Goal: Task Accomplishment & Management: Complete application form

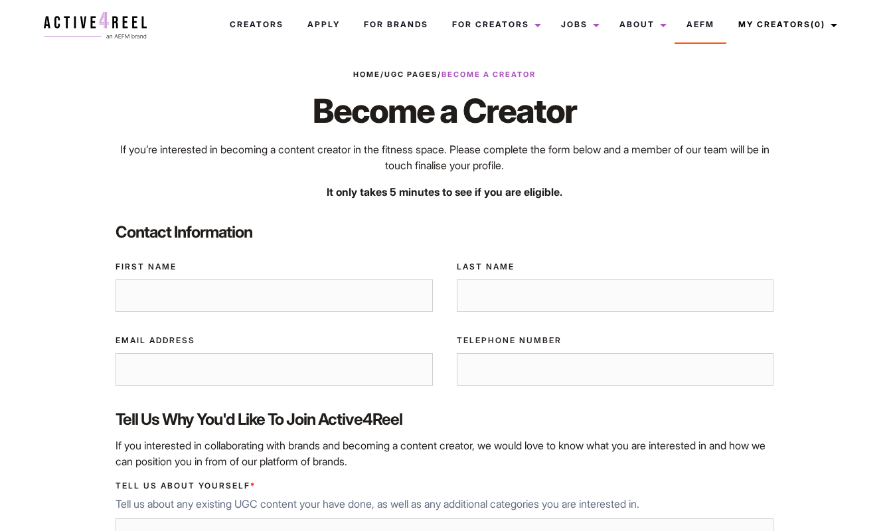
drag, startPoint x: 886, startPoint y: 50, endPoint x: 893, endPoint y: 50, distance: 7.3
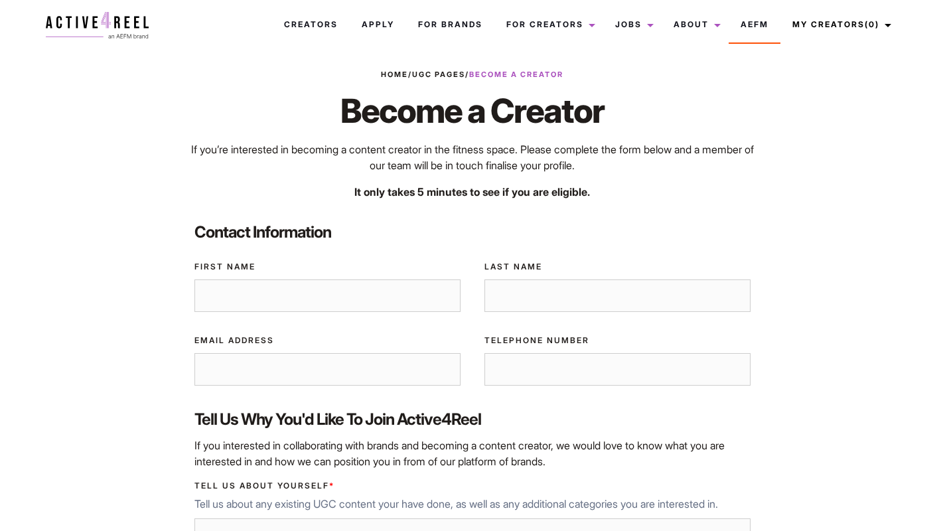
click at [412, 303] on input "First Name" at bounding box center [328, 295] width 266 height 33
type input "Ying Sum"
click at [557, 305] on input "Last Name" at bounding box center [618, 295] width 266 height 33
type input "Chan"
click at [400, 358] on input "Email Address" at bounding box center [328, 369] width 266 height 33
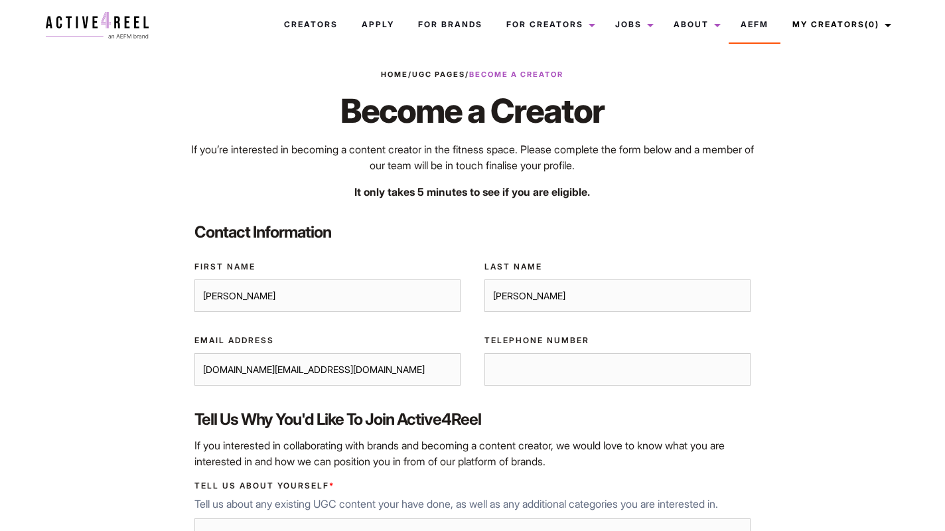
type input "[DOMAIN_NAME][EMAIL_ADDRESS][DOMAIN_NAME]"
click at [509, 374] on input "Telephone Number" at bounding box center [618, 369] width 266 height 33
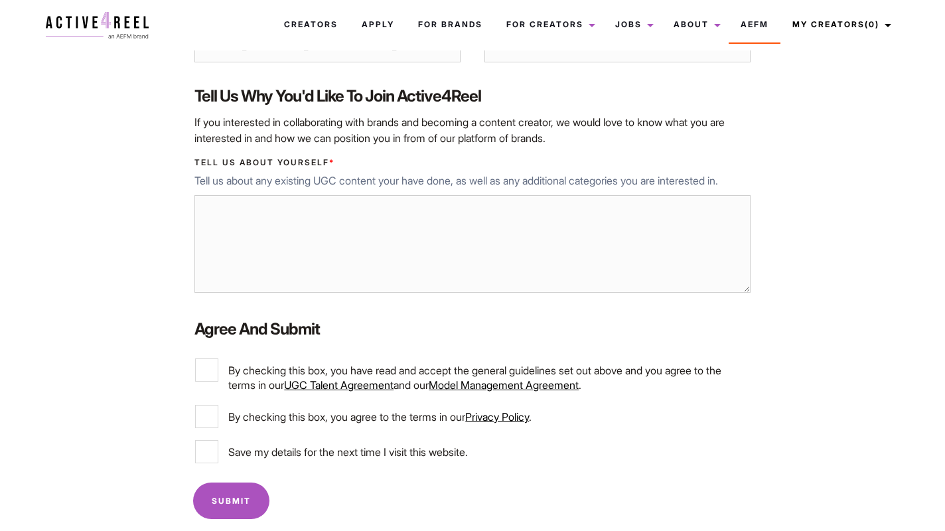
scroll to position [323, 0]
type input "0406912516"
click at [386, 225] on textarea "Tell us about yourself *" at bounding box center [473, 245] width 556 height 98
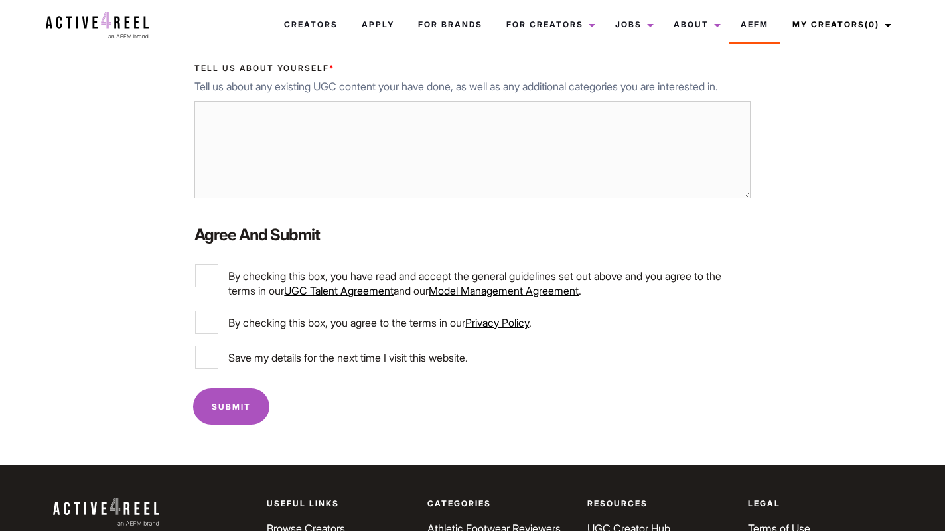
scroll to position [438, 0]
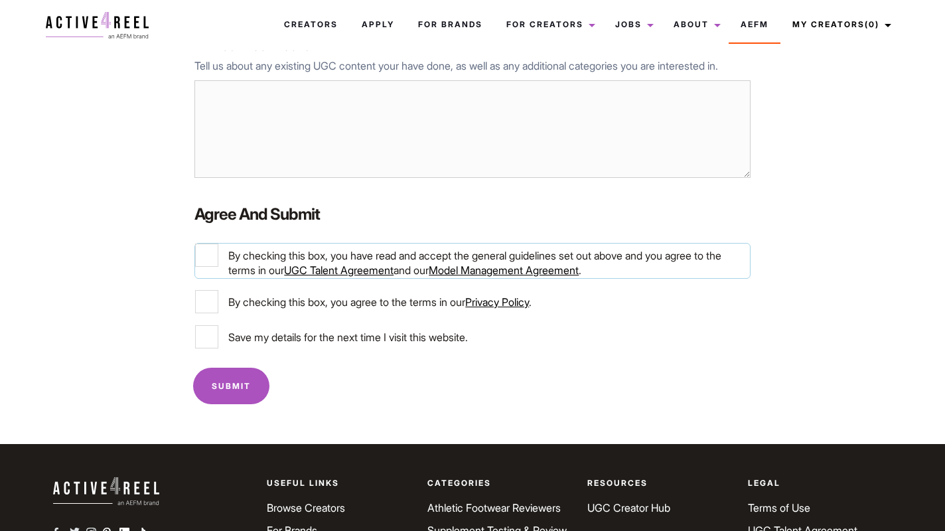
click at [214, 264] on input "By checking this box, you have read and accept the general guidelines set out a…" at bounding box center [206, 255] width 23 height 23
checkbox input "true"
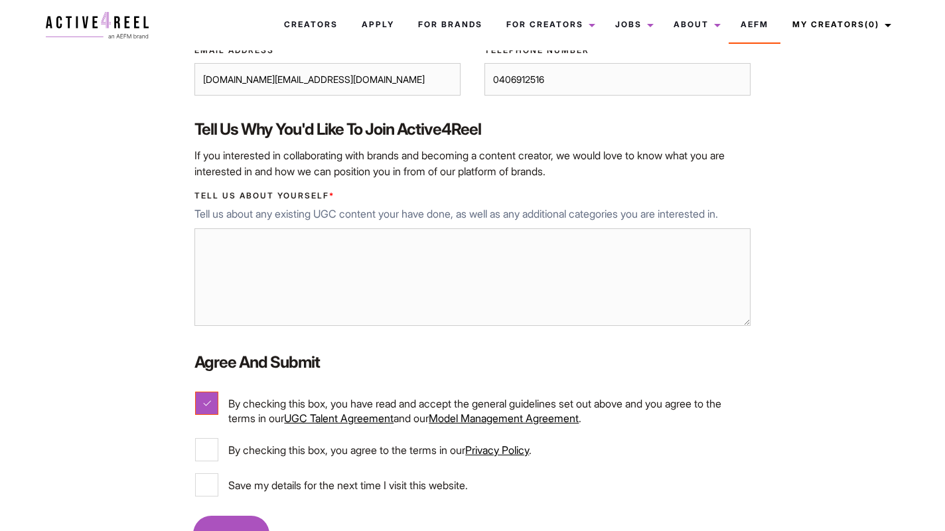
click at [241, 244] on textarea "Tell us about yourself *" at bounding box center [473, 277] width 556 height 98
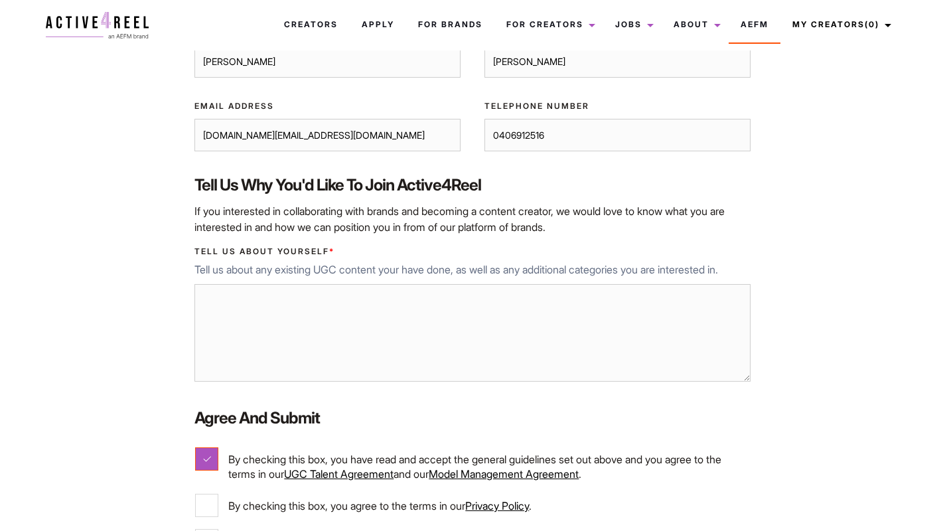
scroll to position [224, 0]
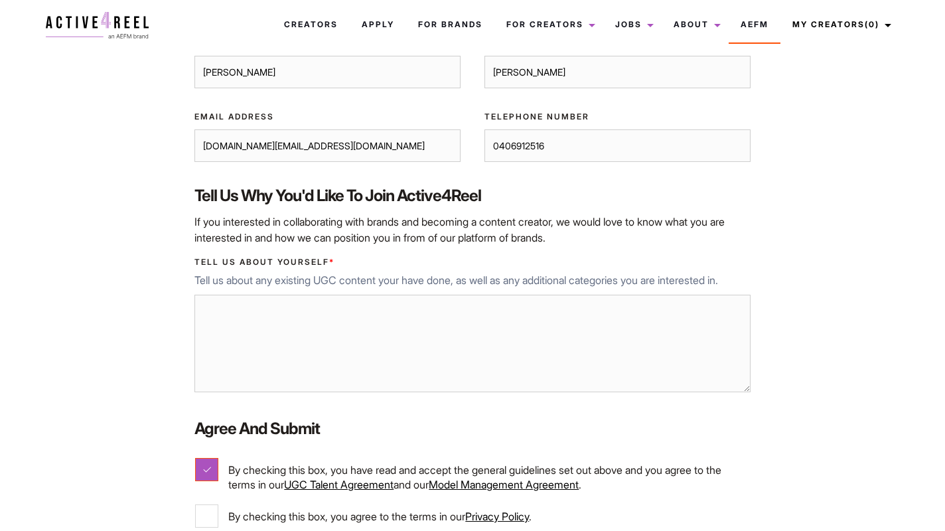
paste textarea "Good day! I am Hody, a long-distance runner from Hong Kong. I began my running …"
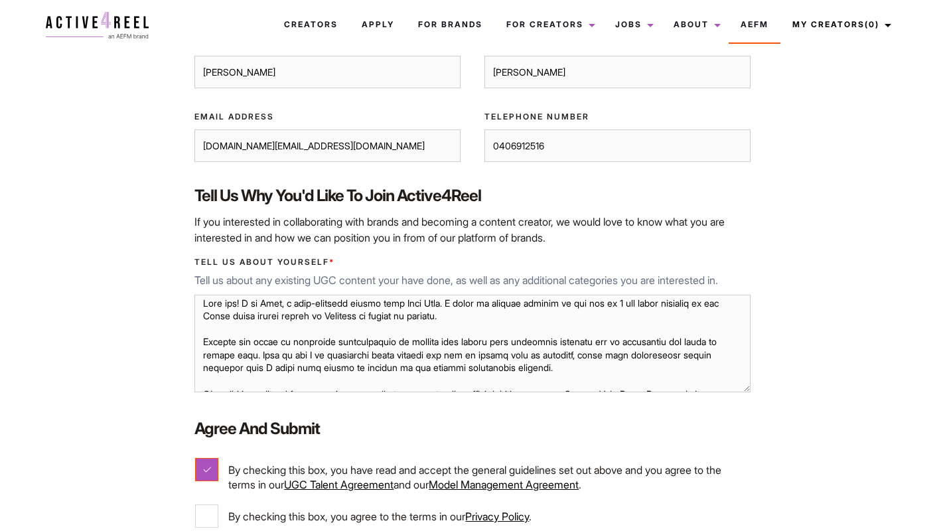
scroll to position [0, 0]
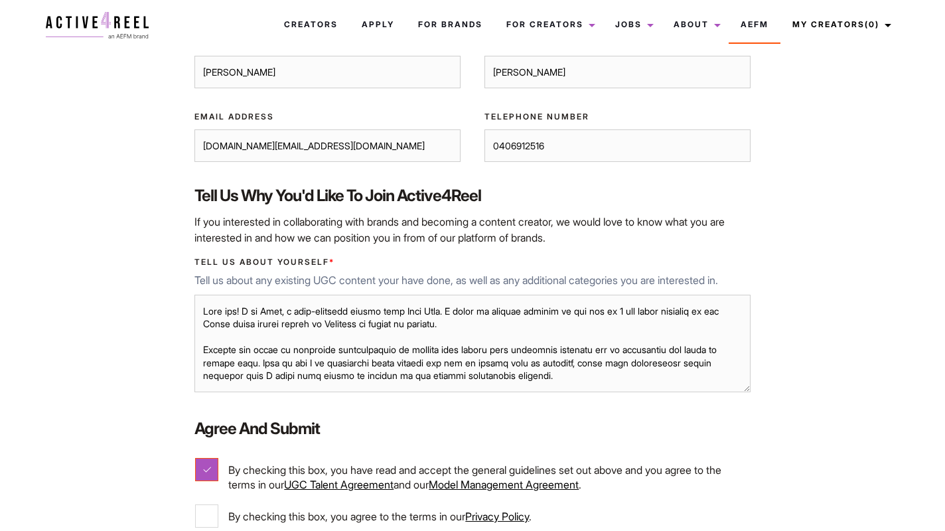
drag, startPoint x: 247, startPoint y: 309, endPoint x: 182, endPoint y: 309, distance: 65.1
click at [182, 309] on div "Home / UGC Pages / Become a Creator Become a Creator If you’re interested in be…" at bounding box center [473, 251] width 870 height 813
click at [503, 323] on textarea "Tell us about yourself *" at bounding box center [473, 344] width 556 height 98
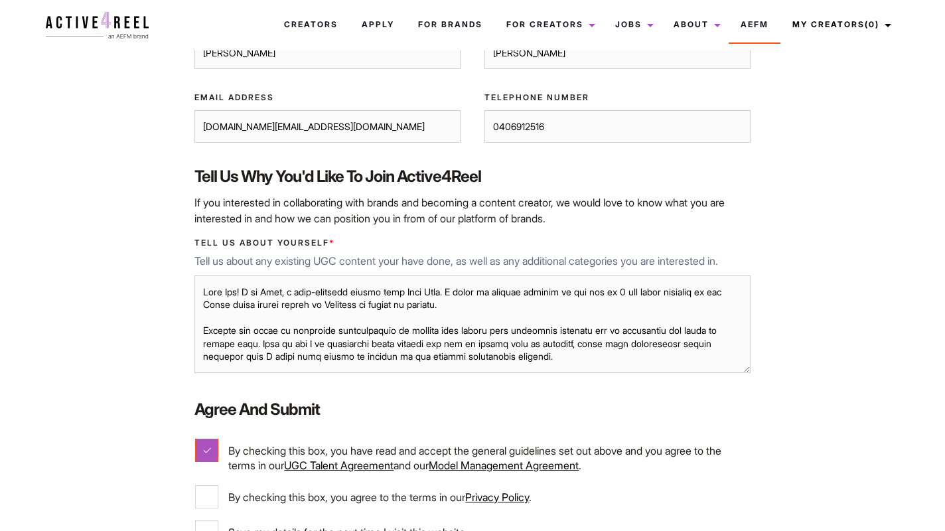
scroll to position [1, 0]
click at [325, 291] on textarea "Tell us about yourself *" at bounding box center [473, 324] width 556 height 98
click at [424, 341] on textarea "Tell us about yourself *" at bounding box center [473, 324] width 556 height 98
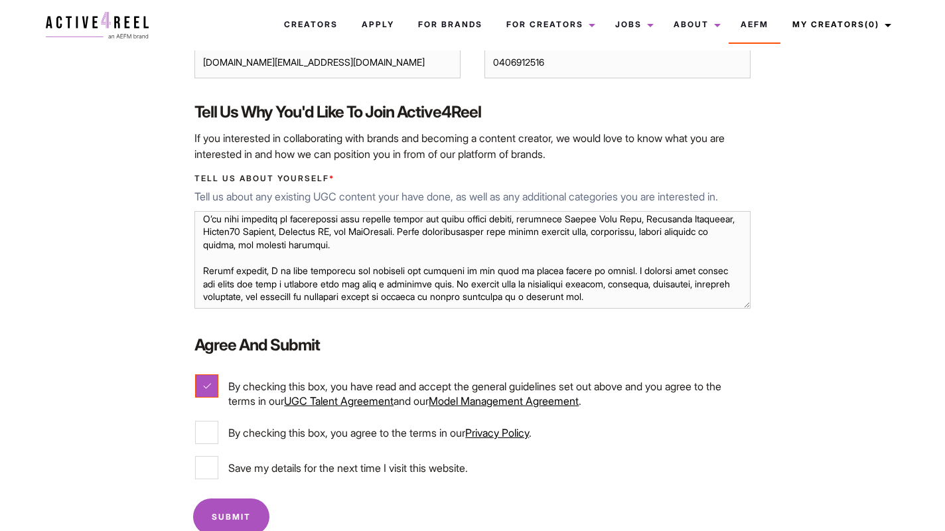
scroll to position [104, 0]
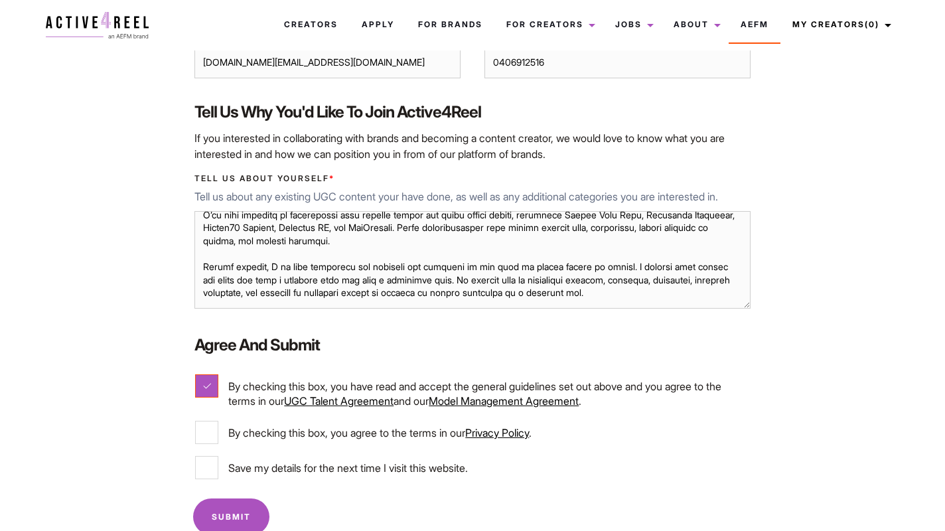
click at [324, 293] on textarea "Tell us about yourself *" at bounding box center [473, 260] width 556 height 98
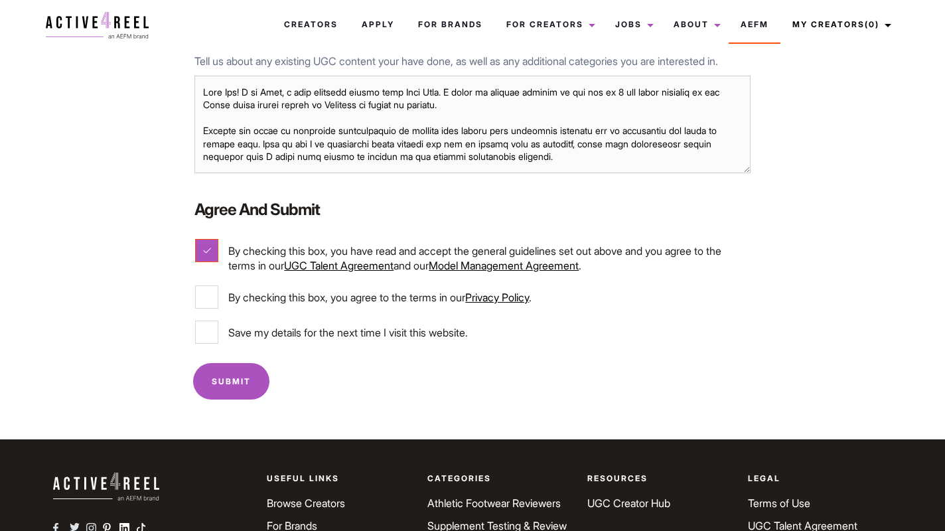
scroll to position [471, 0]
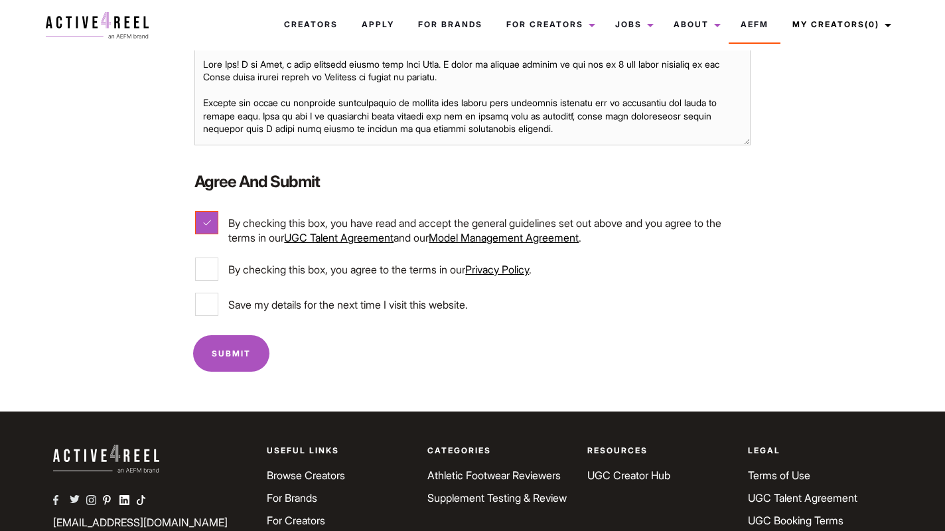
type textarea "Good Day! I am Hody, a long distance runner from Hong Kong. I began my running …"
click at [222, 275] on label "By checking this box, you agree to the terms in our Privacy Policy ." at bounding box center [472, 269] width 554 height 23
click at [218, 275] on input "By checking this box, you agree to the terms in our Privacy Policy ." at bounding box center [206, 269] width 23 height 23
checkbox input "true"
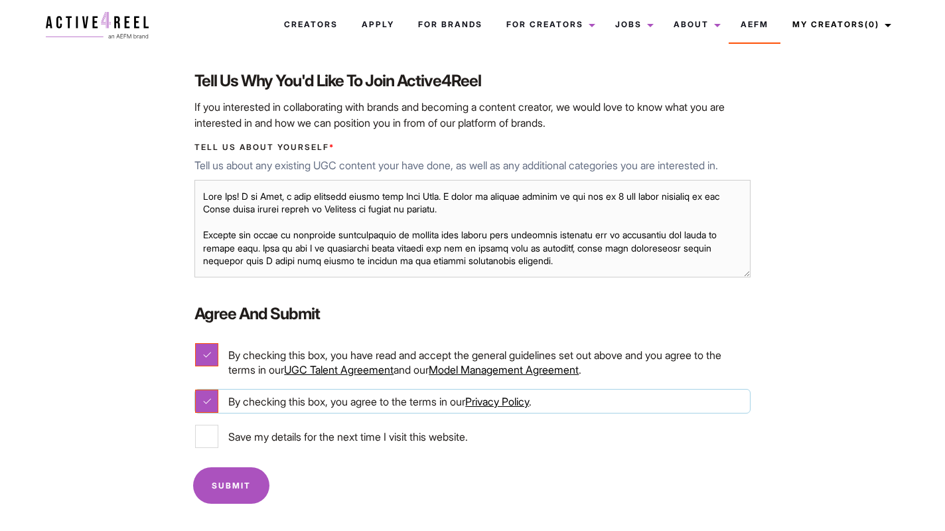
scroll to position [580, 0]
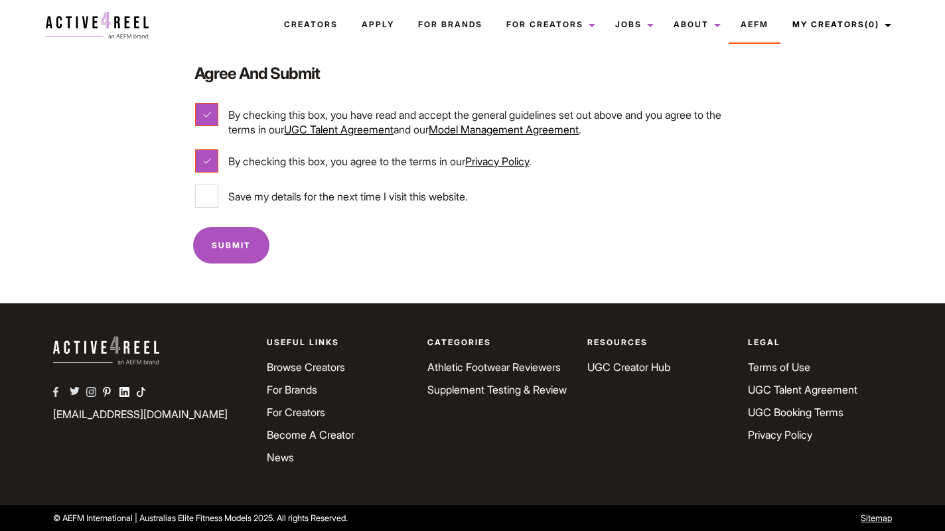
click at [248, 247] on input "Submit" at bounding box center [231, 245] width 76 height 37
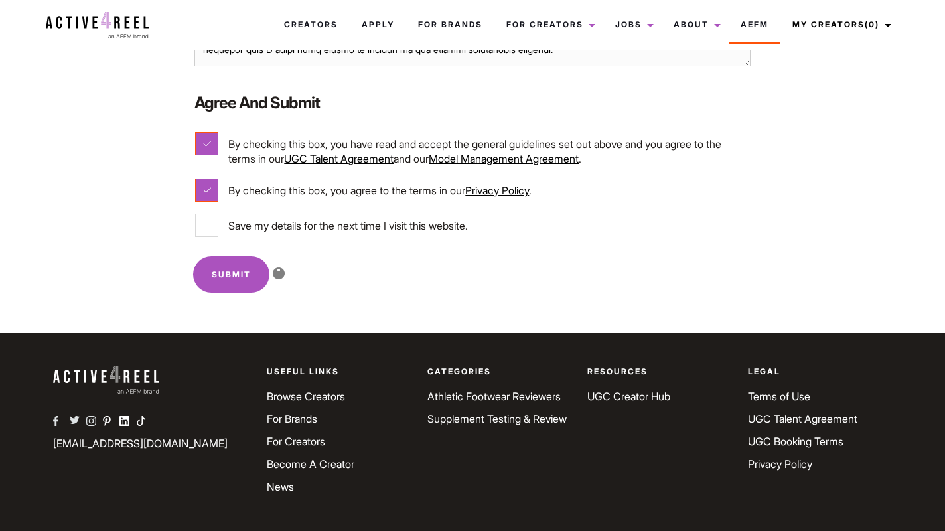
scroll to position [548, 0]
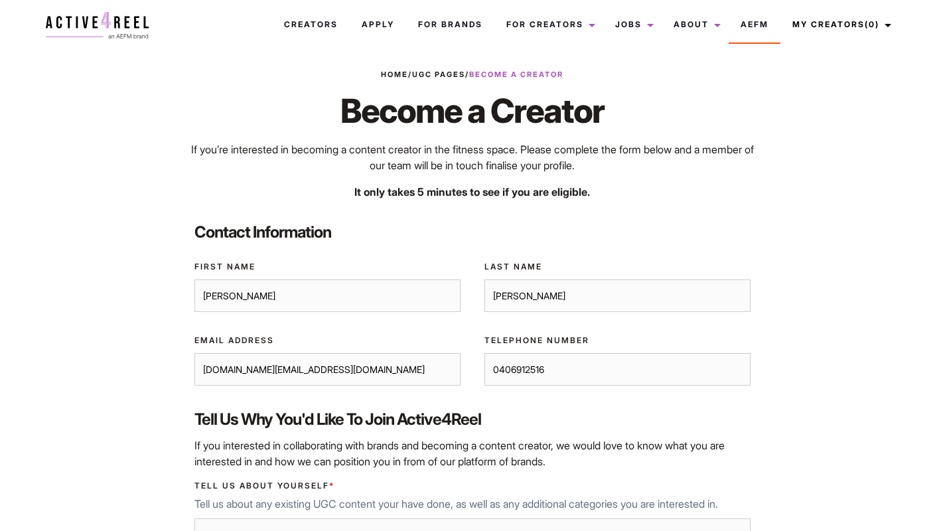
click at [136, 29] on img at bounding box center [97, 25] width 103 height 27
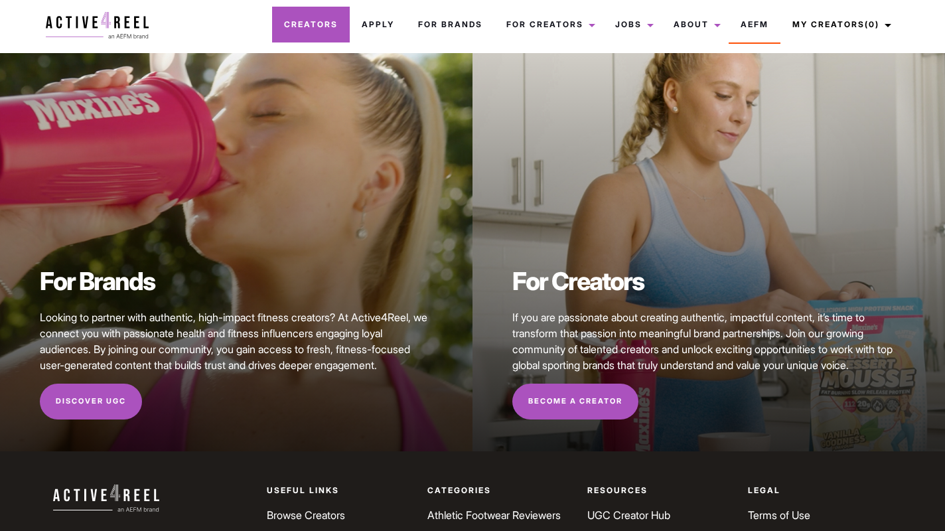
click at [335, 23] on link "Creators" at bounding box center [311, 25] width 78 height 36
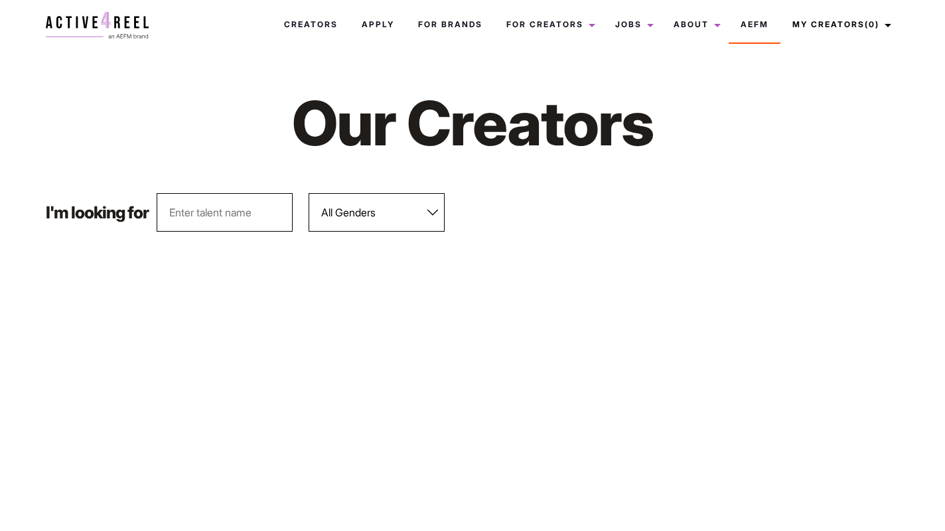
click at [246, 208] on input "text" at bounding box center [225, 212] width 136 height 39
click at [372, 212] on select "All Genders Female Male" at bounding box center [377, 212] width 136 height 39
select select "563"
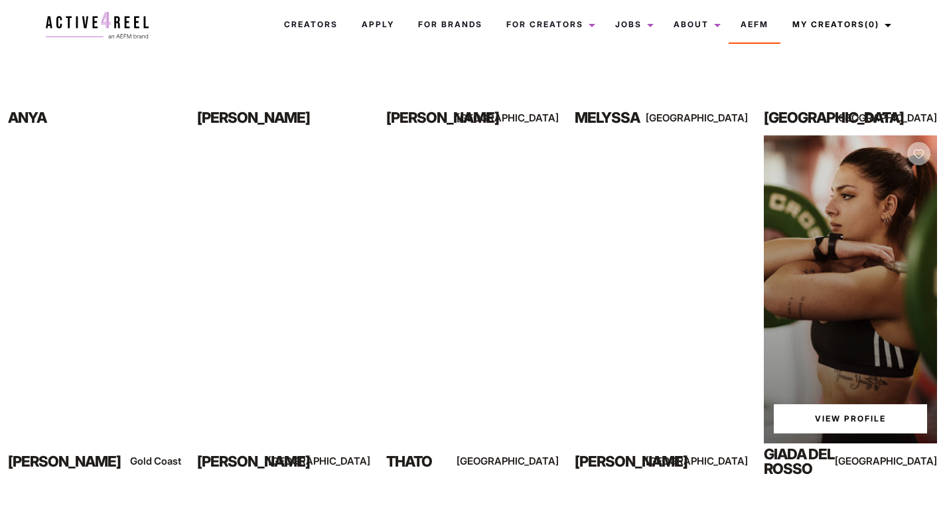
scroll to position [817, 0]
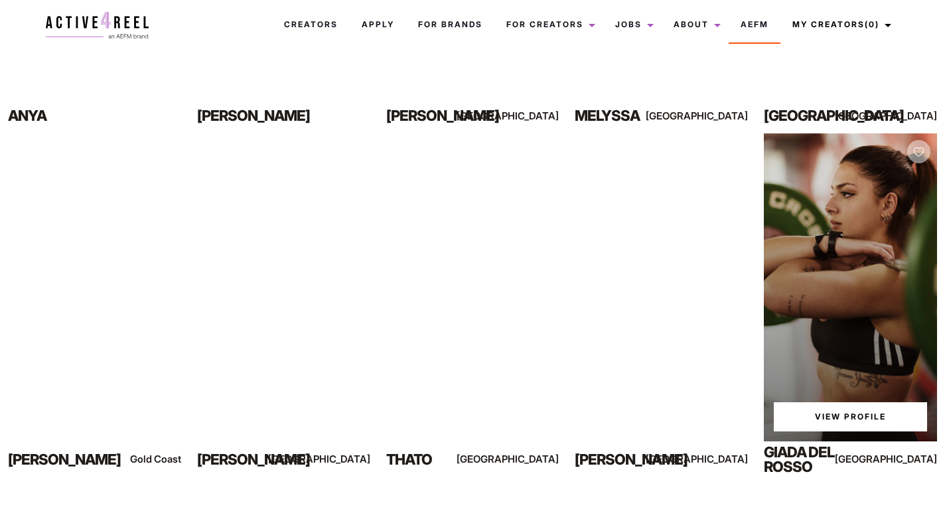
click at [824, 419] on link "View Profile" at bounding box center [850, 416] width 153 height 29
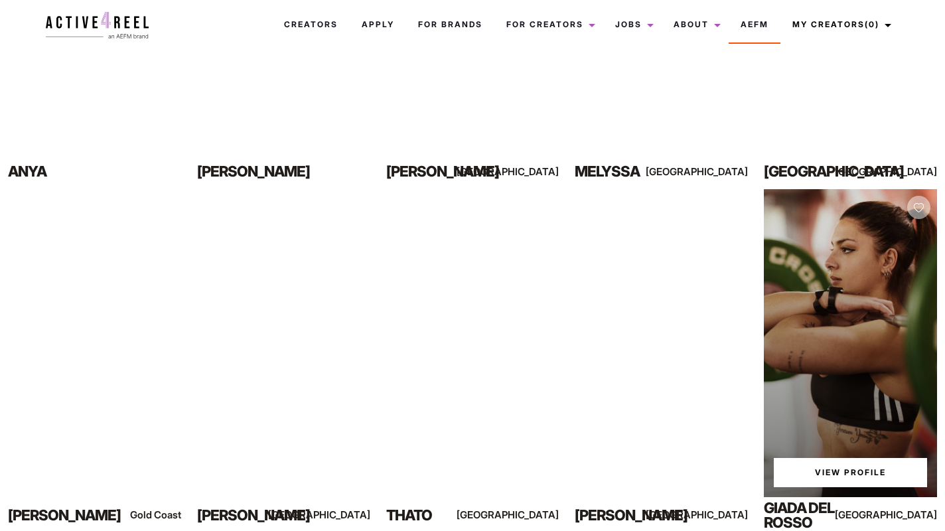
scroll to position [766, 0]
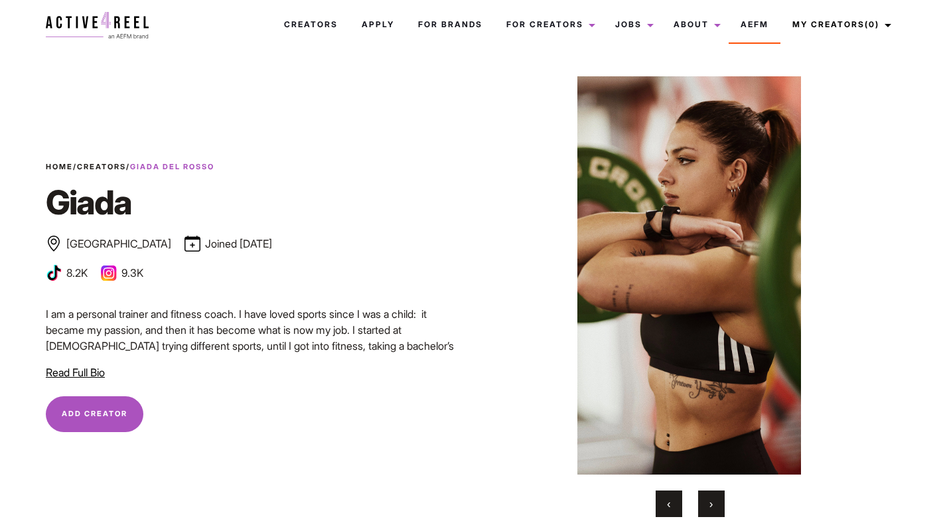
click at [69, 371] on span "Read Full Bio" at bounding box center [75, 372] width 59 height 13
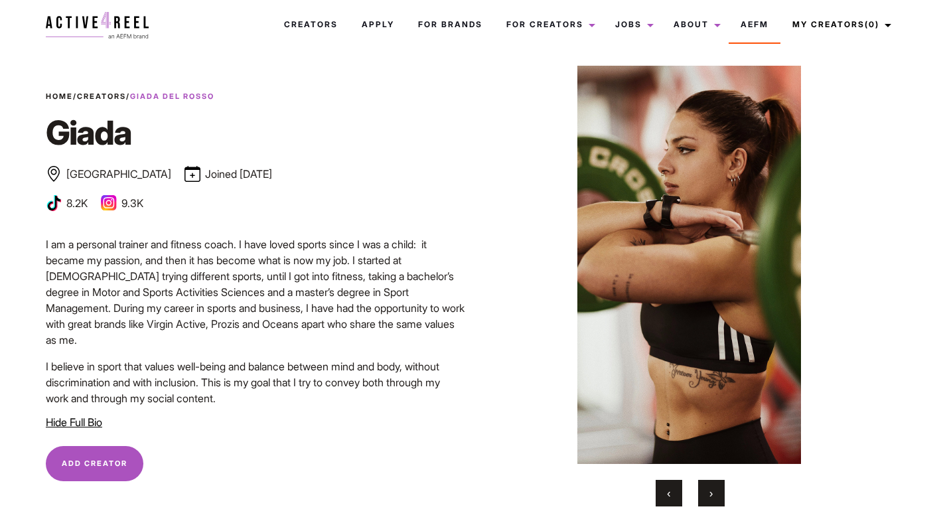
scroll to position [19, 0]
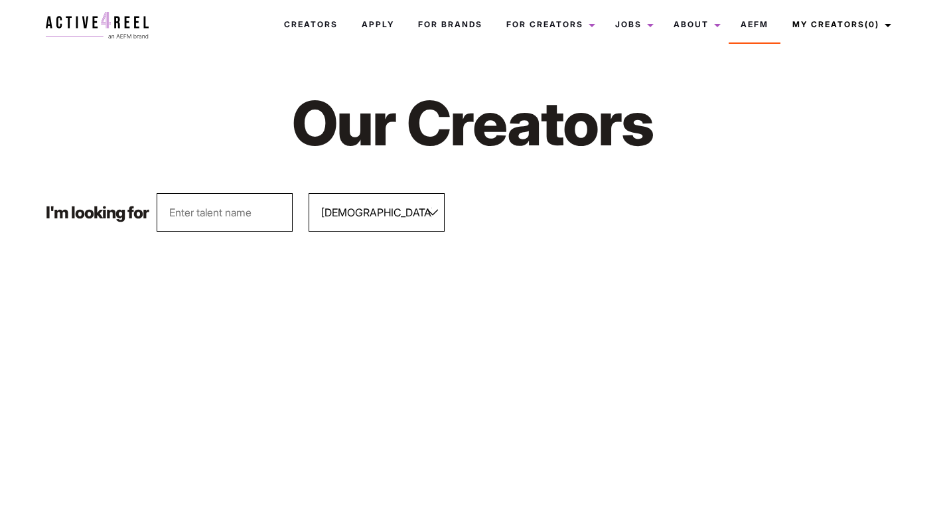
select select "563"
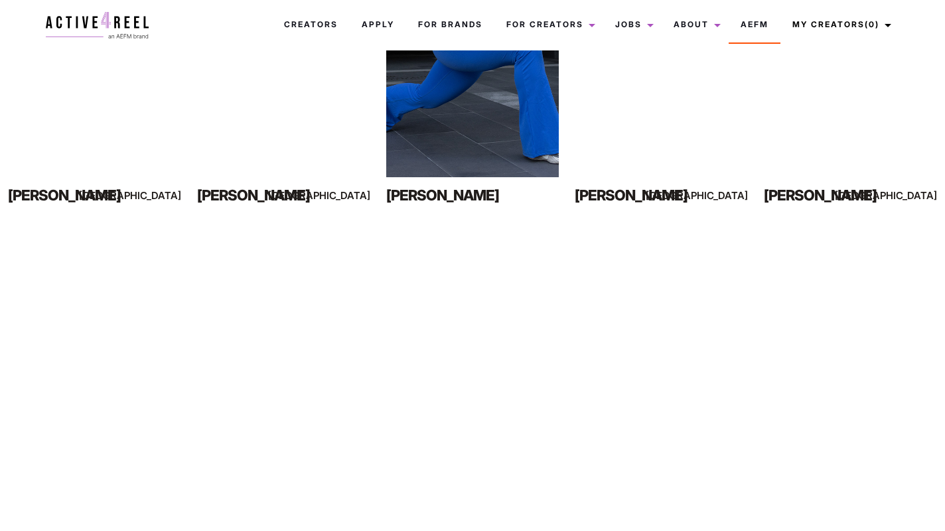
scroll to position [766, 0]
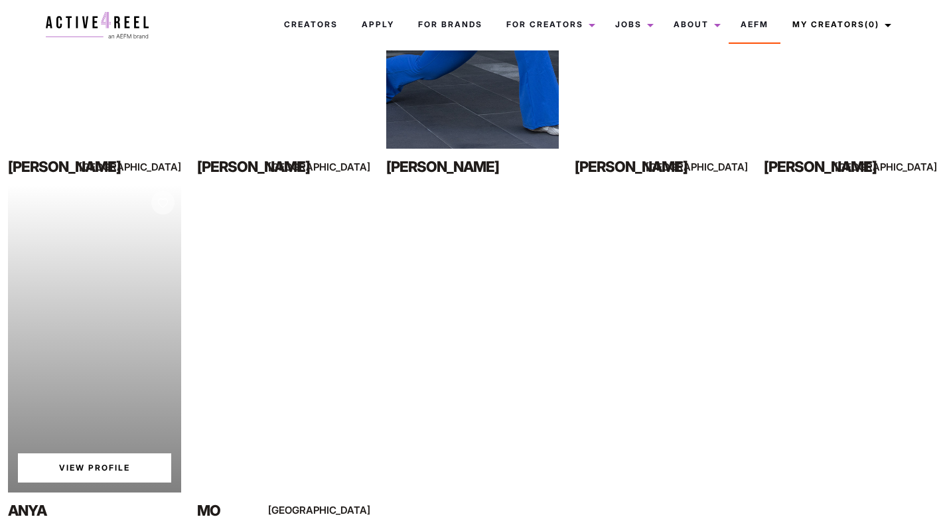
click at [132, 467] on link "View Profile" at bounding box center [94, 467] width 153 height 29
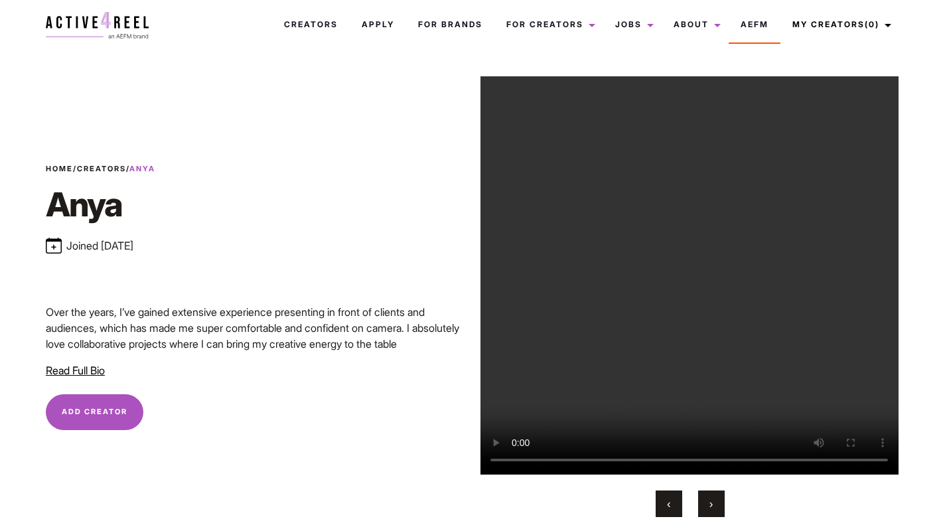
click at [78, 373] on span "Read Full Bio" at bounding box center [75, 370] width 59 height 13
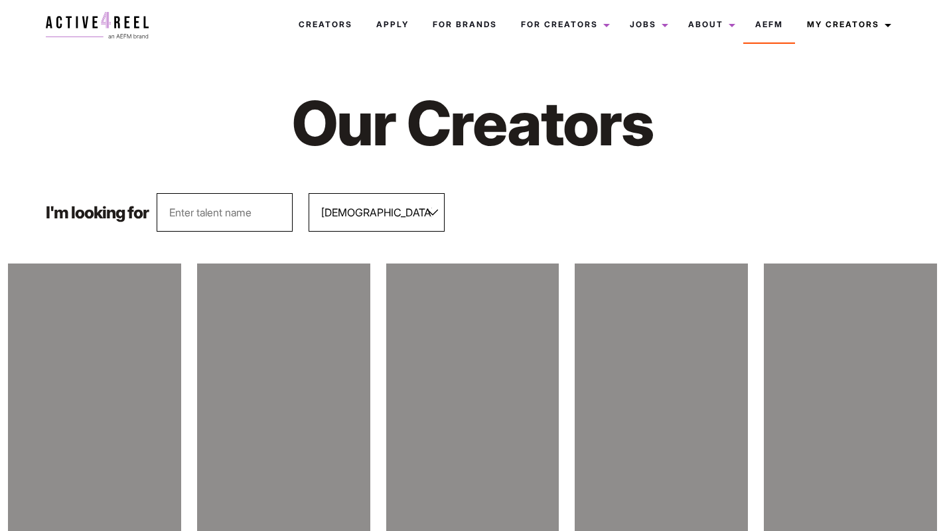
select select "563"
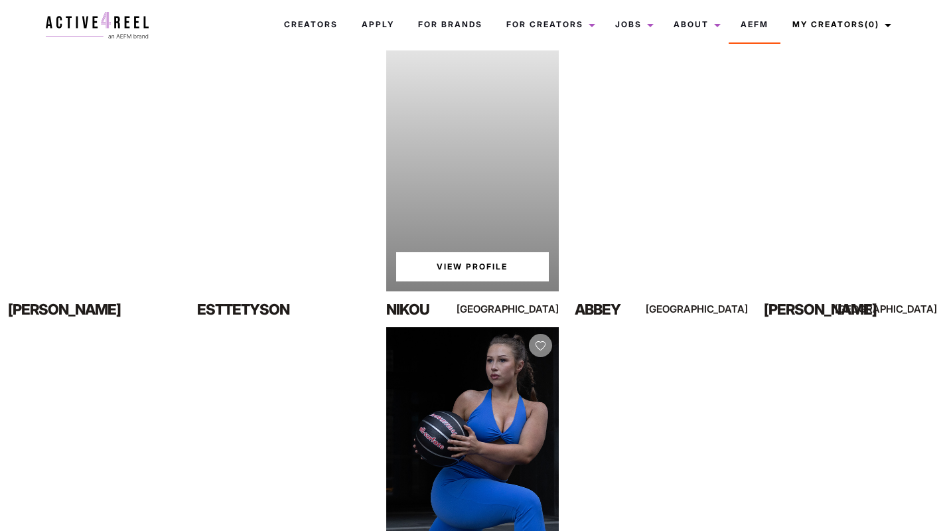
scroll to position [281, 0]
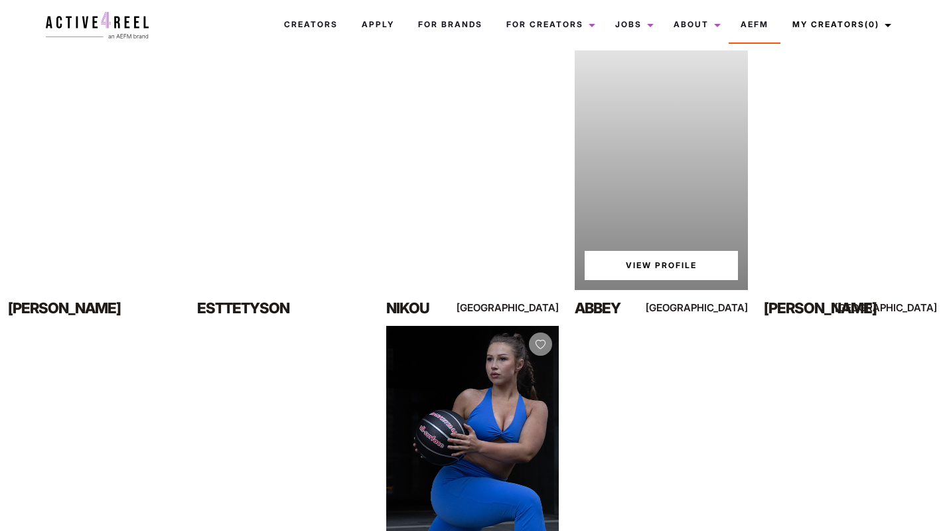
click at [643, 265] on link "View Profile" at bounding box center [661, 265] width 153 height 29
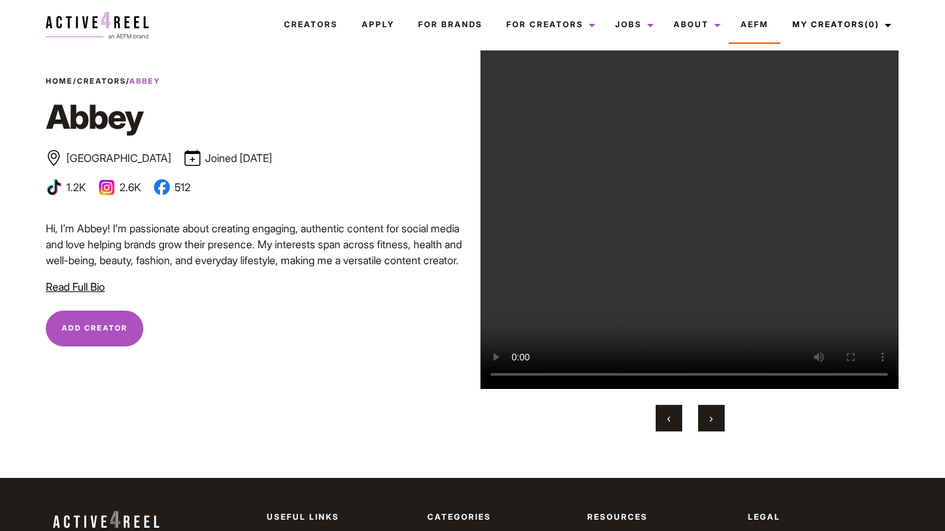
scroll to position [92, 0]
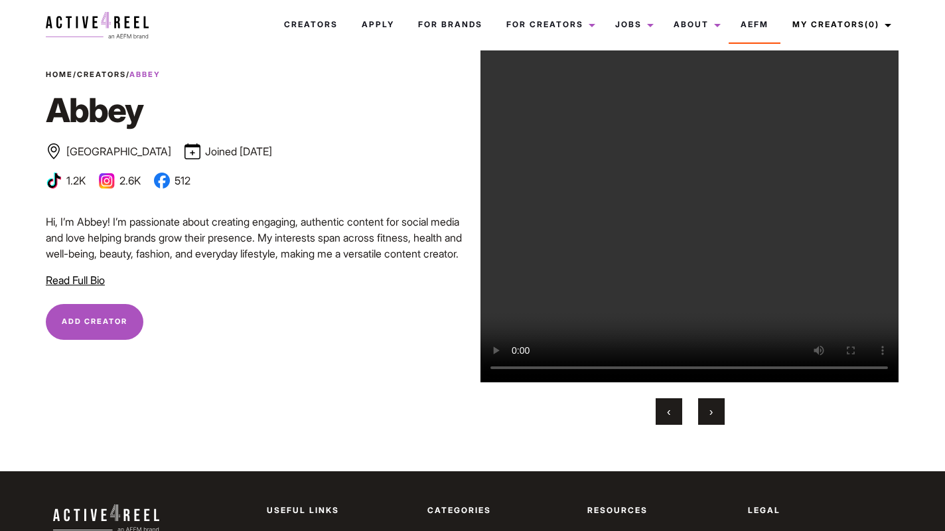
click at [99, 279] on span "Read Full Bio" at bounding box center [75, 280] width 59 height 13
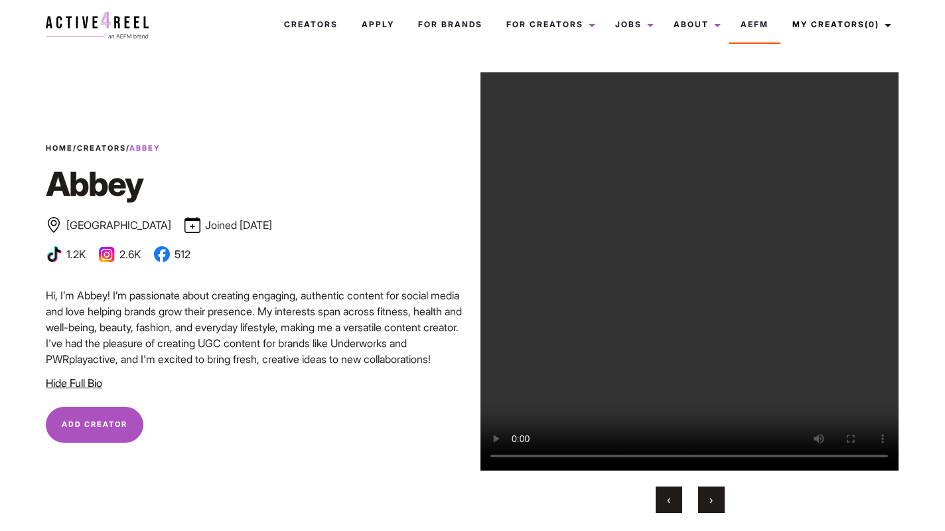
scroll to position [0, 0]
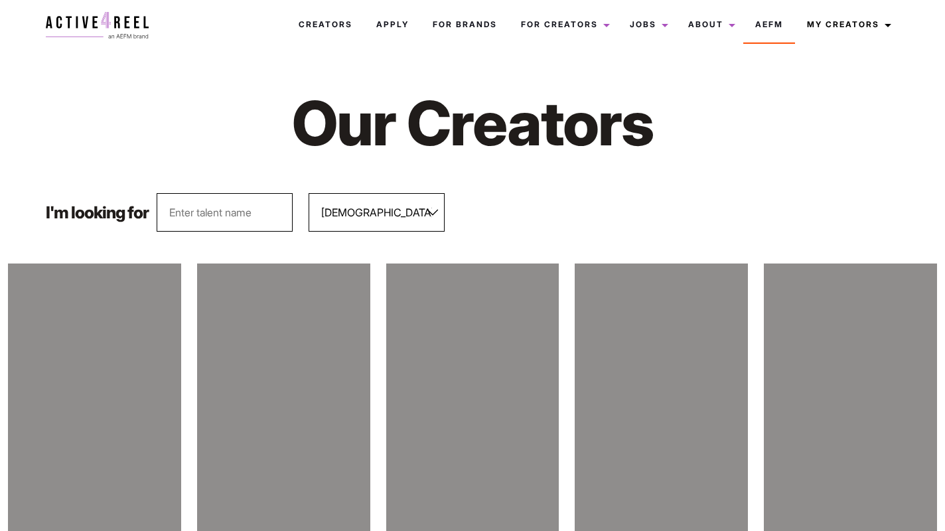
select select "563"
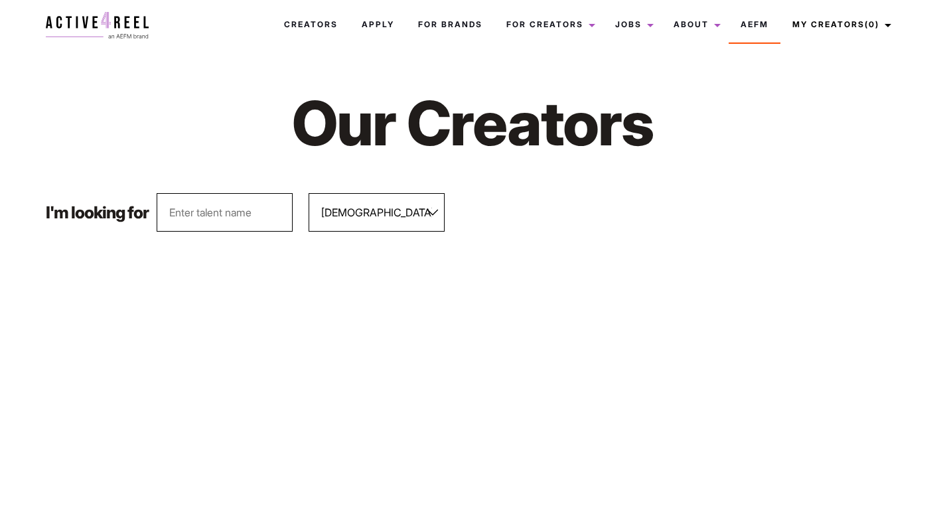
click at [366, 216] on select "All Genders Female Male" at bounding box center [377, 212] width 136 height 39
select select
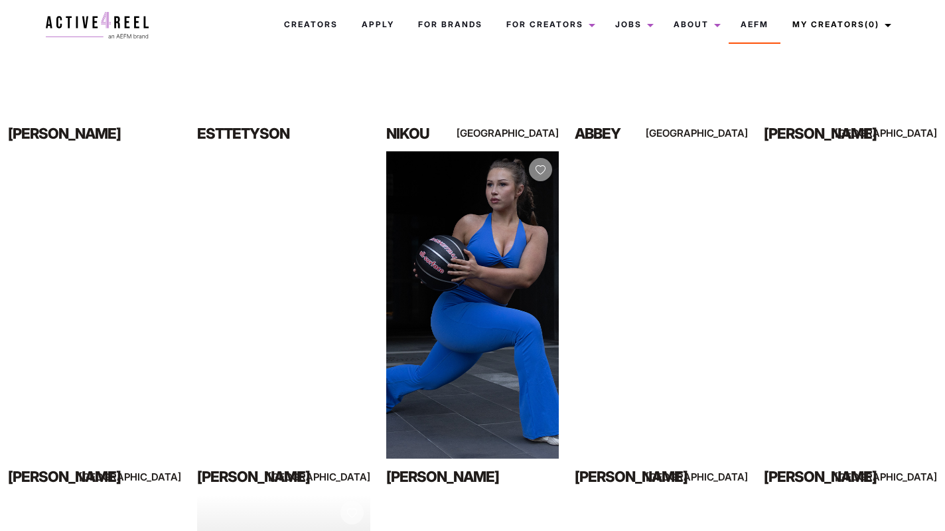
scroll to position [452, 0]
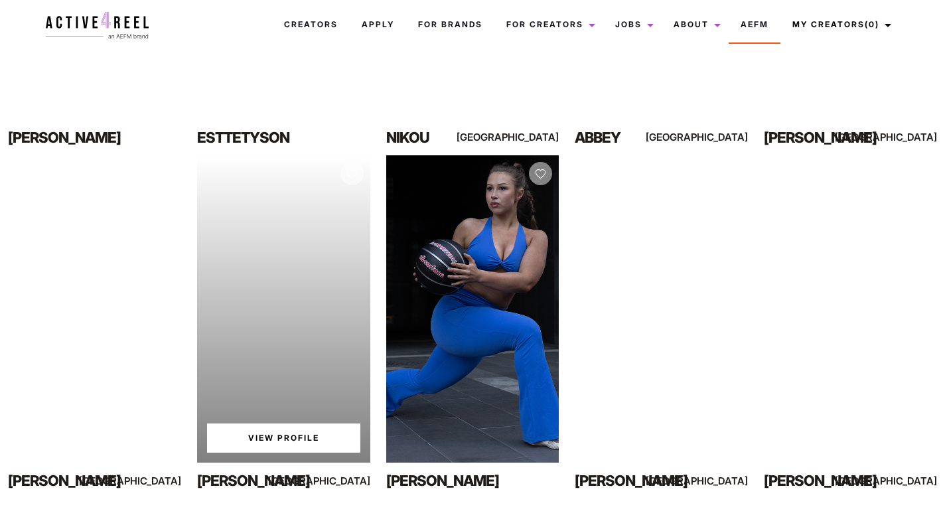
click at [314, 435] on link "View Profile" at bounding box center [283, 438] width 153 height 29
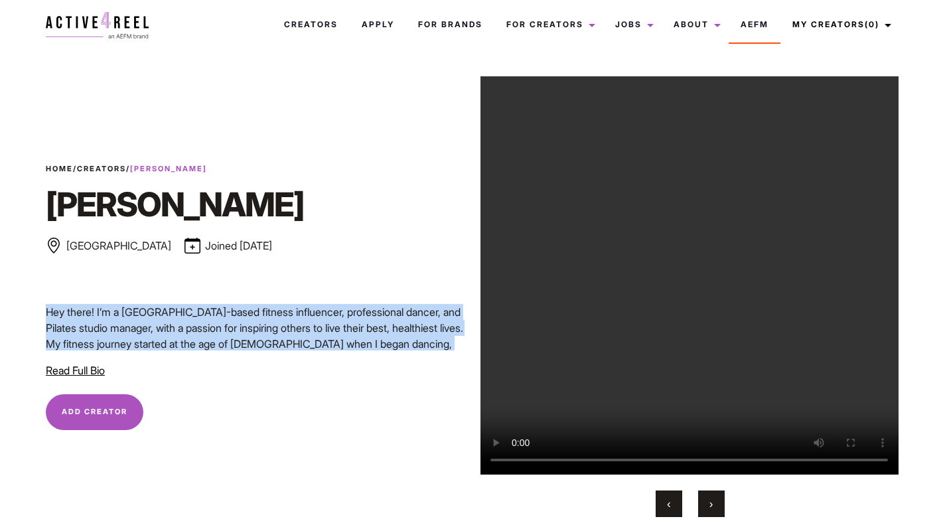
drag, startPoint x: 40, startPoint y: 309, endPoint x: 130, endPoint y: 352, distance: 99.5
click at [130, 352] on div "Home / Creators / [PERSON_NAME] [PERSON_NAME] Melbourne Joined [DATE] Bronze In…" at bounding box center [255, 271] width 435 height 216
click at [133, 341] on p "Hey there! I’m a Melbourne-based fitness influencer, professional dancer, and P…" at bounding box center [255, 352] width 419 height 96
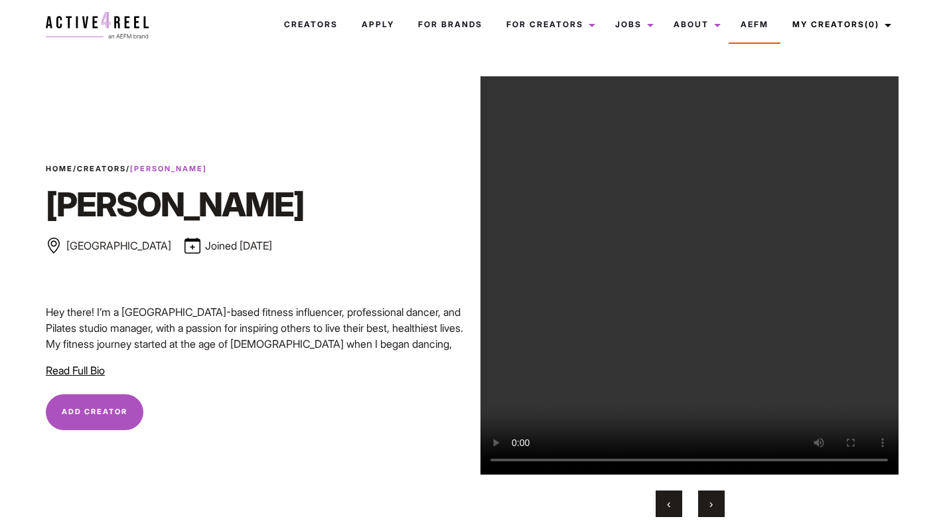
click at [81, 367] on span "Read Full Bio" at bounding box center [75, 370] width 59 height 13
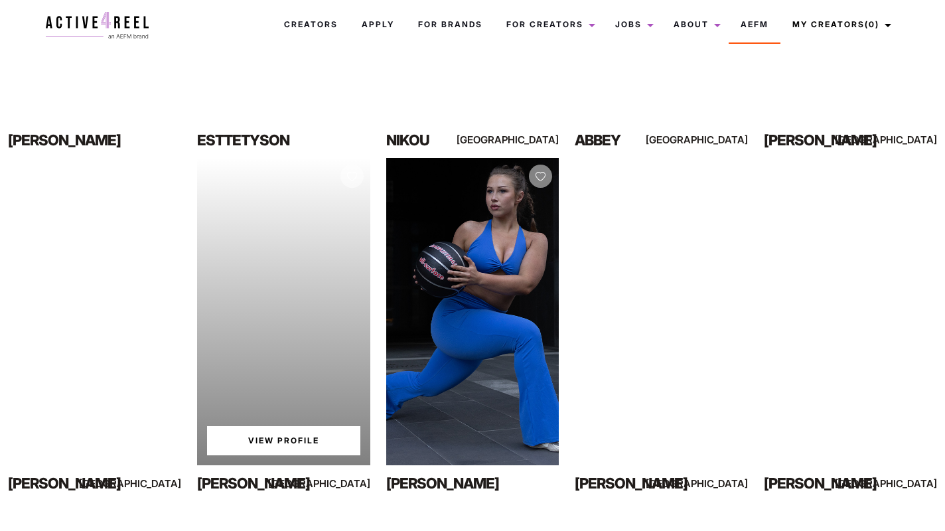
scroll to position [452, 0]
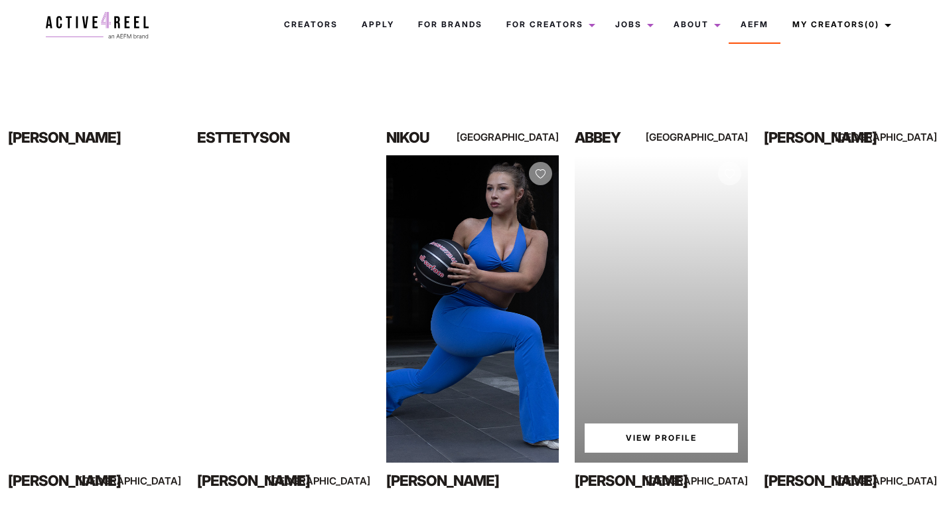
click at [674, 445] on link "View Profile" at bounding box center [661, 438] width 153 height 29
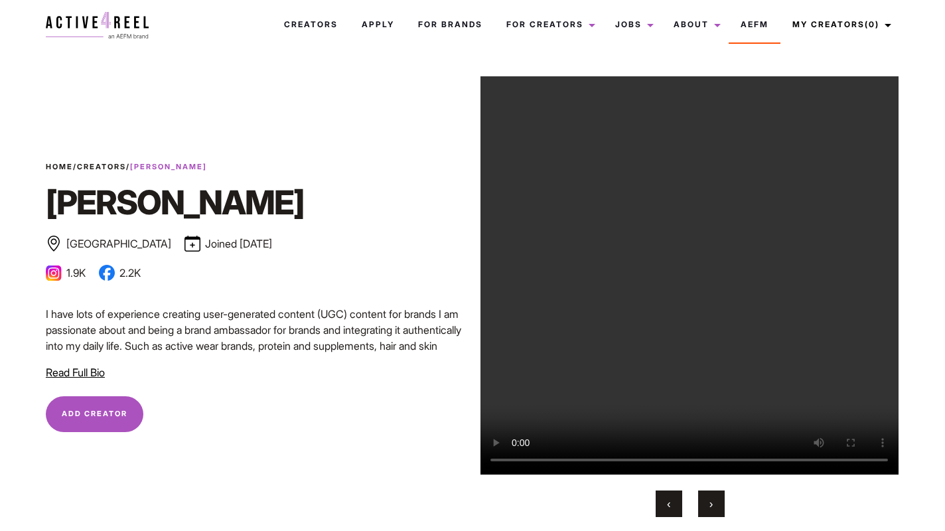
click at [74, 373] on span "Read Full Bio" at bounding box center [75, 372] width 59 height 13
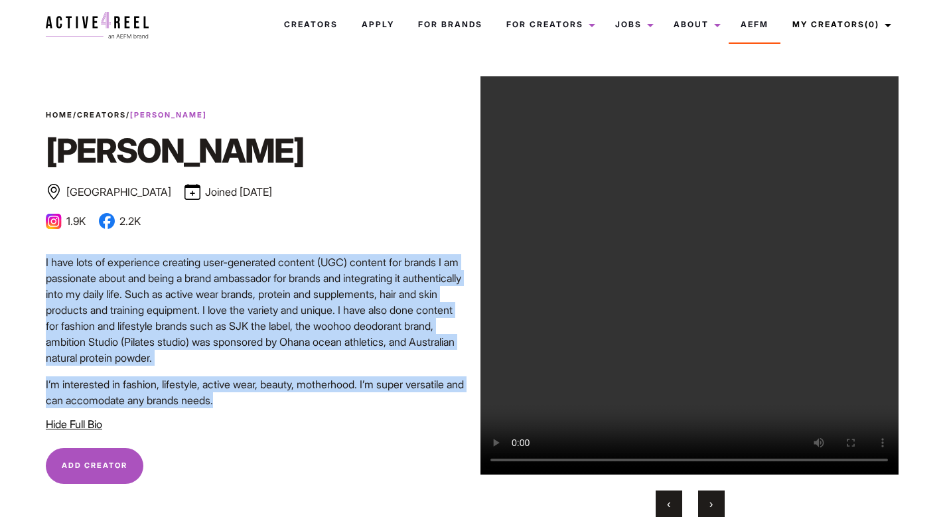
drag, startPoint x: 236, startPoint y: 406, endPoint x: -1, endPoint y: 252, distance: 283.6
click at [0, 252] on html "Creators Apply For Brands For Creators Creator Hub Jobs Job Request About News …" at bounding box center [472, 395] width 945 height 791
copy div "I have lots of experience creating user-generated content (UGC) content for bra…"
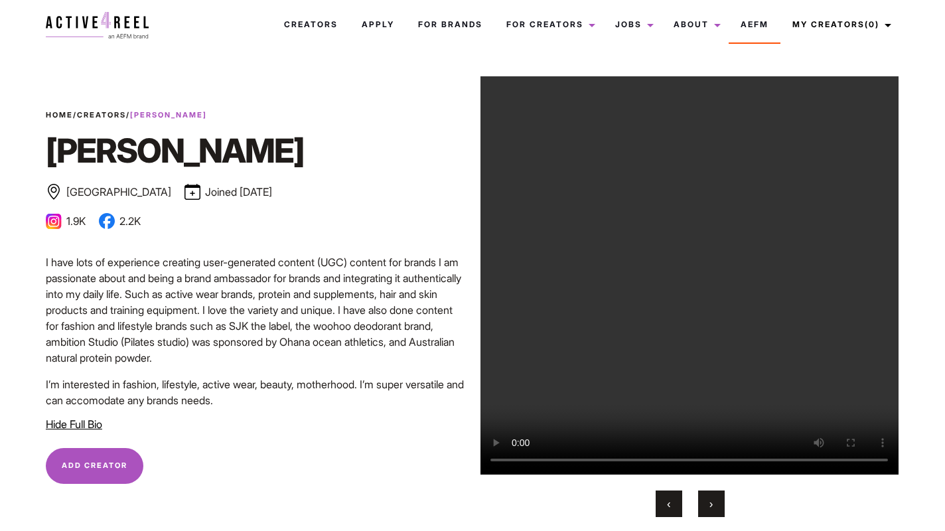
click at [329, 220] on ul "1.9K 2.2K" at bounding box center [255, 221] width 419 height 16
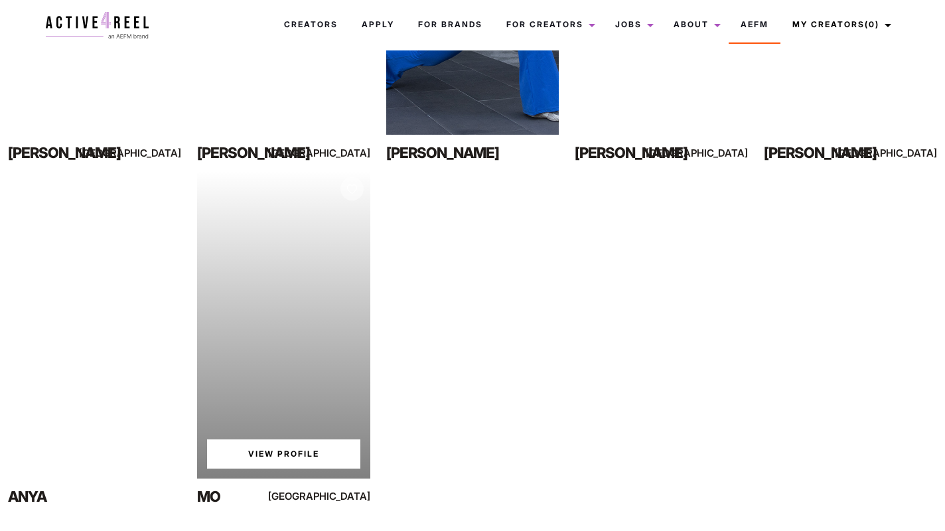
scroll to position [779, 0]
click at [317, 460] on link "View Profile" at bounding box center [283, 454] width 153 height 29
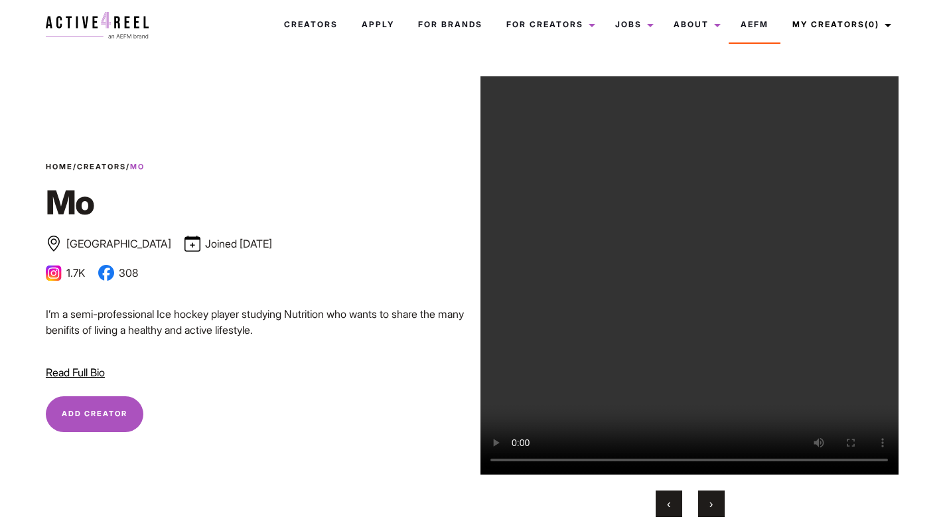
click at [78, 370] on span "Read Full Bio" at bounding box center [75, 372] width 59 height 13
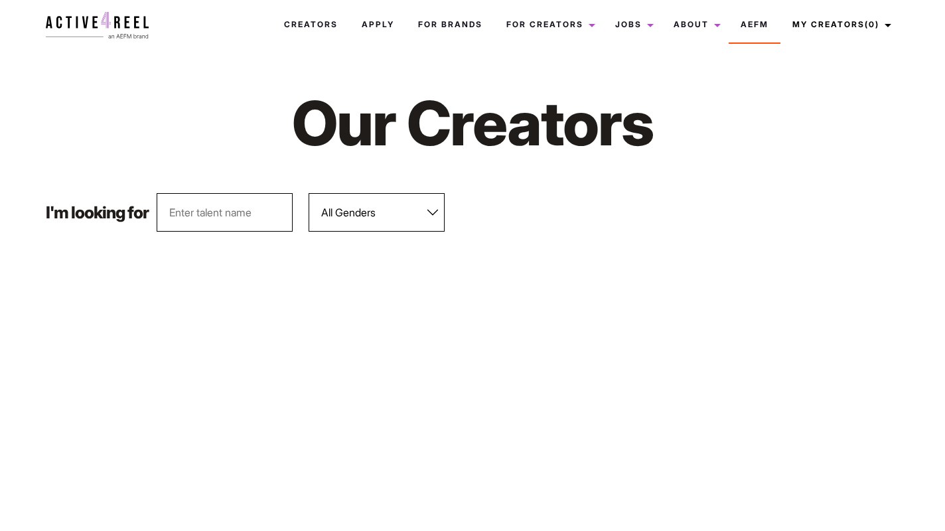
click at [394, 206] on select "All Genders [DEMOGRAPHIC_DATA] [DEMOGRAPHIC_DATA]" at bounding box center [377, 212] width 136 height 39
select select "563"
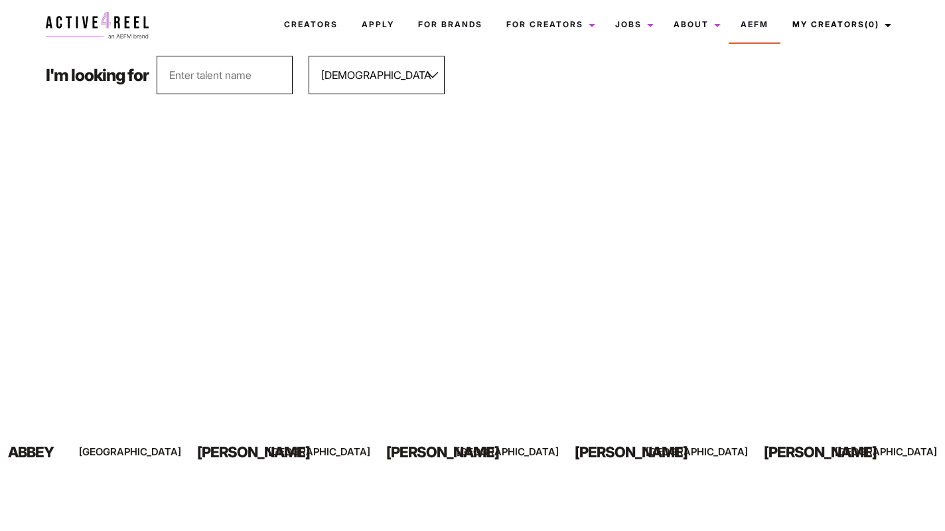
scroll to position [161, 0]
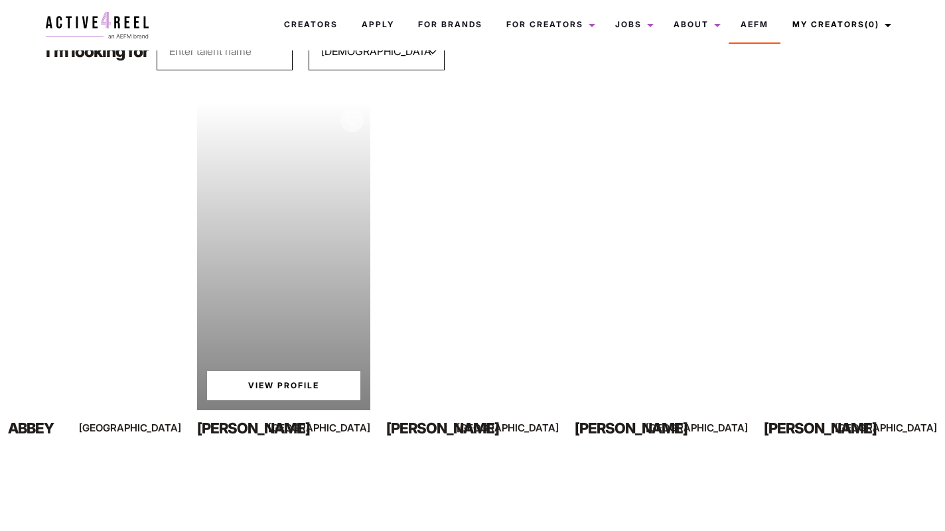
click at [300, 383] on link "View Profile" at bounding box center [283, 385] width 153 height 29
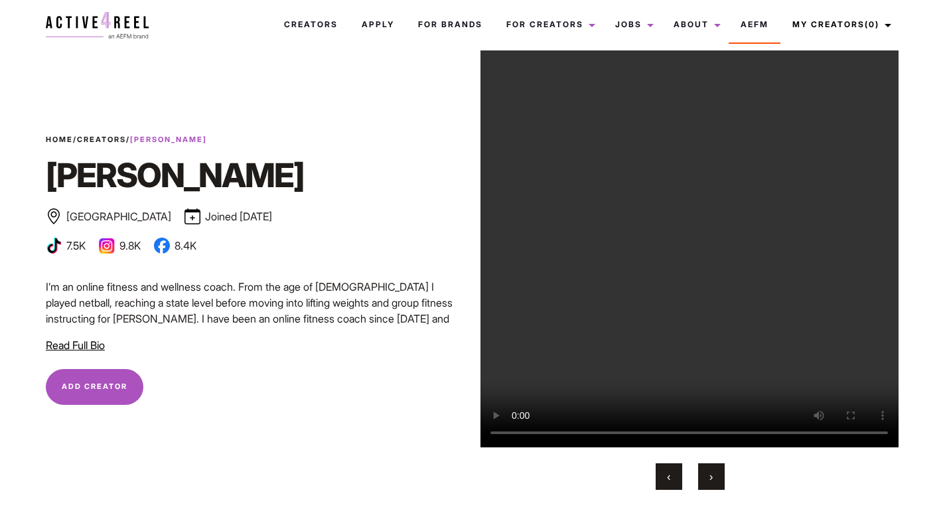
scroll to position [21, 0]
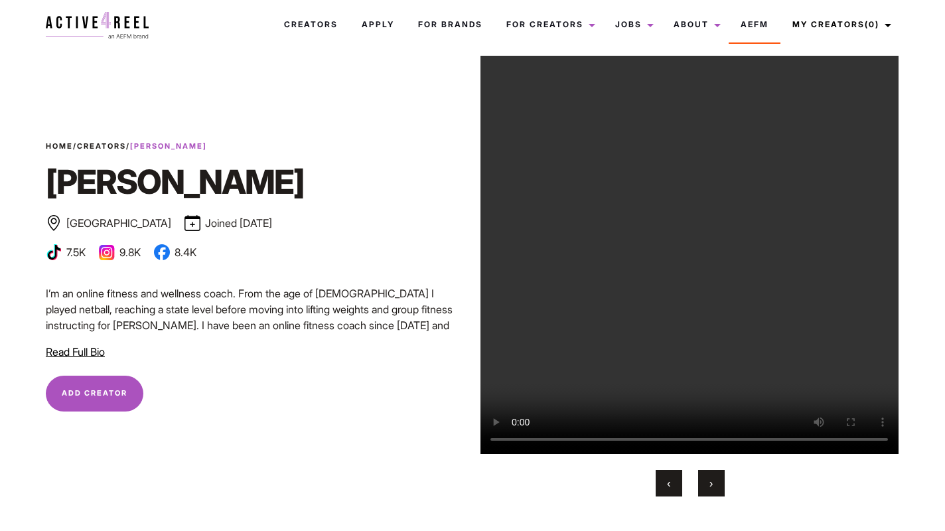
click at [716, 492] on button "›" at bounding box center [711, 483] width 27 height 27
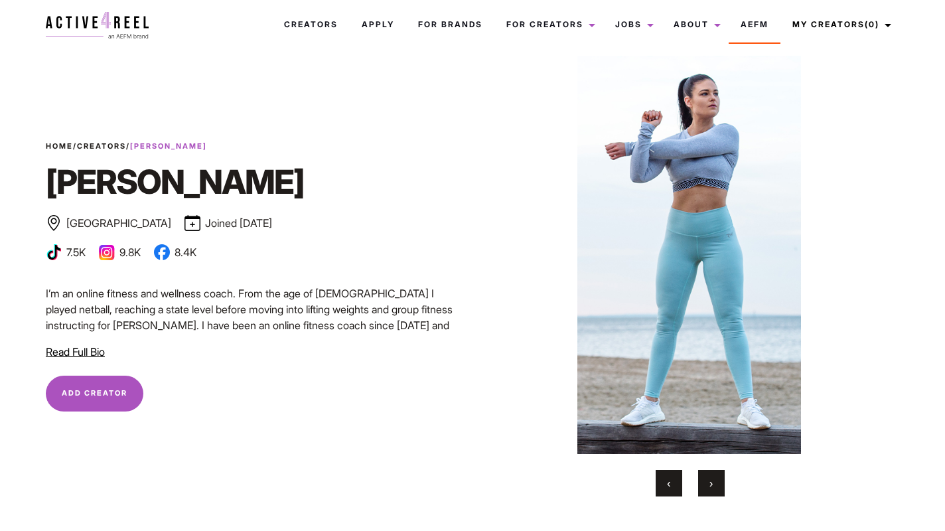
click at [716, 492] on button "›" at bounding box center [711, 483] width 27 height 27
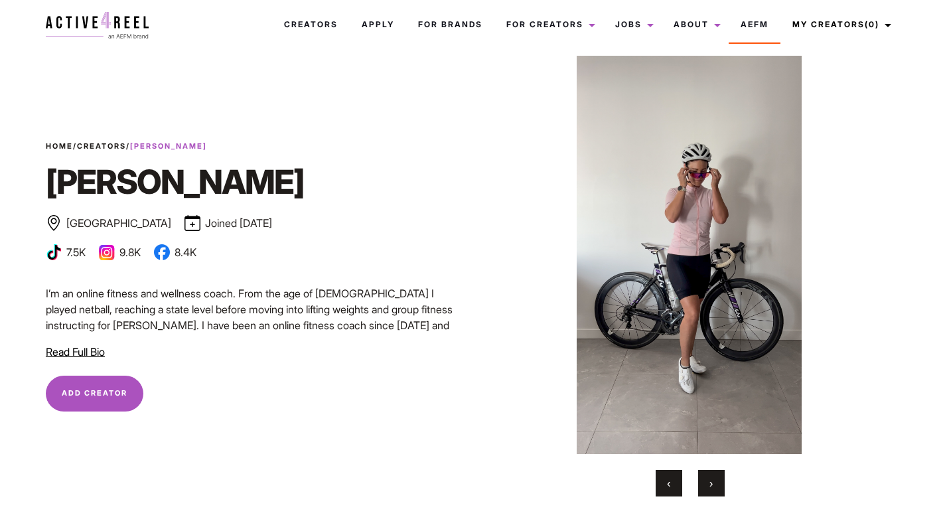
click at [716, 492] on button "›" at bounding box center [711, 483] width 27 height 27
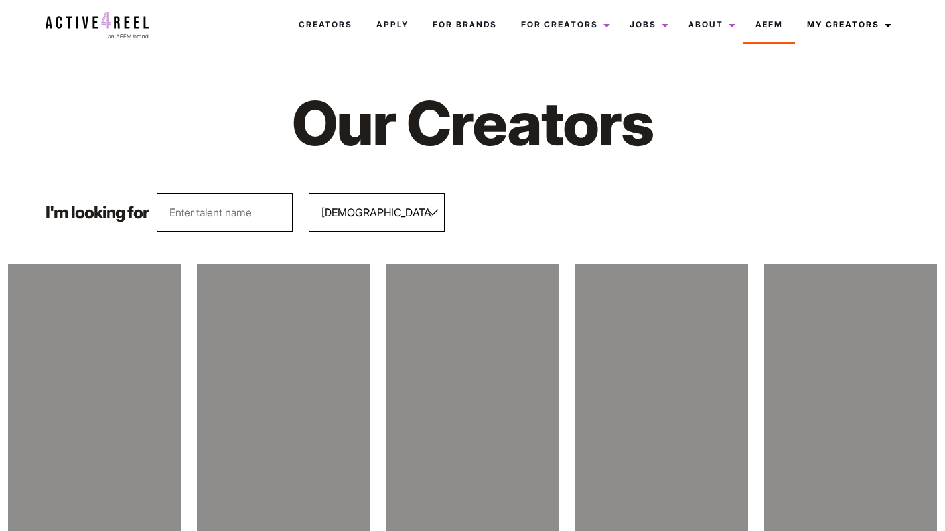
select select "563"
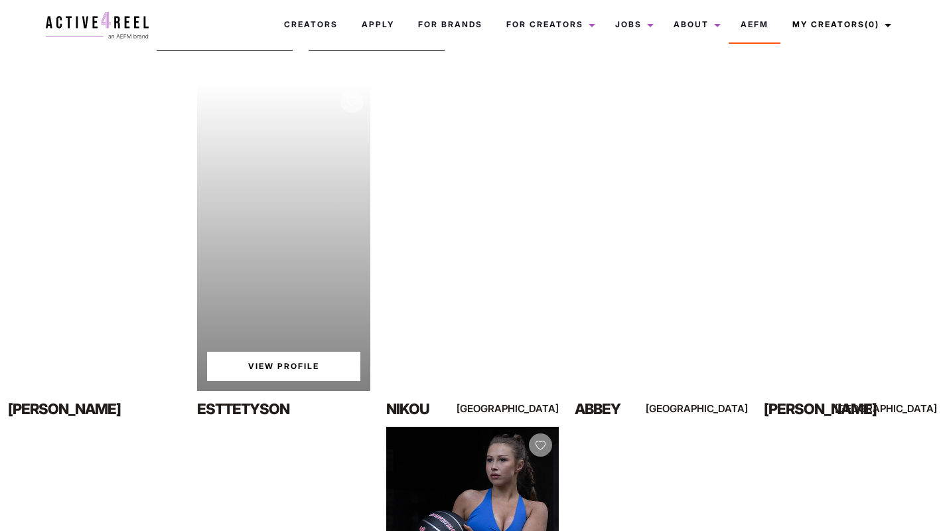
scroll to position [181, 0]
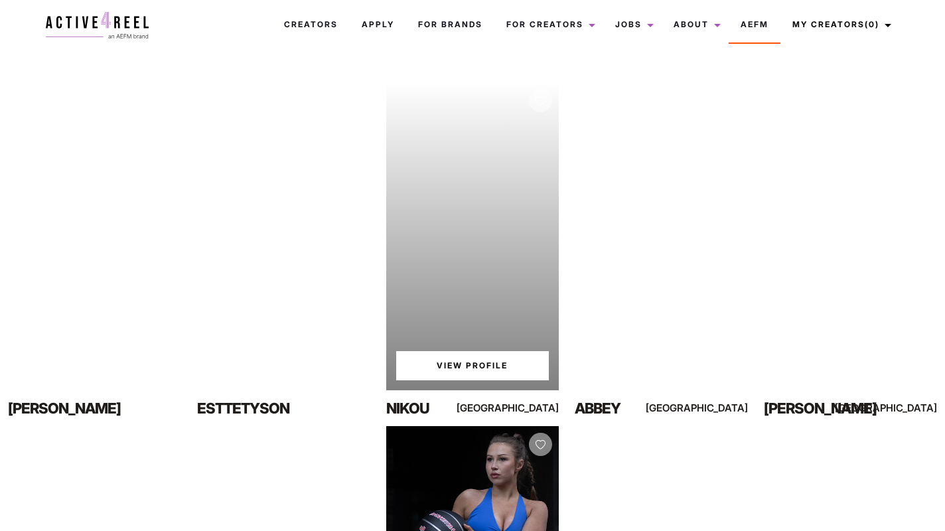
click at [483, 366] on link "View Profile" at bounding box center [472, 365] width 153 height 29
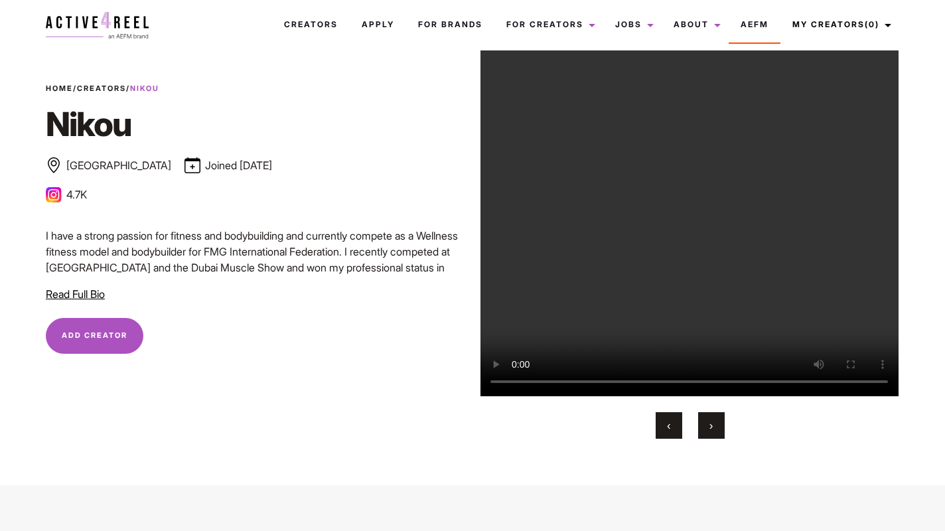
scroll to position [8, 0]
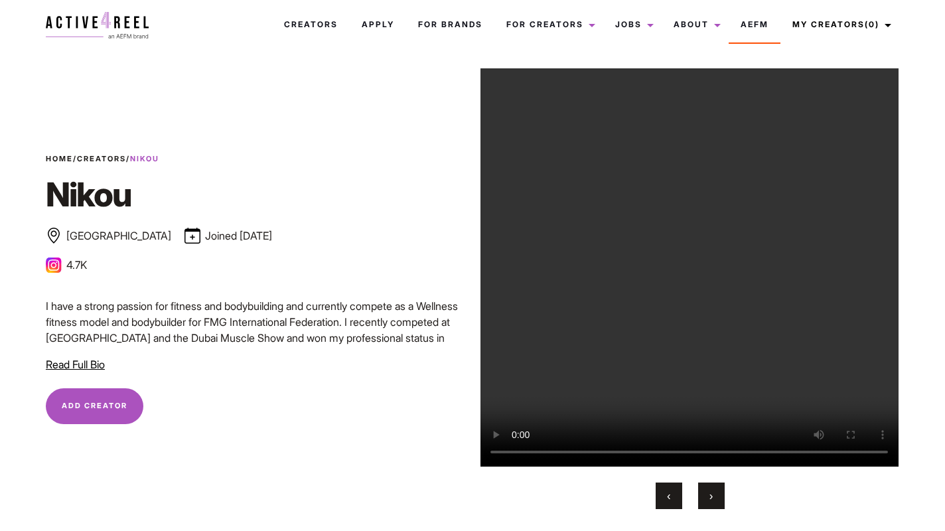
click at [64, 368] on span "Read Full Bio" at bounding box center [75, 364] width 59 height 13
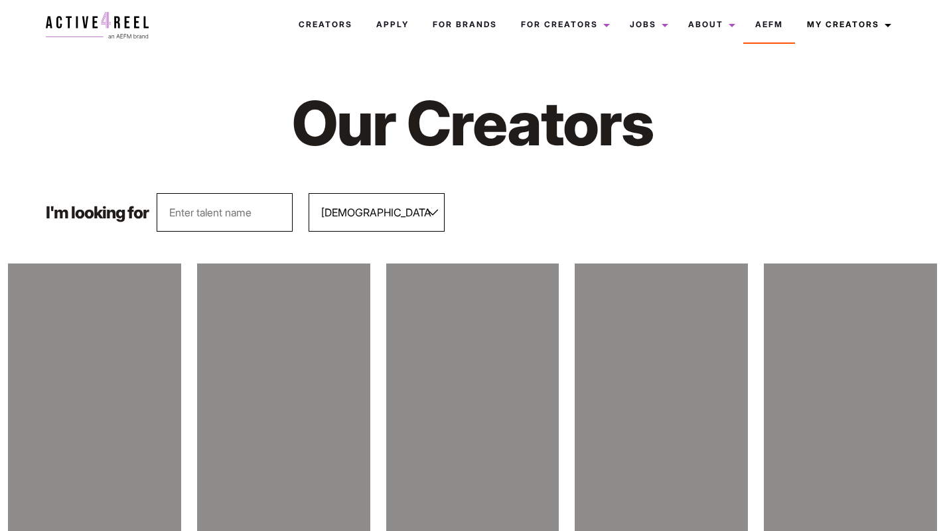
select select "563"
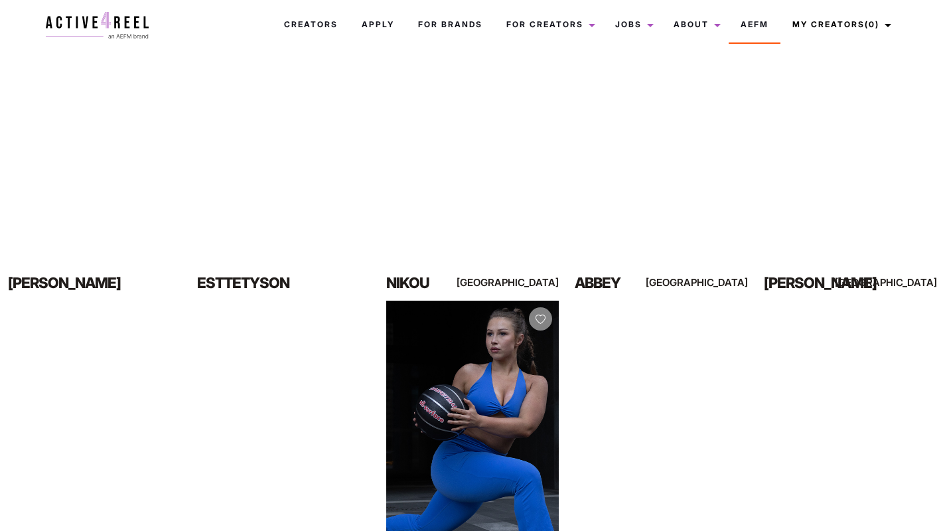
scroll to position [161, 0]
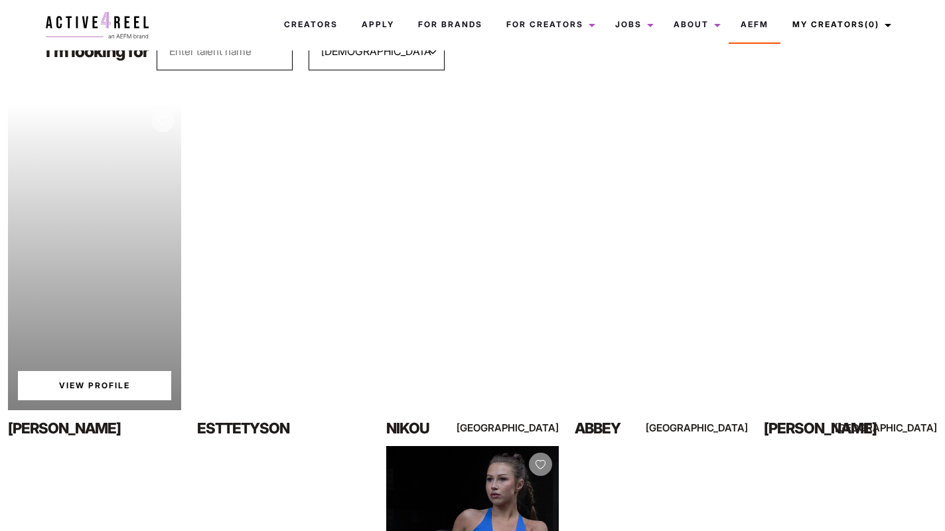
click at [111, 247] on div "View Profile" at bounding box center [94, 256] width 173 height 308
click at [98, 383] on link "View Profile" at bounding box center [94, 385] width 153 height 29
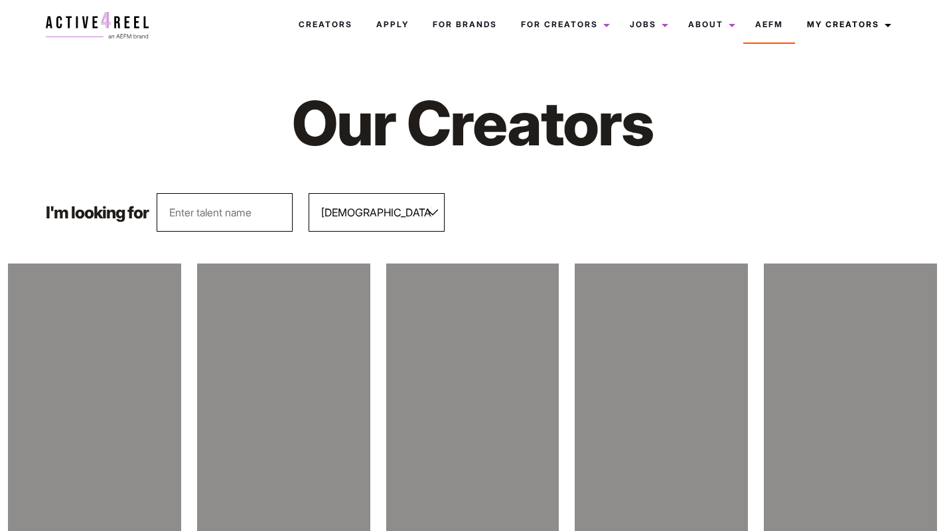
select select "563"
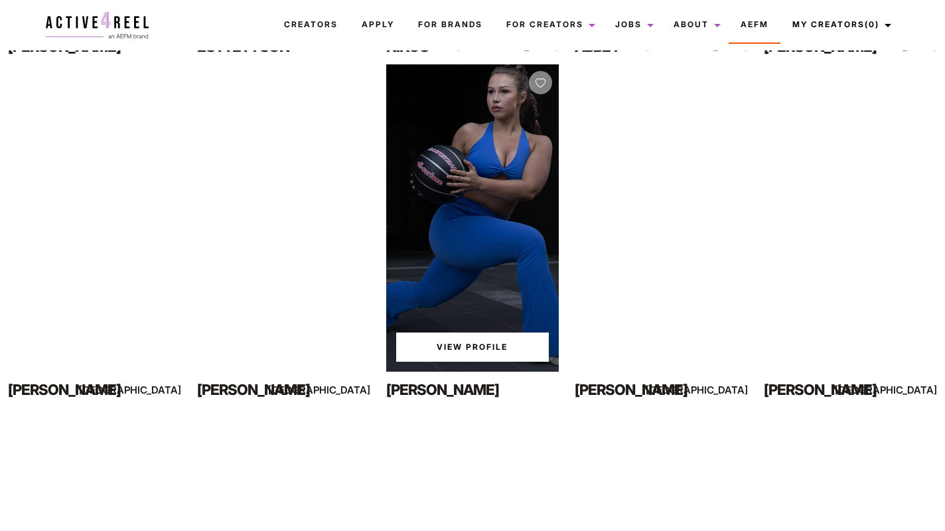
scroll to position [547, 0]
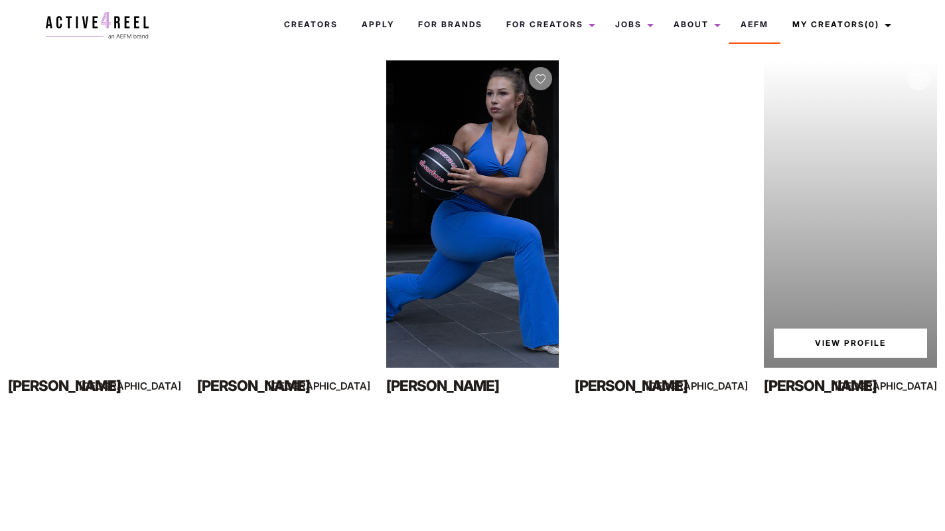
click at [860, 342] on link "View Profile" at bounding box center [850, 343] width 153 height 29
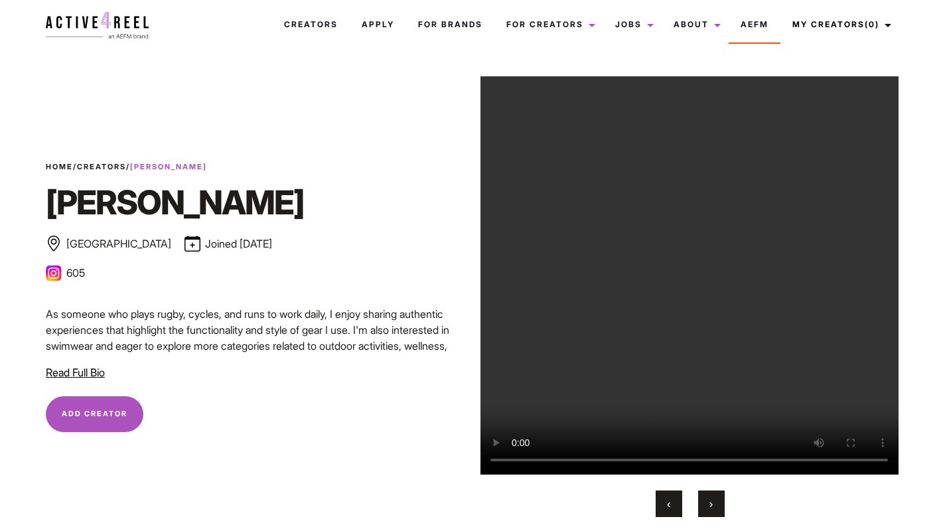
scroll to position [7, 0]
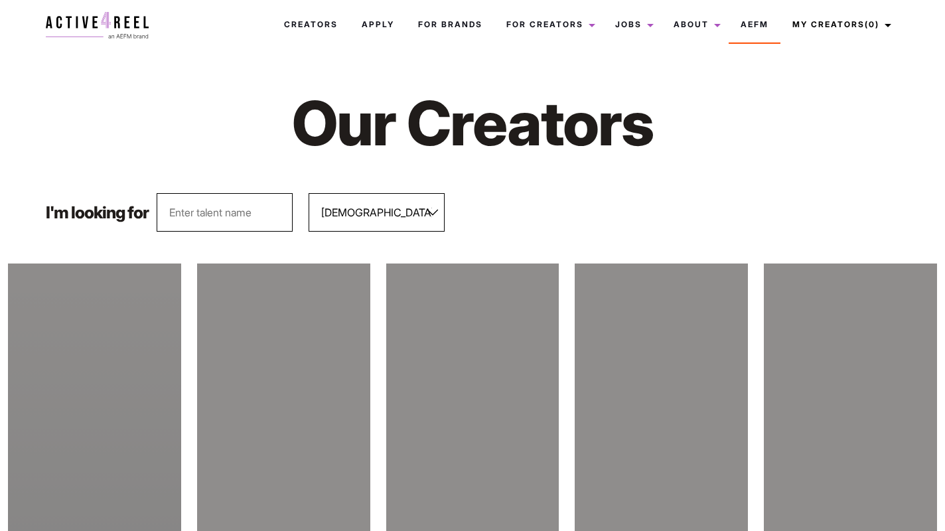
select select "563"
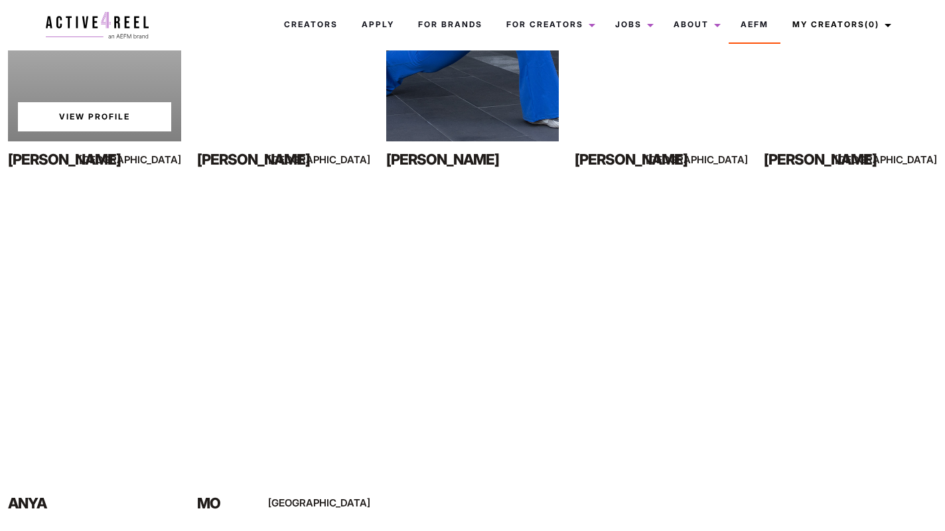
scroll to position [775, 0]
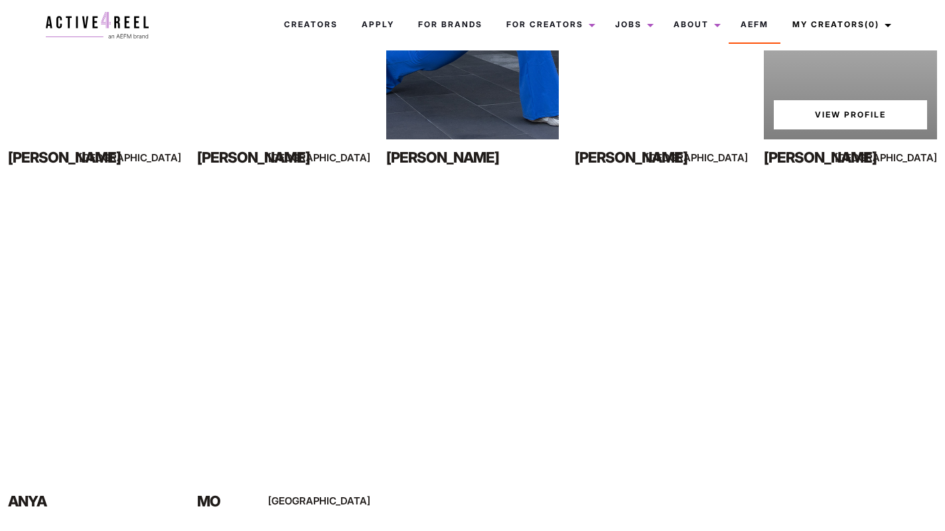
click at [840, 116] on link "View Profile" at bounding box center [850, 114] width 153 height 29
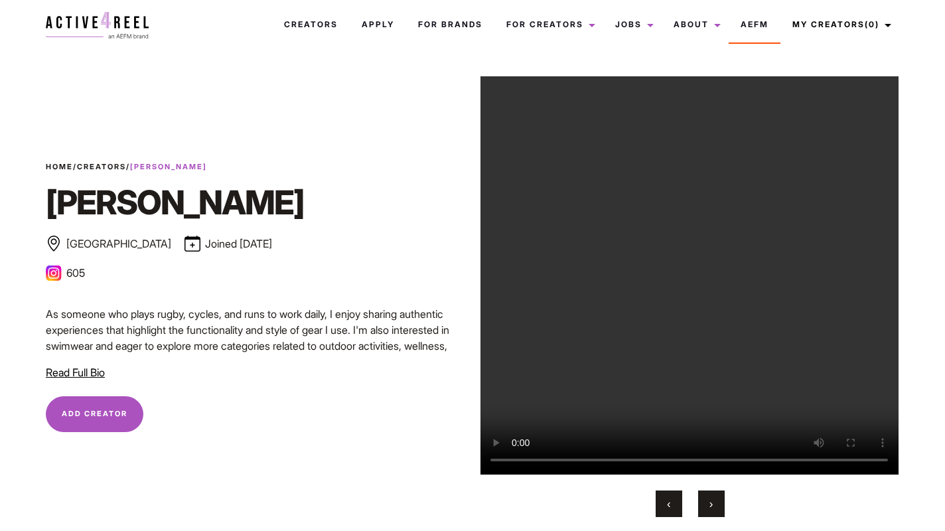
click at [72, 376] on span "Read Full Bio" at bounding box center [75, 372] width 59 height 13
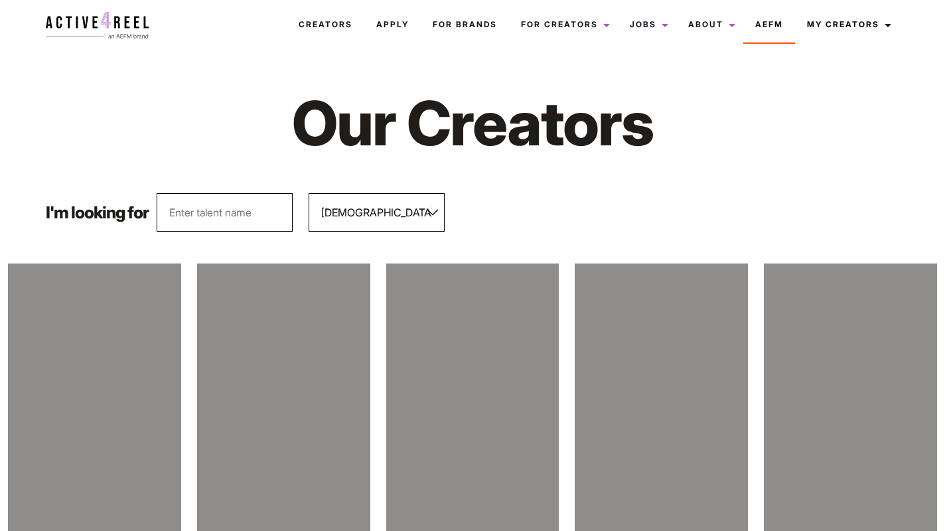
select select "563"
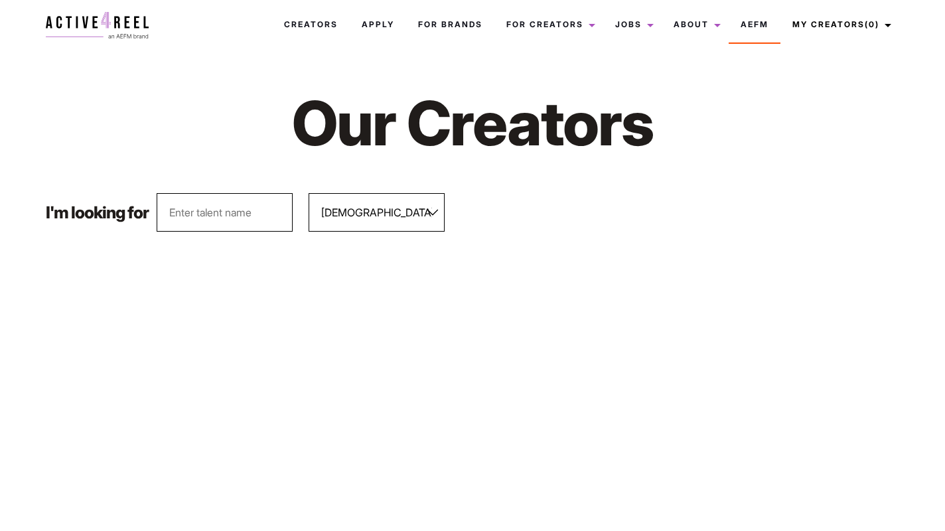
click at [391, 210] on select "All Genders [DEMOGRAPHIC_DATA] [DEMOGRAPHIC_DATA]" at bounding box center [377, 212] width 136 height 39
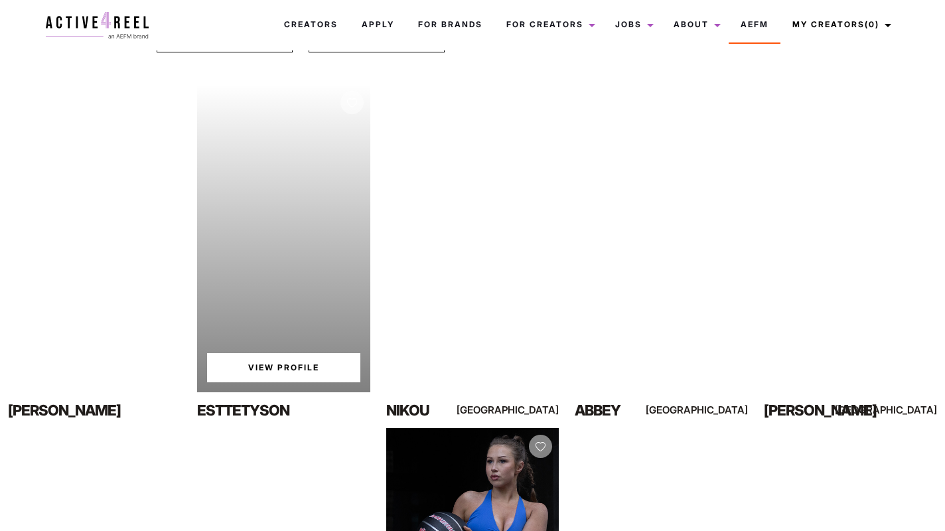
scroll to position [177, 0]
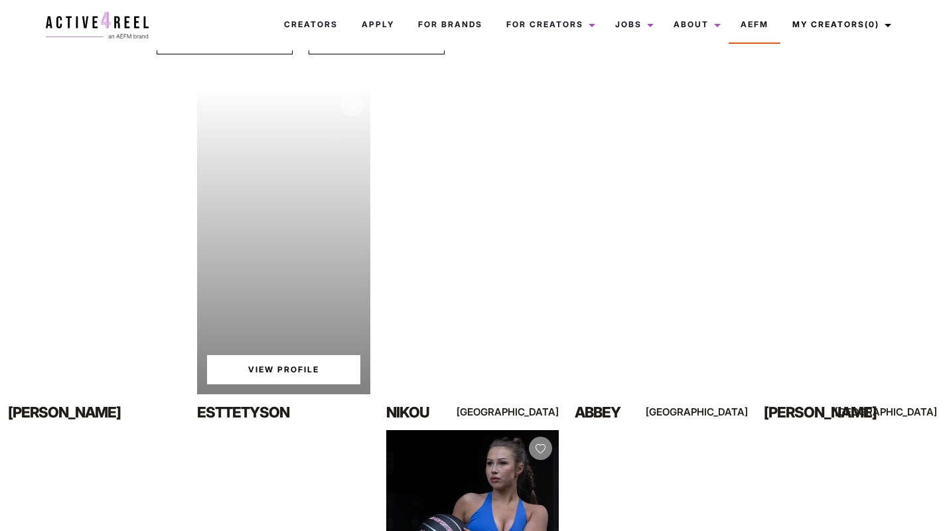
click at [279, 376] on link "View Profile" at bounding box center [283, 369] width 153 height 29
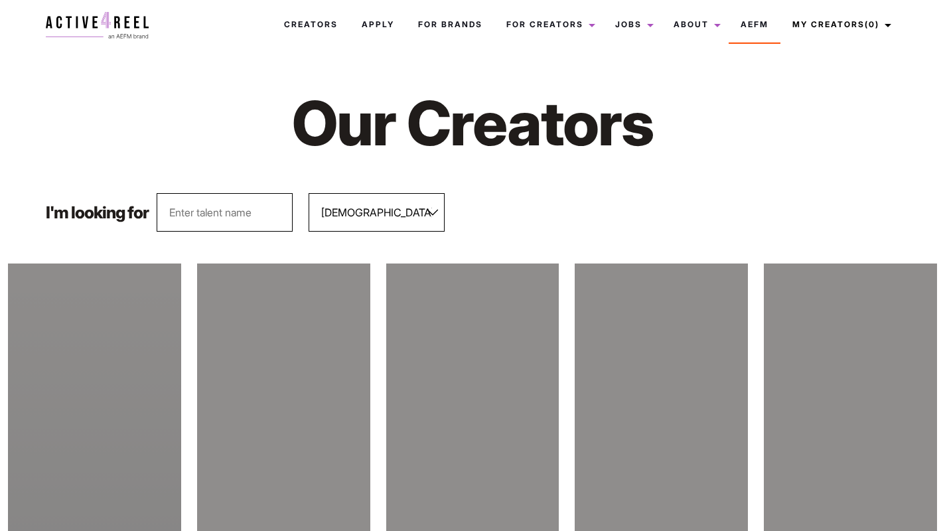
select select "563"
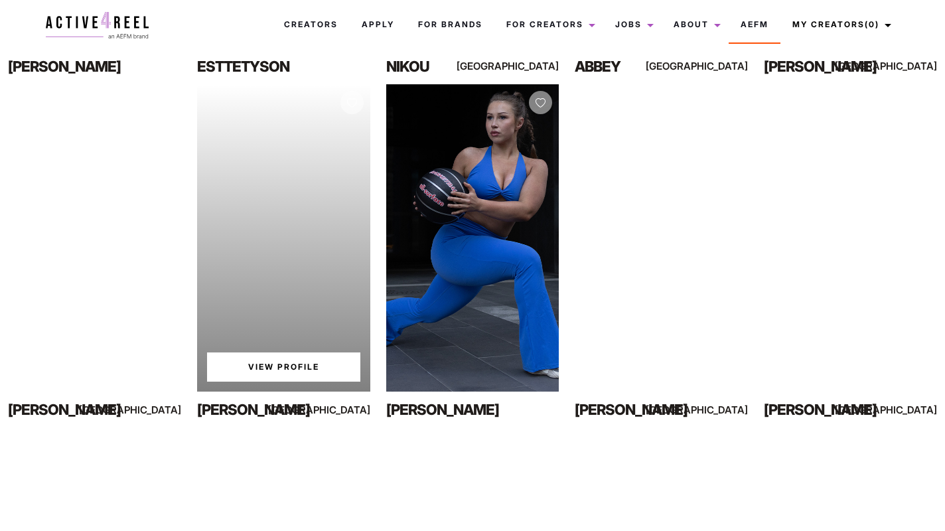
scroll to position [522, 0]
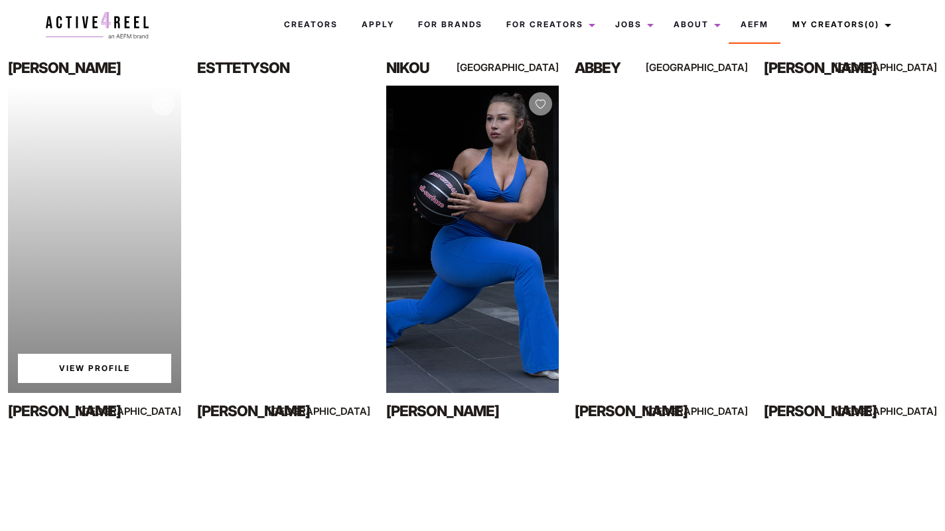
click at [102, 359] on link "View Profile" at bounding box center [94, 368] width 153 height 29
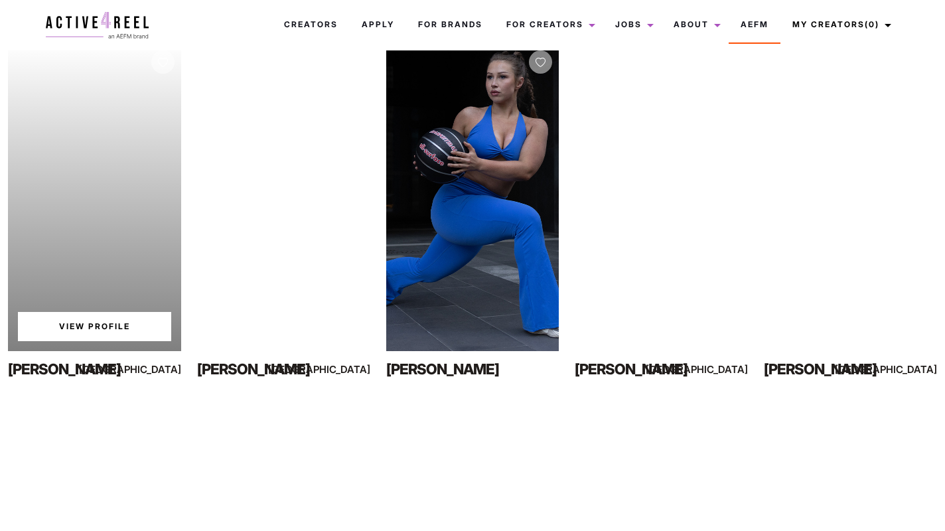
scroll to position [566, 0]
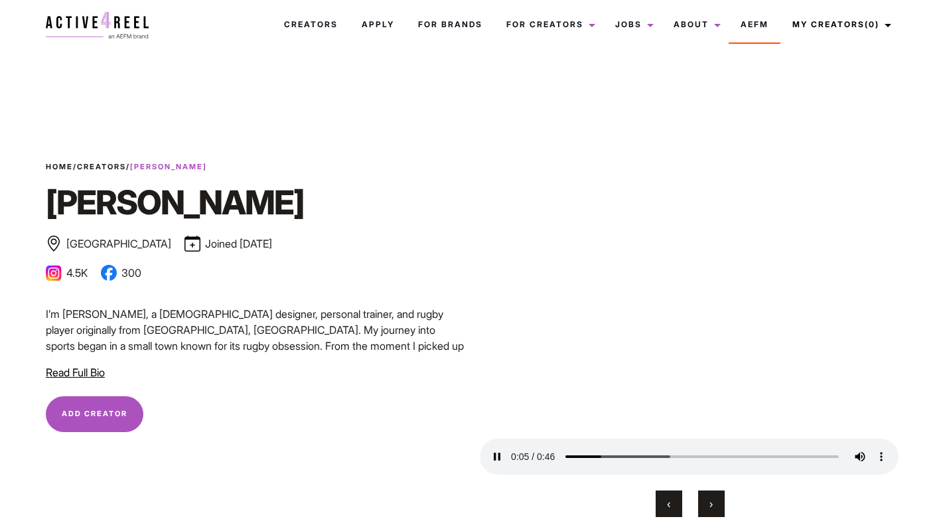
click at [80, 376] on span "Read Full Bio" at bounding box center [75, 372] width 59 height 13
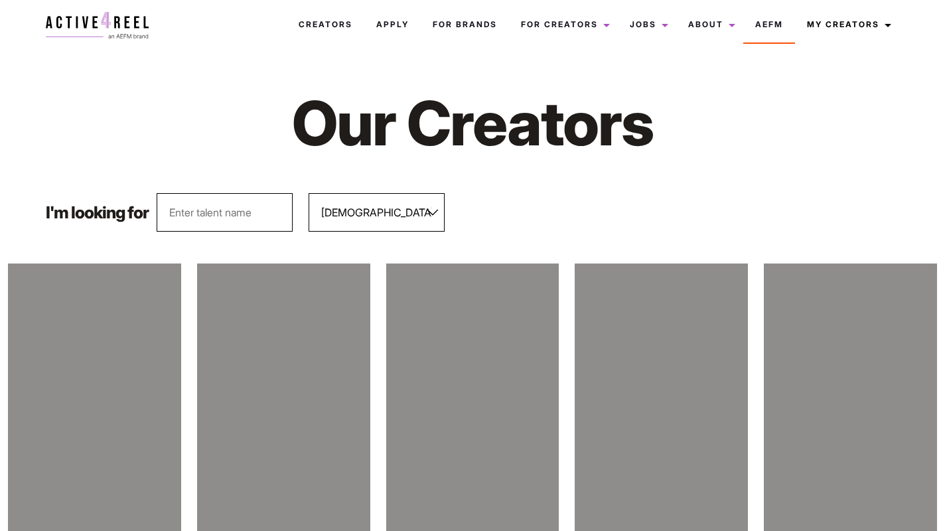
select select "563"
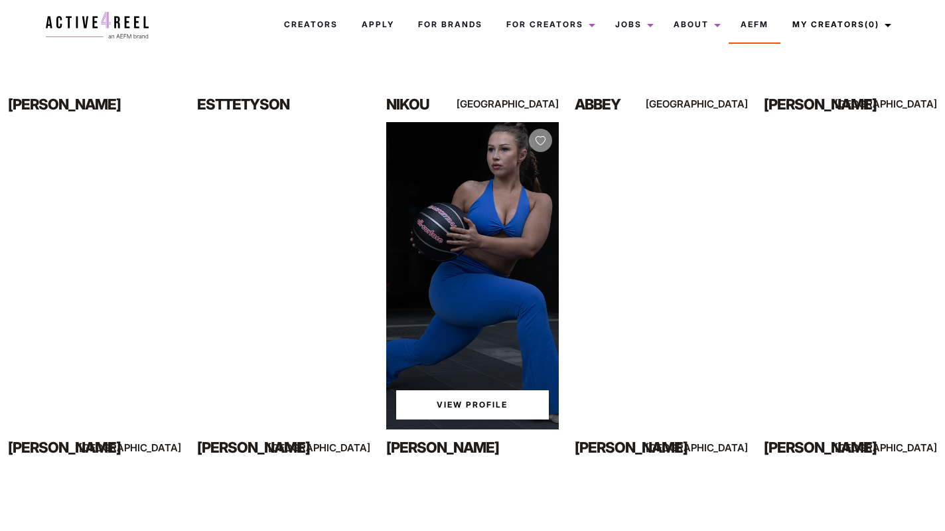
scroll to position [485, 0]
click at [467, 402] on link "View Profile" at bounding box center [472, 404] width 153 height 29
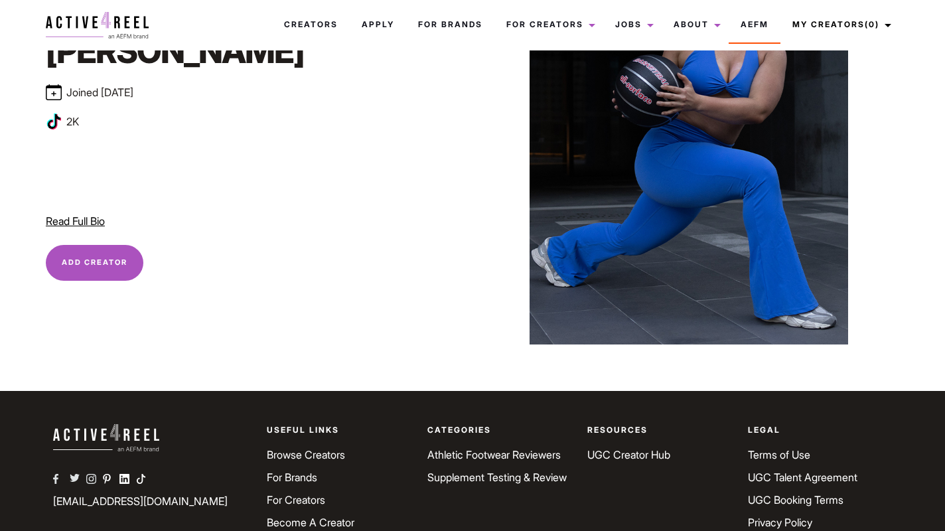
scroll to position [151, 0]
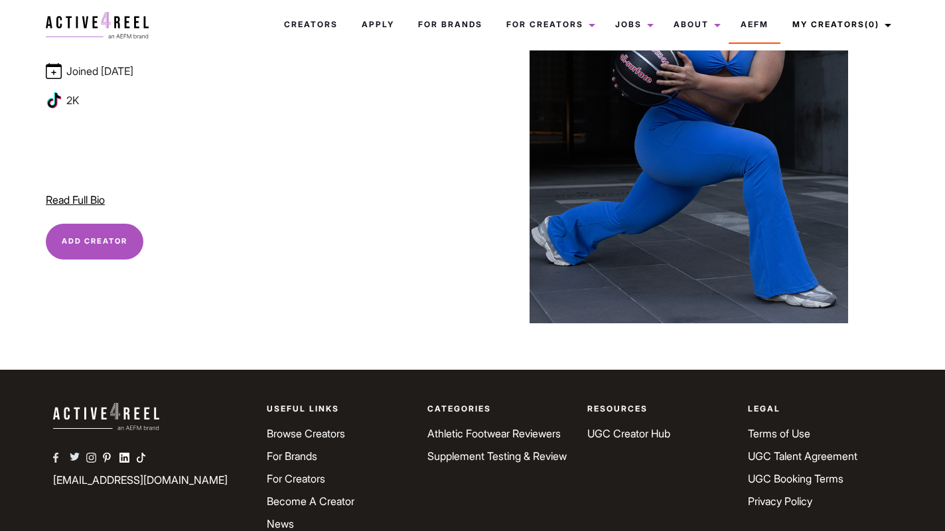
click at [92, 201] on span "Read Full Bio" at bounding box center [75, 199] width 59 height 13
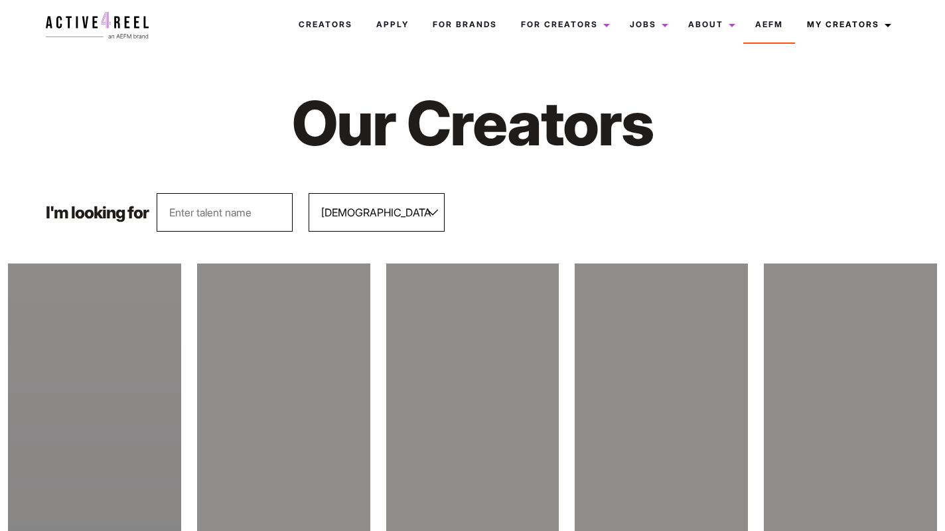
select select "563"
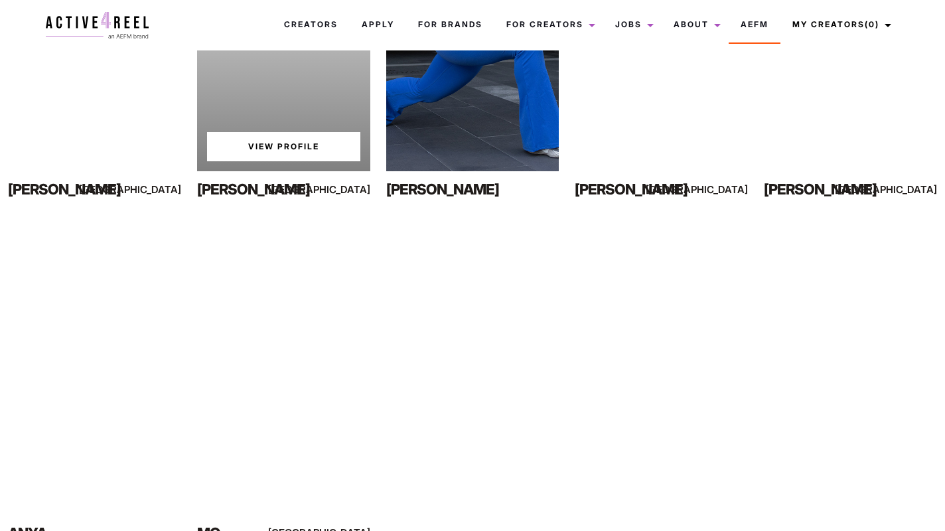
scroll to position [738, 0]
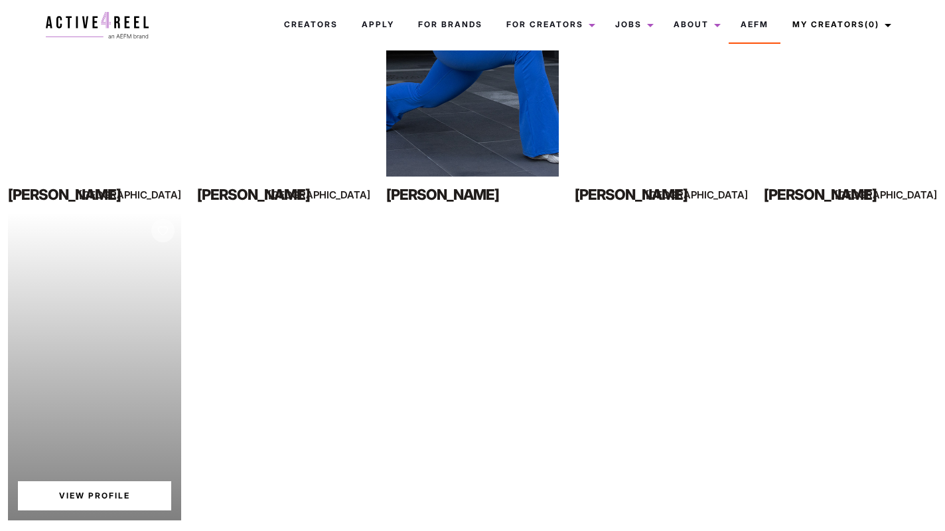
click at [85, 496] on link "View Profile" at bounding box center [94, 495] width 153 height 29
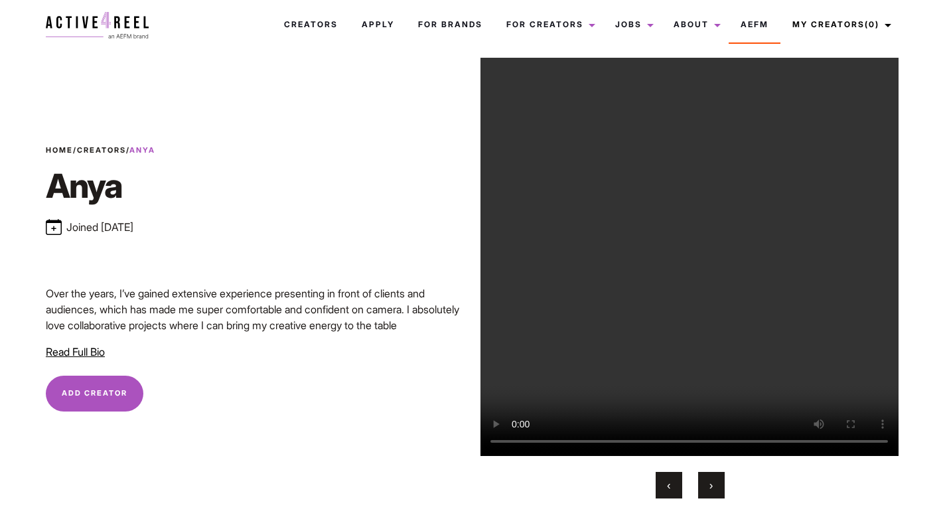
scroll to position [18, 0]
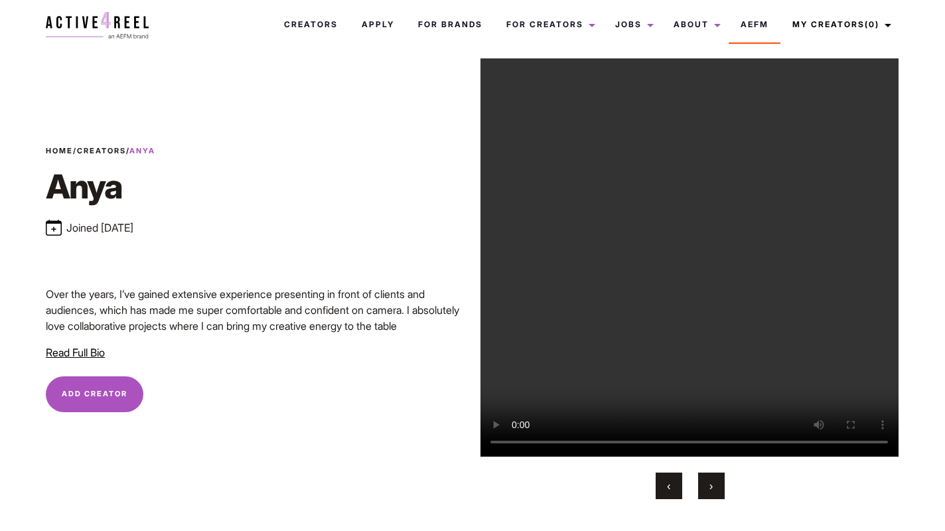
click at [103, 351] on span "Read Full Bio" at bounding box center [75, 352] width 59 height 13
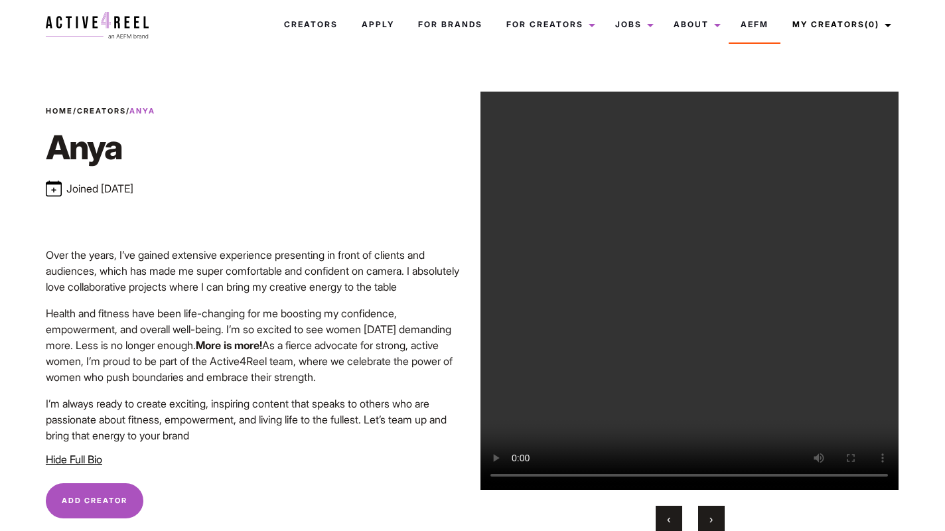
scroll to position [0, 0]
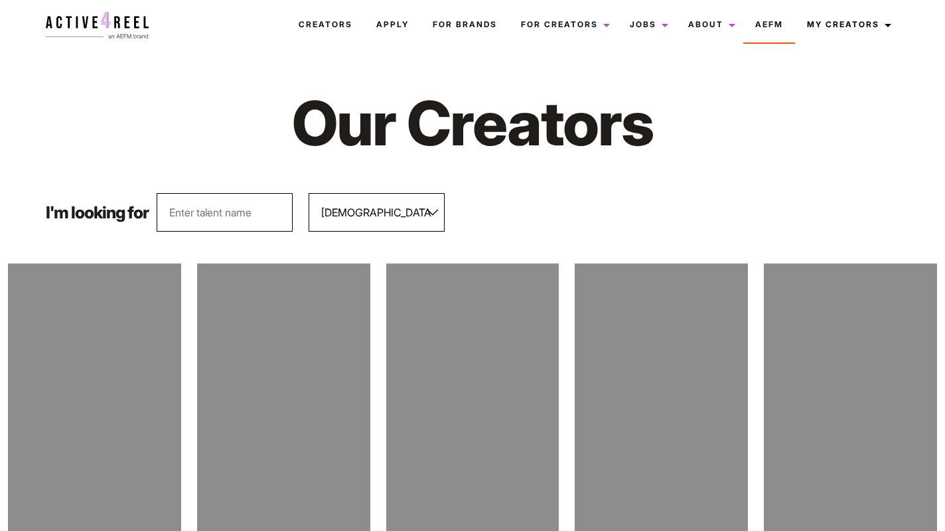
select select "563"
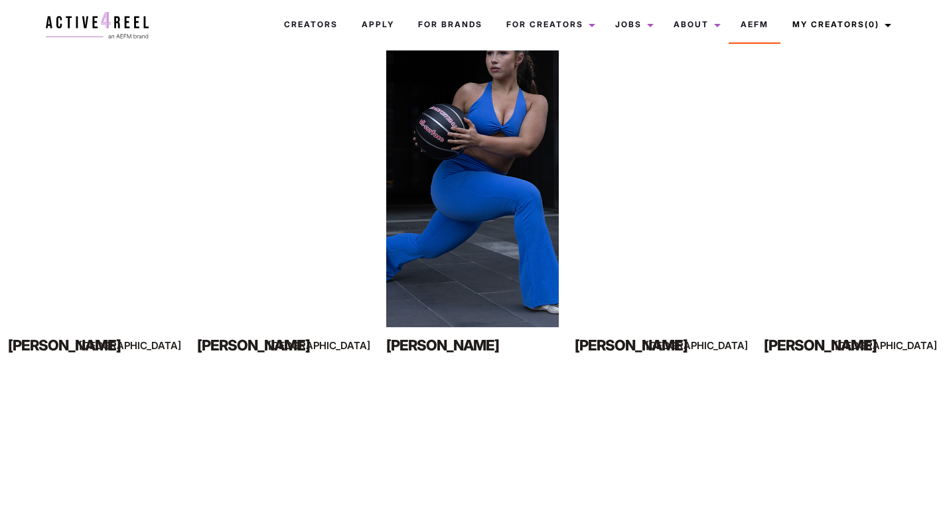
scroll to position [530, 0]
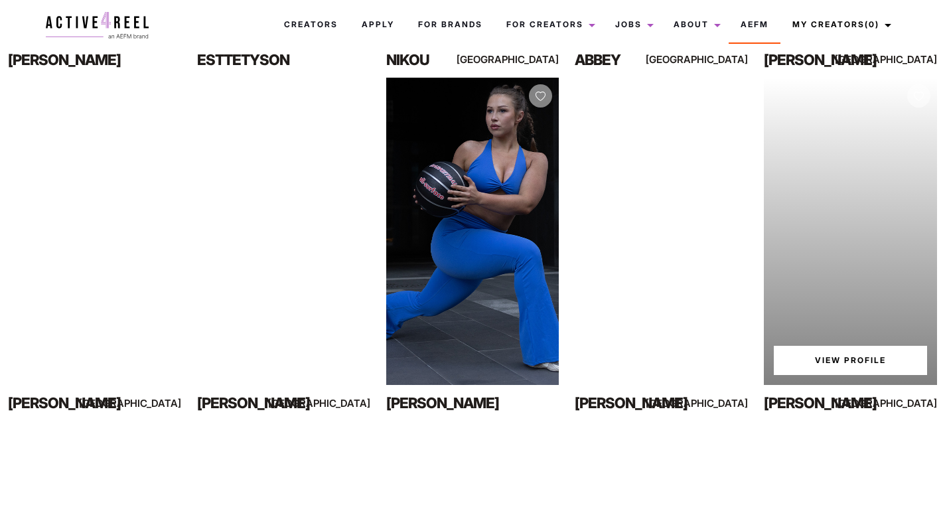
click at [850, 357] on link "View Profile" at bounding box center [850, 360] width 153 height 29
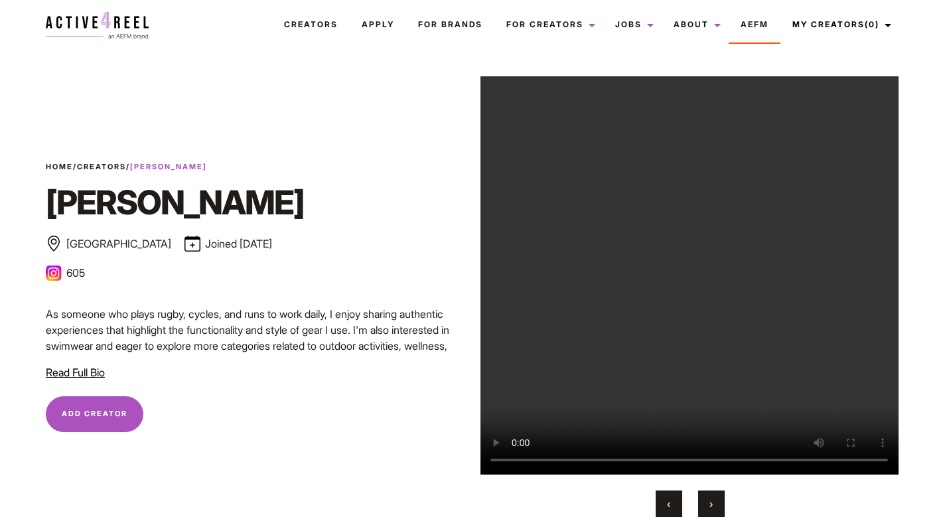
click at [78, 380] on button "Read Full Bio Hide Full Bio" at bounding box center [75, 372] width 59 height 16
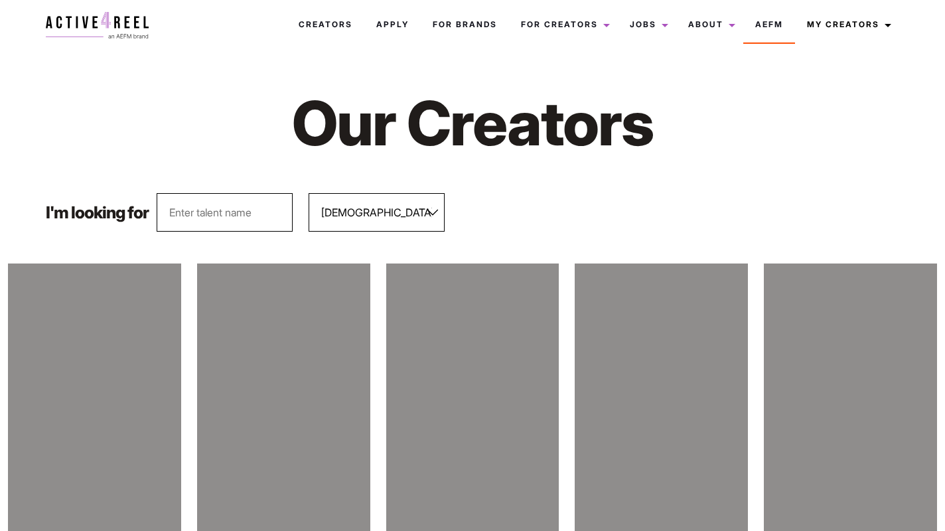
select select "563"
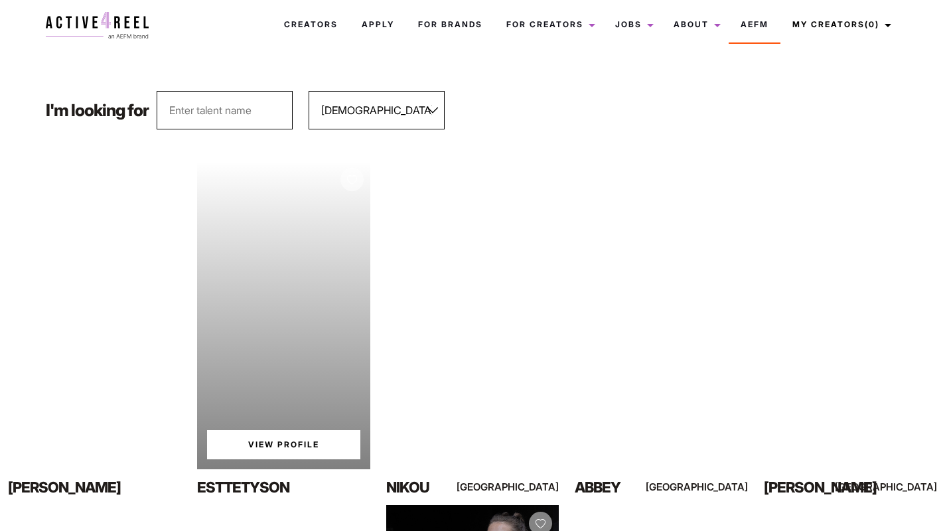
scroll to position [100, 0]
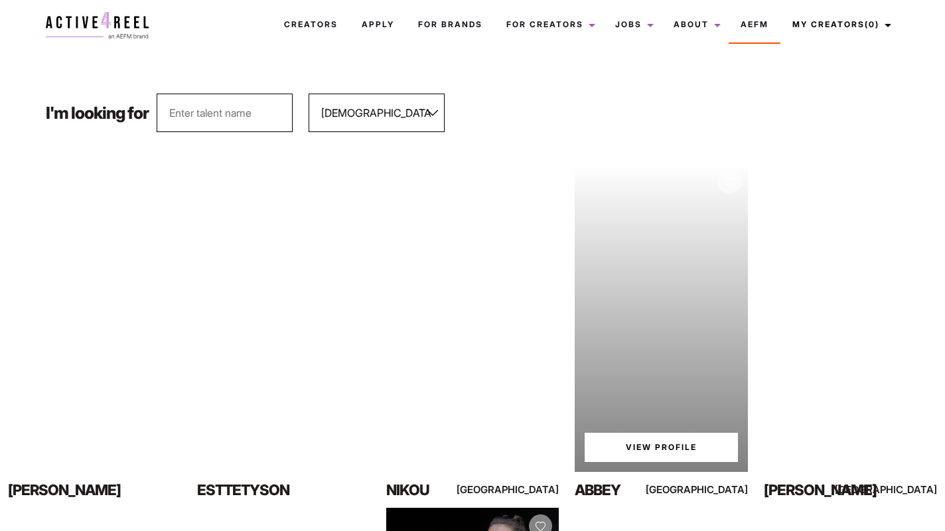
click at [657, 444] on link "View Profile" at bounding box center [661, 447] width 153 height 29
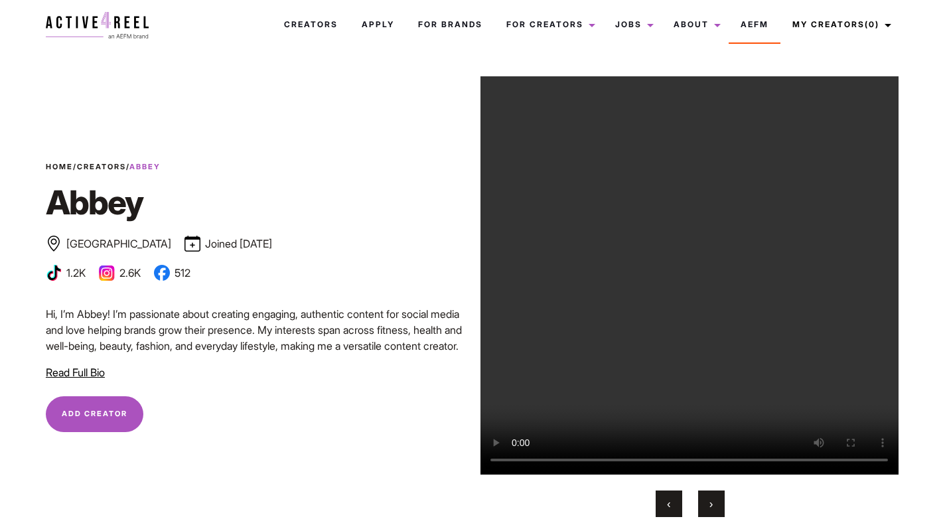
click at [52, 377] on span "Read Full Bio" at bounding box center [75, 372] width 59 height 13
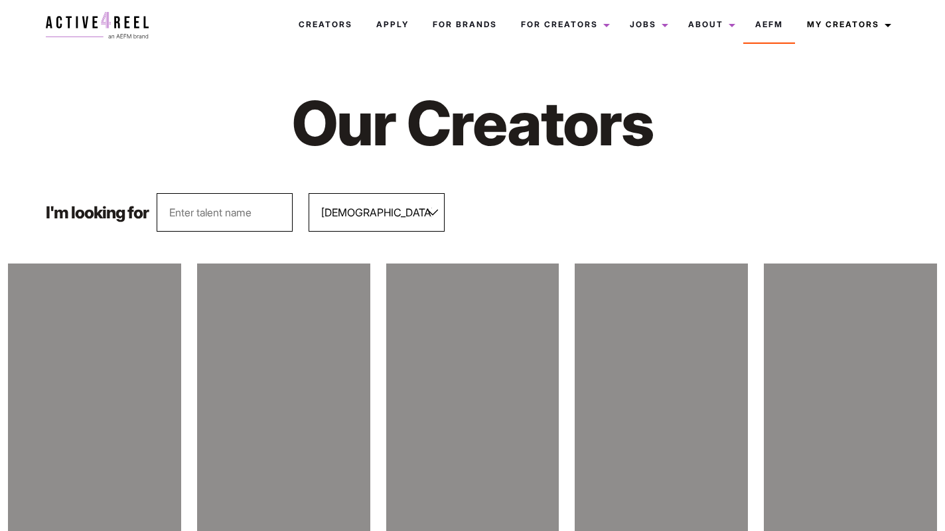
select select "563"
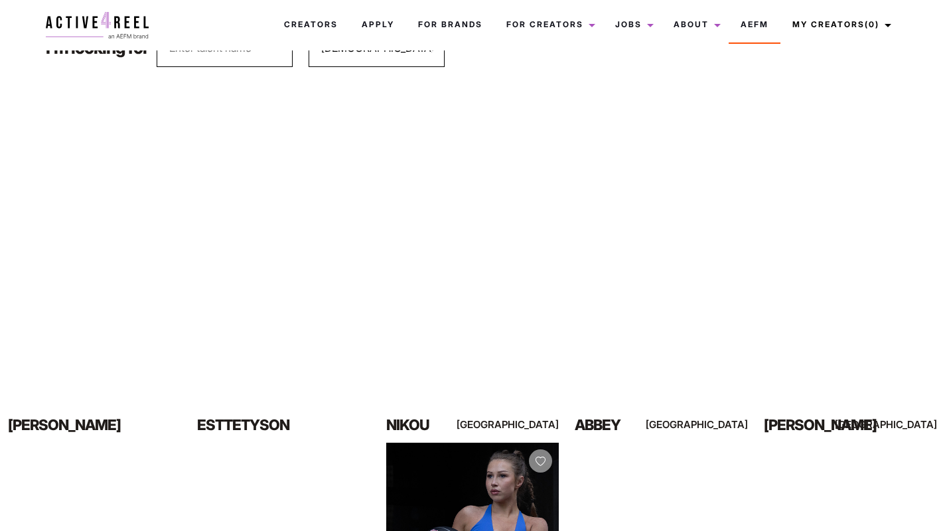
scroll to position [254, 0]
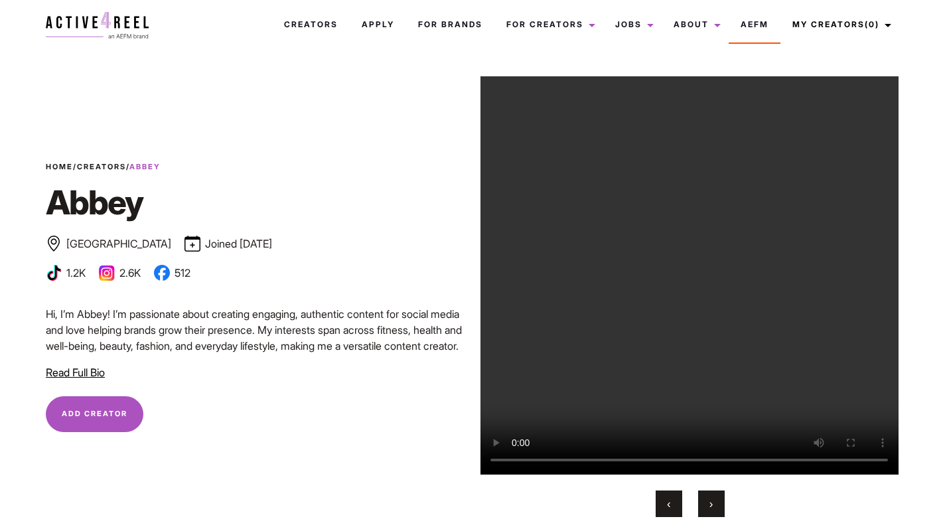
click at [46, 374] on span "Read Full Bio" at bounding box center [75, 372] width 59 height 13
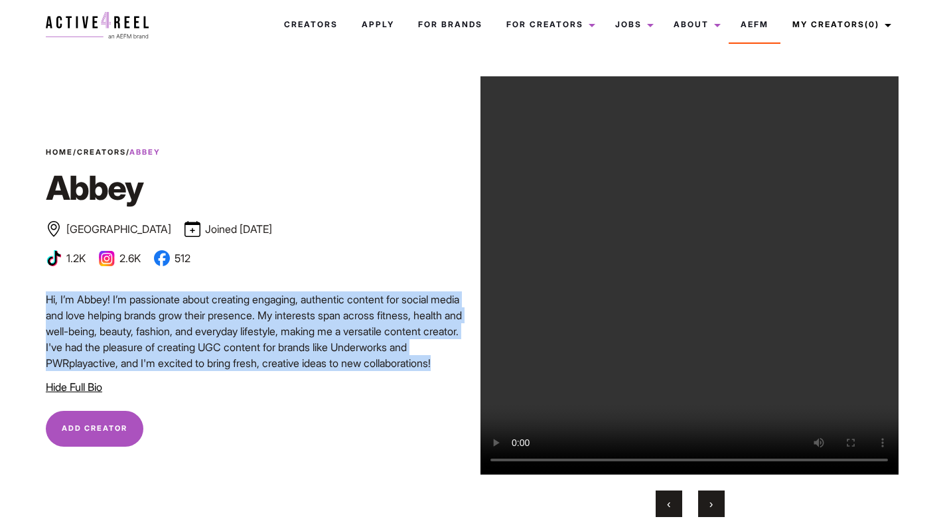
drag, startPoint x: 438, startPoint y: 366, endPoint x: 42, endPoint y: 303, distance: 401.2
click at [42, 303] on div "Home / Creators / Abbey Abbey Melbourne Joined 7th November Bronze Influencer 1…" at bounding box center [255, 271] width 435 height 249
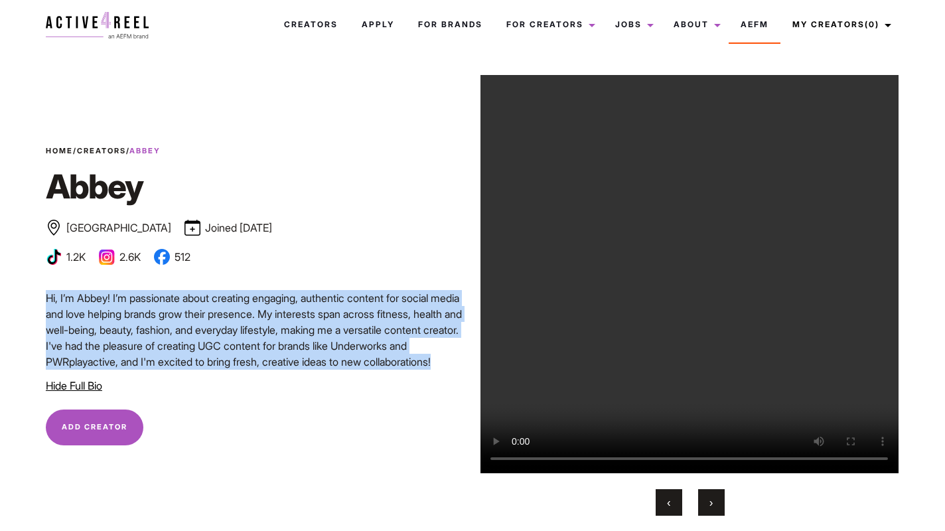
scroll to position [11, 0]
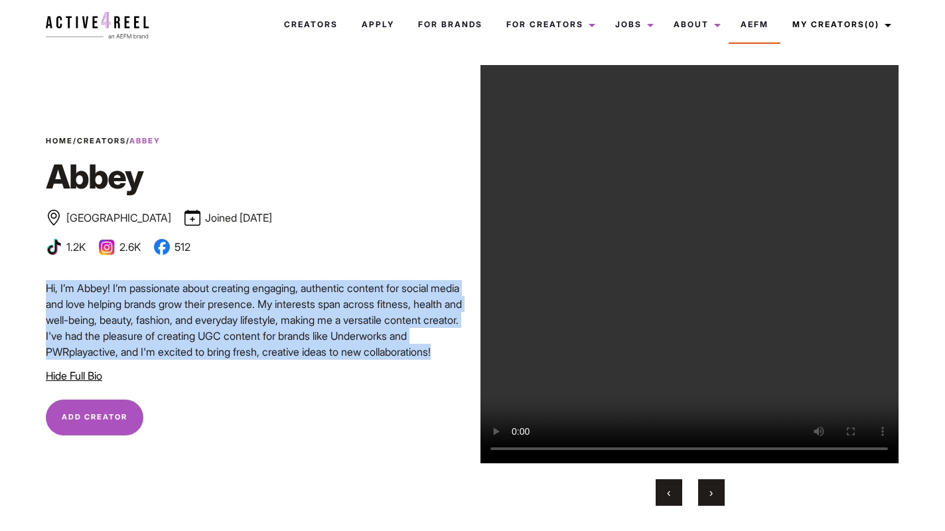
click at [345, 359] on p "Hi, I’m Abbey! I’m passionate about creating engaging, authentic content for so…" at bounding box center [255, 320] width 419 height 80
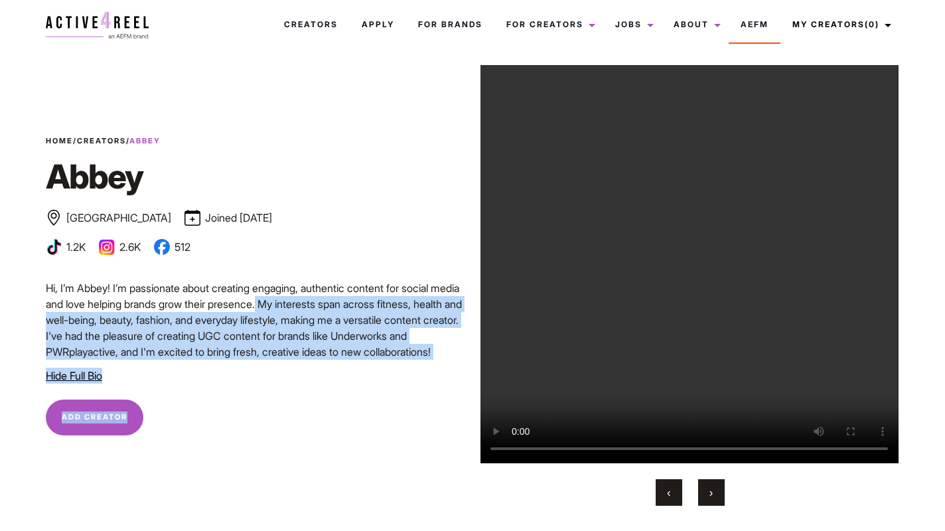
drag, startPoint x: 256, startPoint y: 303, endPoint x: 473, endPoint y: 317, distance: 217.6
click at [473, 317] on div "Home / Creators / Abbey Abbey Melbourne Joined 7th November Bronze Influencer 1…" at bounding box center [473, 285] width 870 height 441
click at [468, 313] on div "Home / Creators / Abbey Abbey Melbourne Joined 7th November Bronze Influencer 1…" at bounding box center [255, 259] width 435 height 249
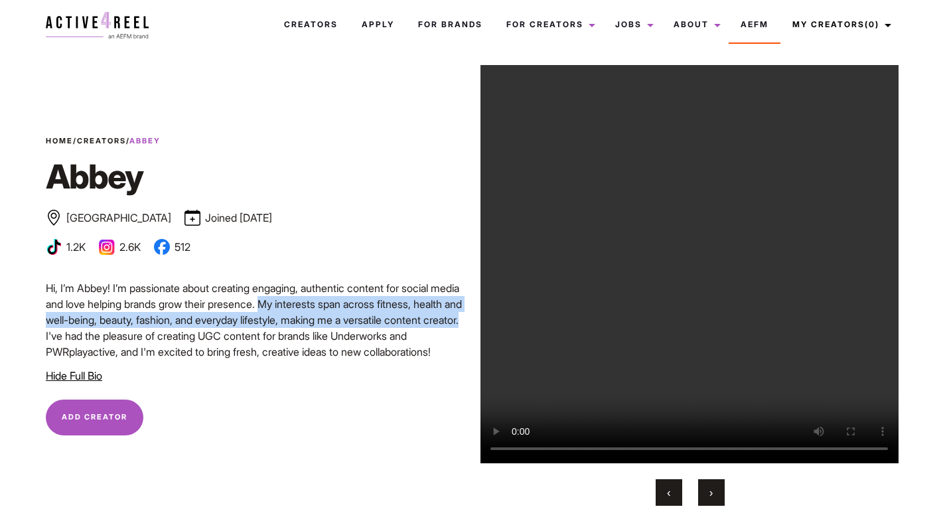
drag, startPoint x: 464, startPoint y: 321, endPoint x: 260, endPoint y: 303, distance: 204.6
click at [260, 303] on div "Home / Creators / Abbey Abbey Melbourne Joined 7th November Bronze Influencer 1…" at bounding box center [255, 259] width 435 height 249
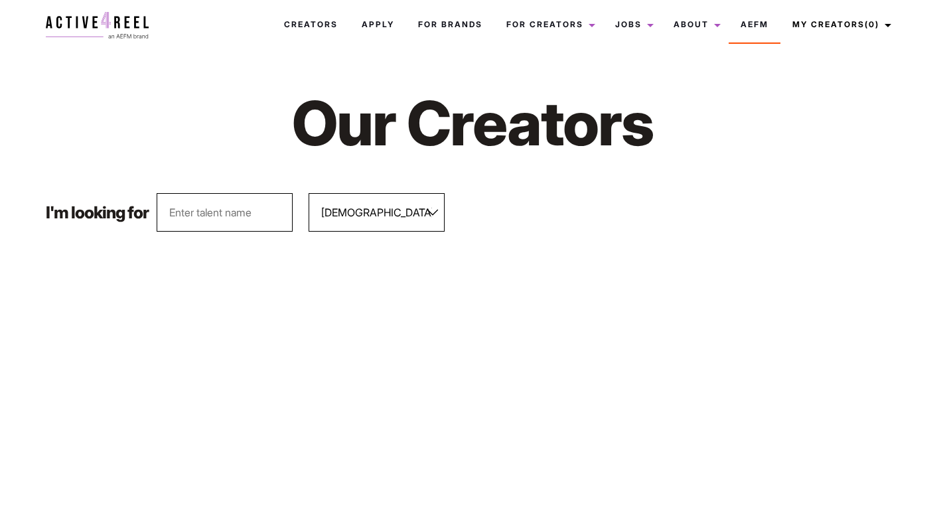
select select "563"
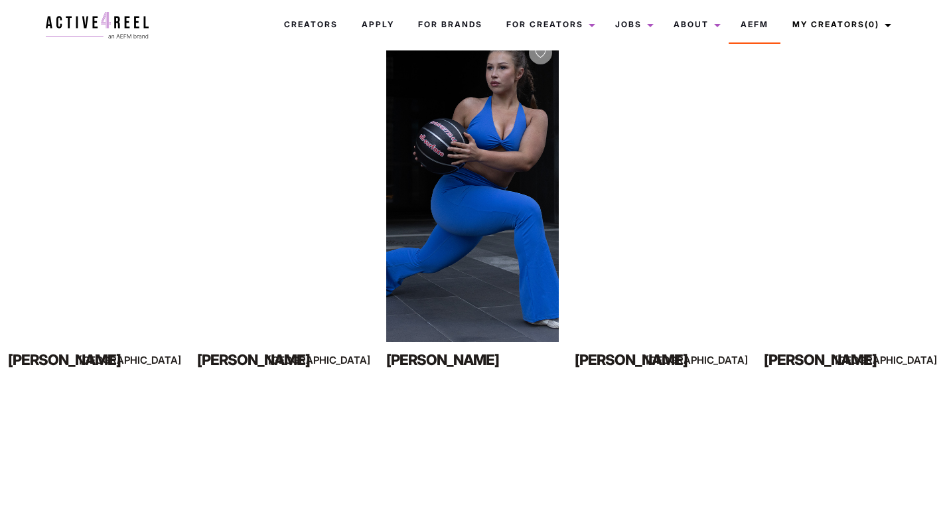
scroll to position [603, 0]
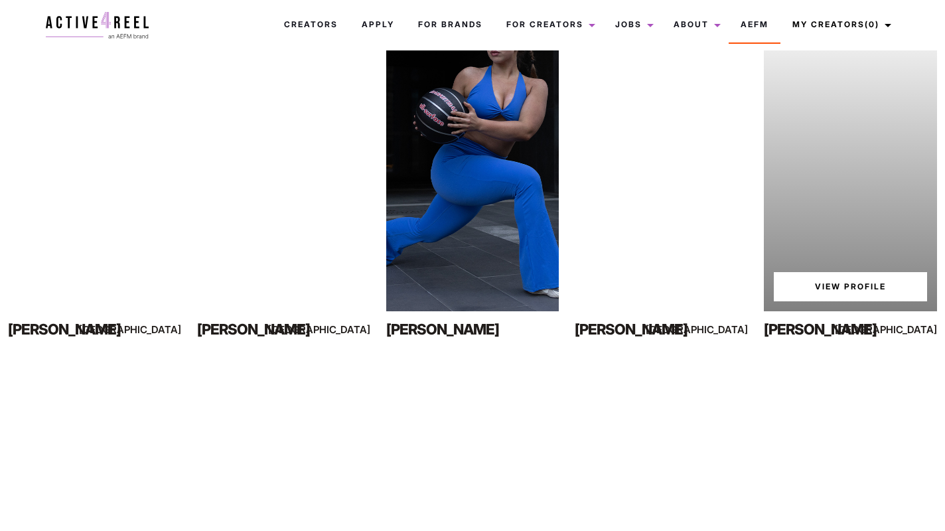
click at [845, 242] on div "Your browser does not support the video tag. View Profile" at bounding box center [850, 158] width 173 height 308
click at [846, 296] on link "View Profile" at bounding box center [850, 286] width 153 height 29
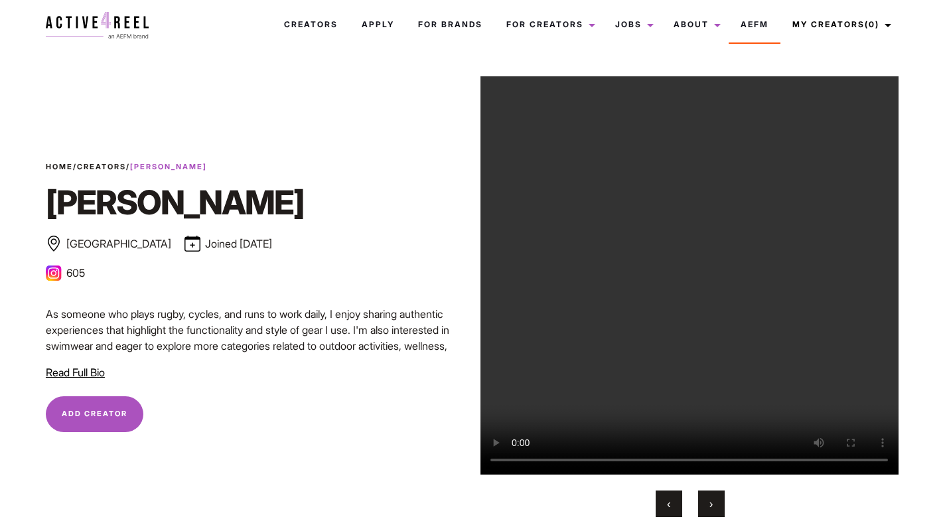
click at [83, 370] on span "Read Full Bio" at bounding box center [75, 372] width 59 height 13
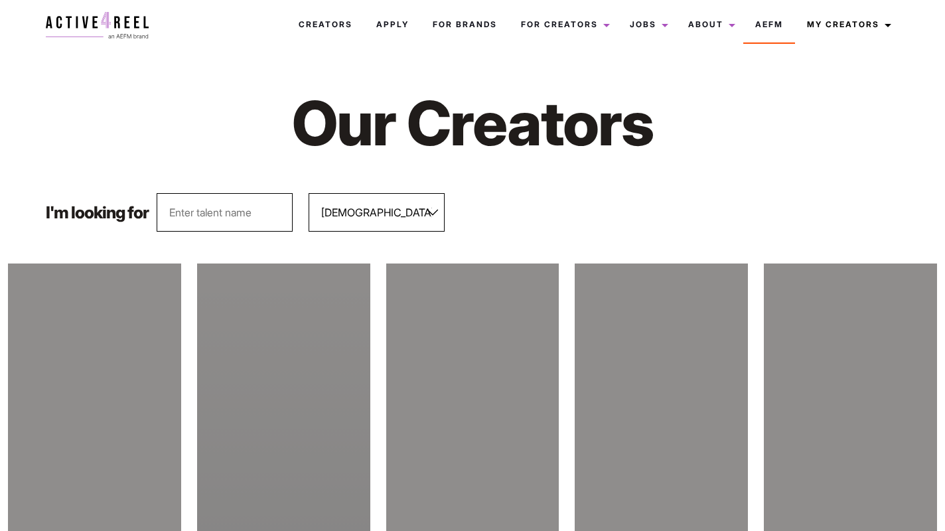
select select "563"
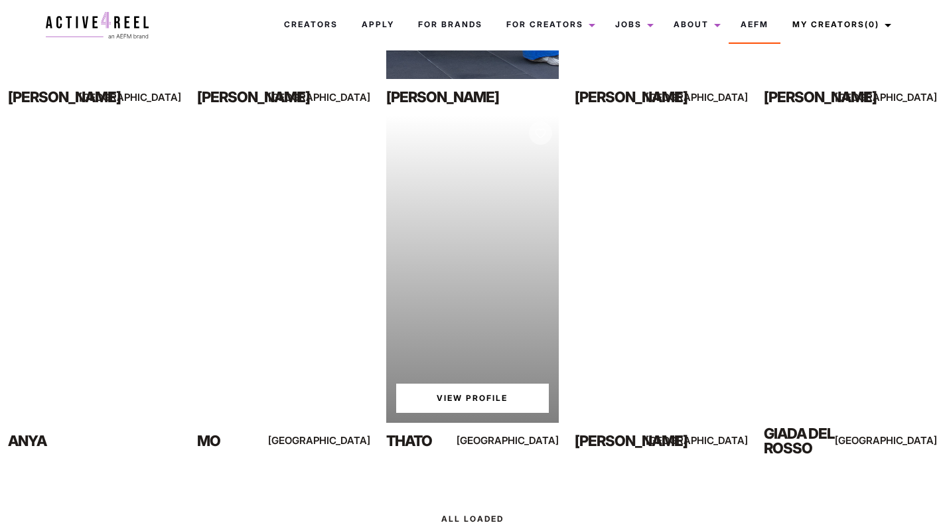
scroll to position [921, 0]
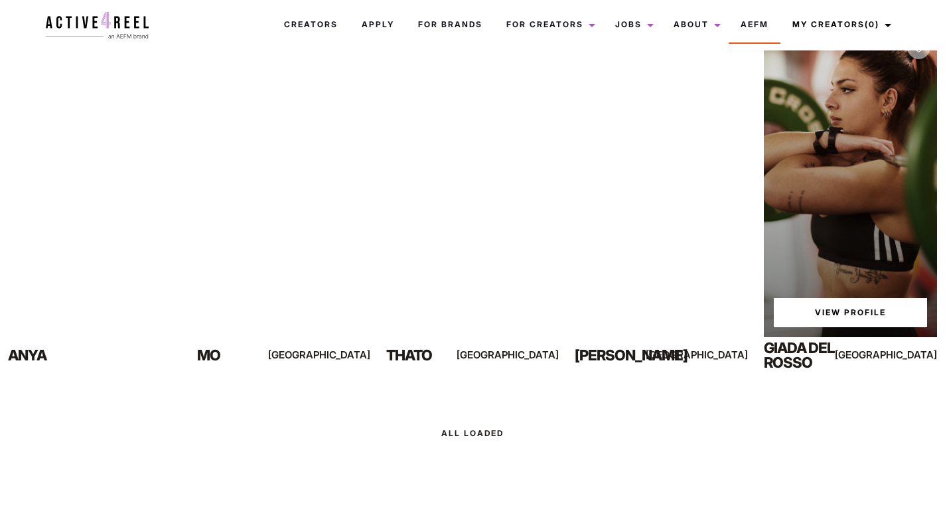
click at [852, 310] on link "View Profile" at bounding box center [850, 312] width 153 height 29
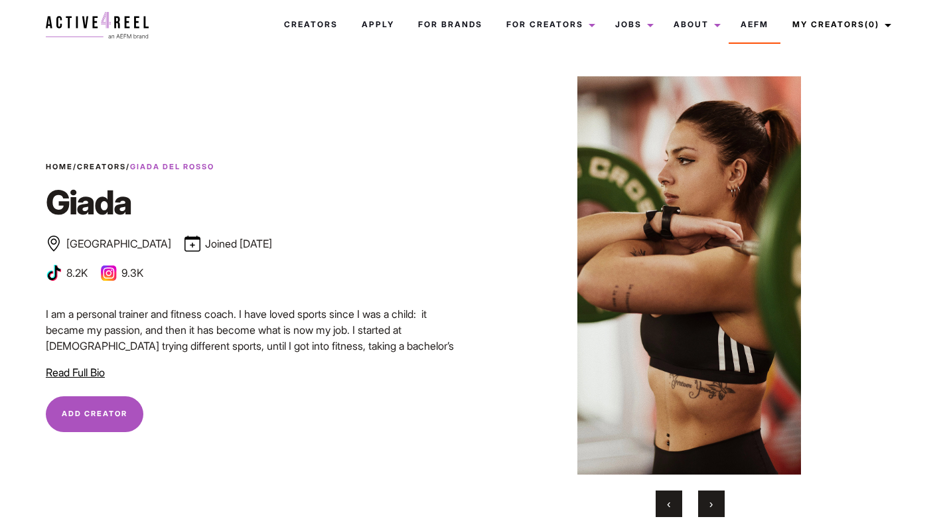
click at [86, 376] on span "Read Full Bio" at bounding box center [75, 372] width 59 height 13
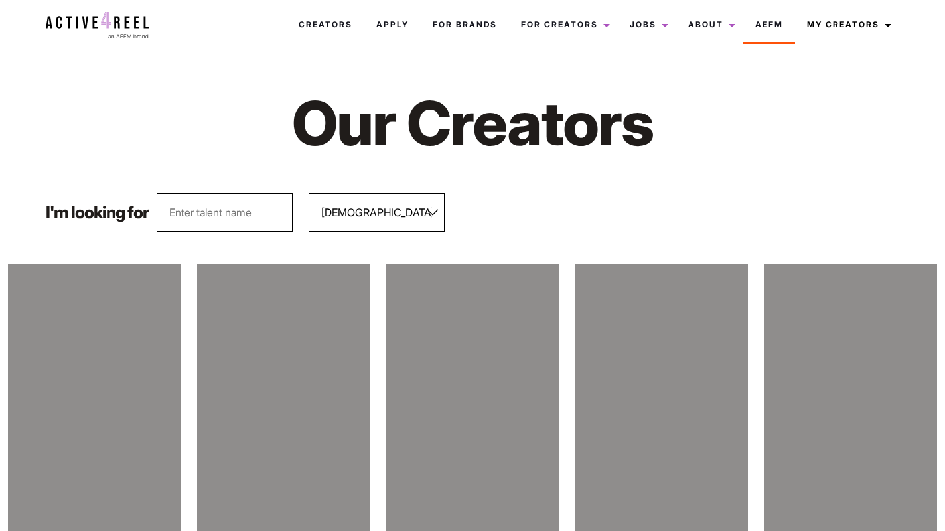
select select "563"
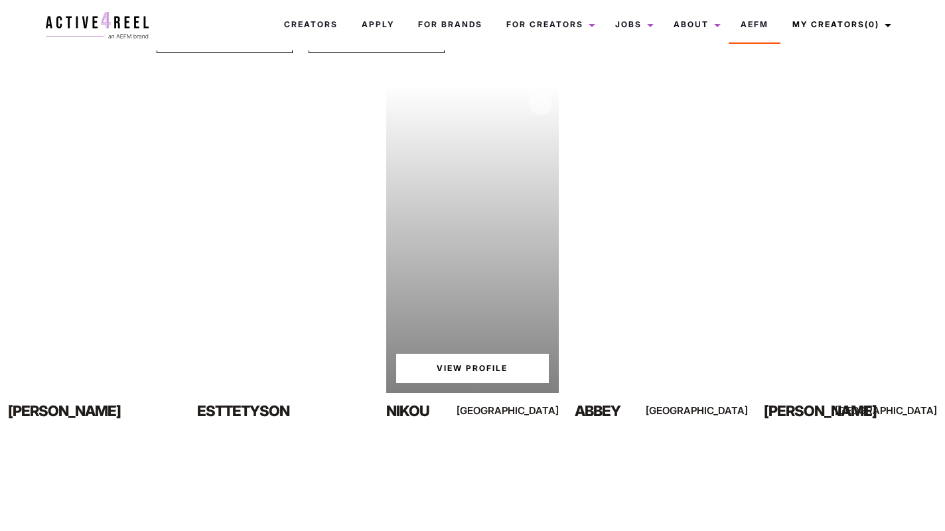
scroll to position [181, 0]
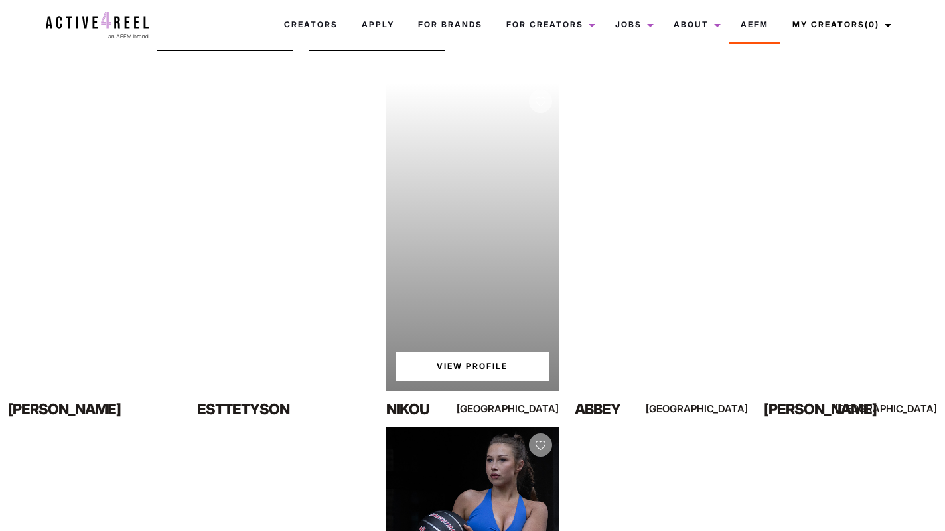
click at [461, 372] on link "View Profile" at bounding box center [472, 366] width 153 height 29
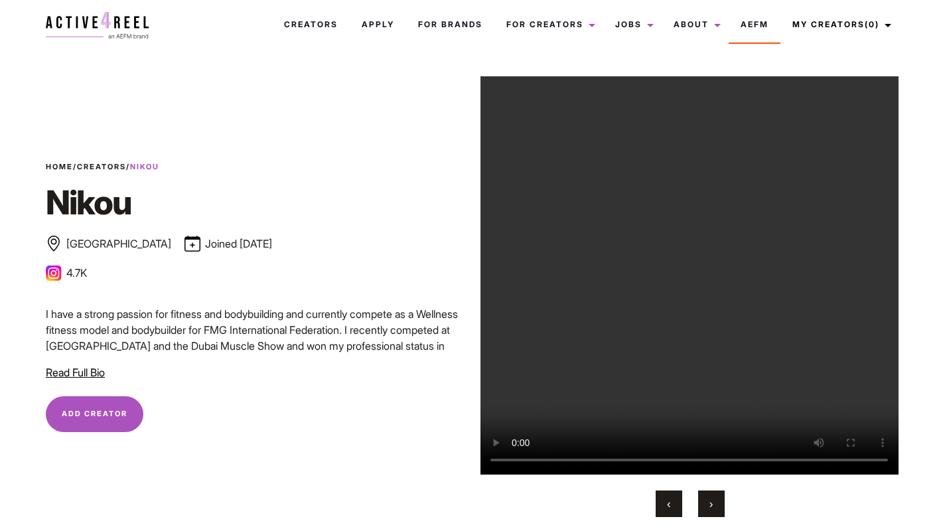
click at [82, 374] on span "Read Full Bio" at bounding box center [75, 372] width 59 height 13
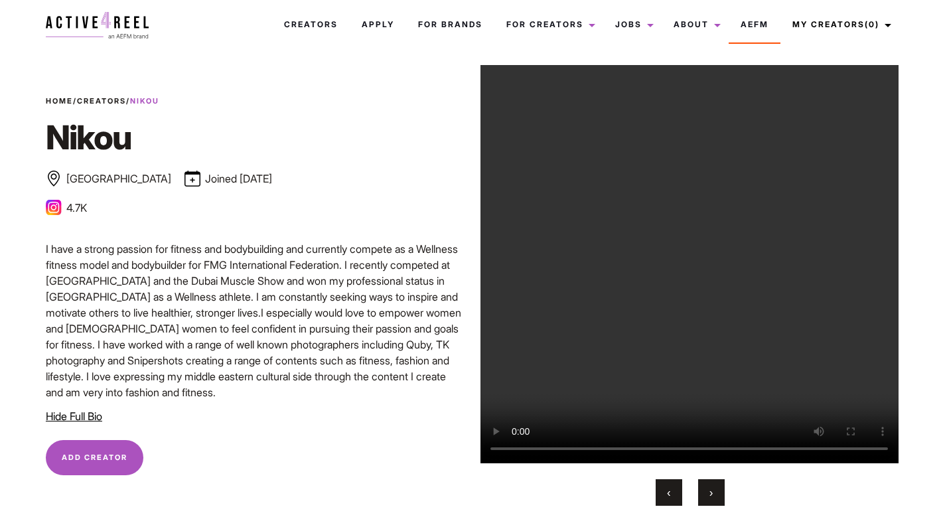
scroll to position [19, 0]
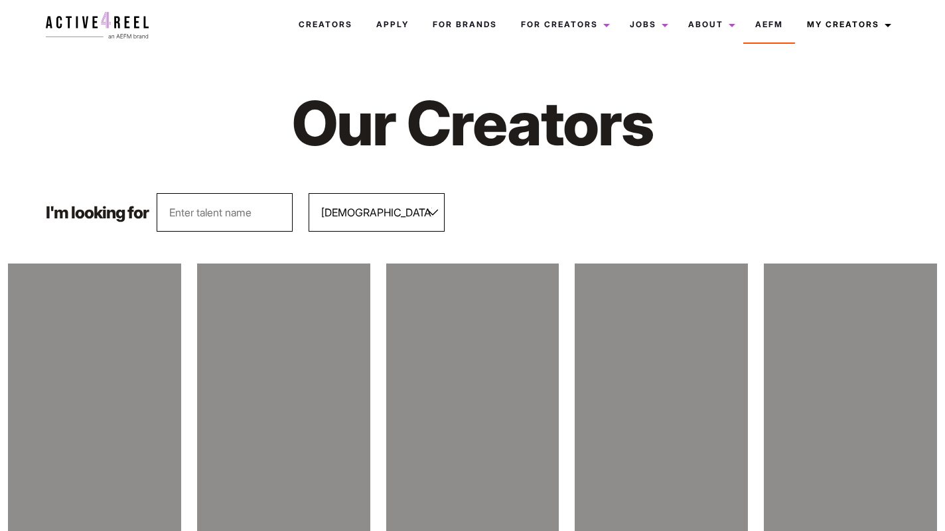
select select "563"
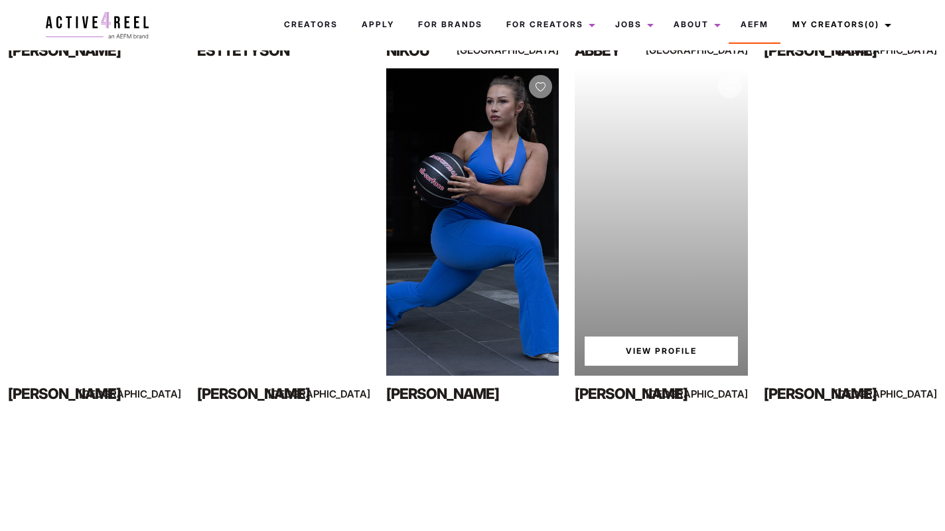
scroll to position [566, 0]
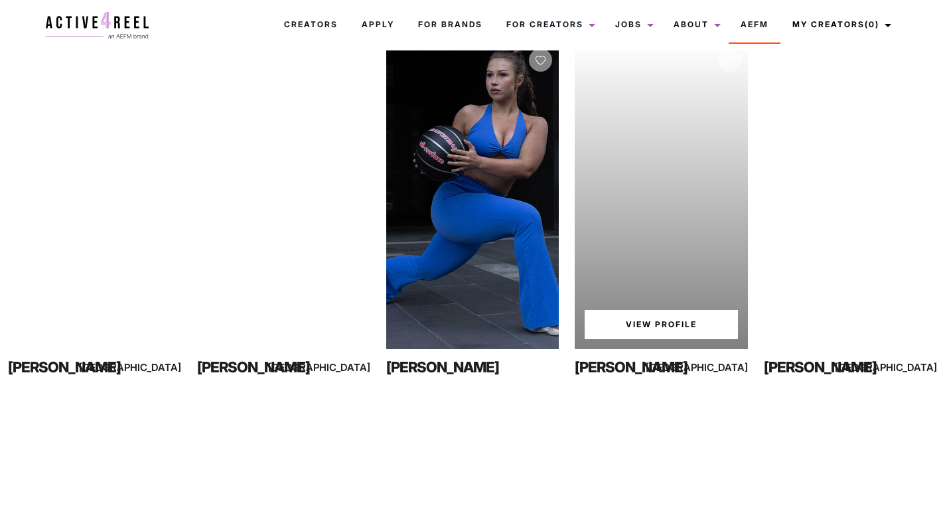
click at [655, 336] on link "View Profile" at bounding box center [661, 324] width 153 height 29
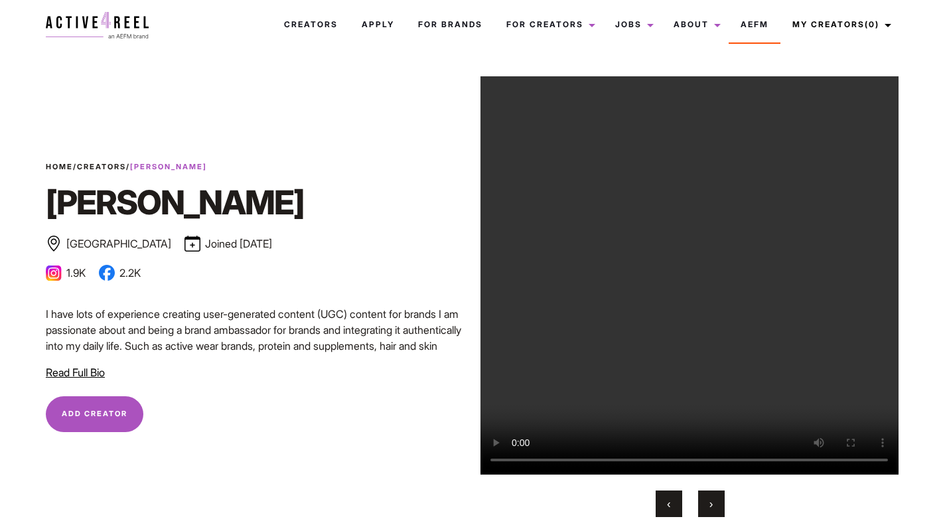
click at [93, 370] on span "Read Full Bio" at bounding box center [75, 372] width 59 height 13
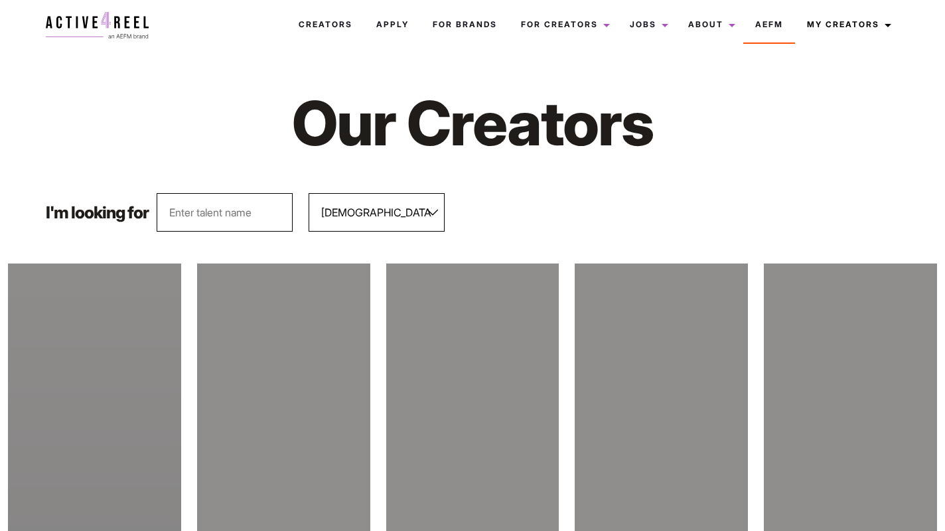
select select "563"
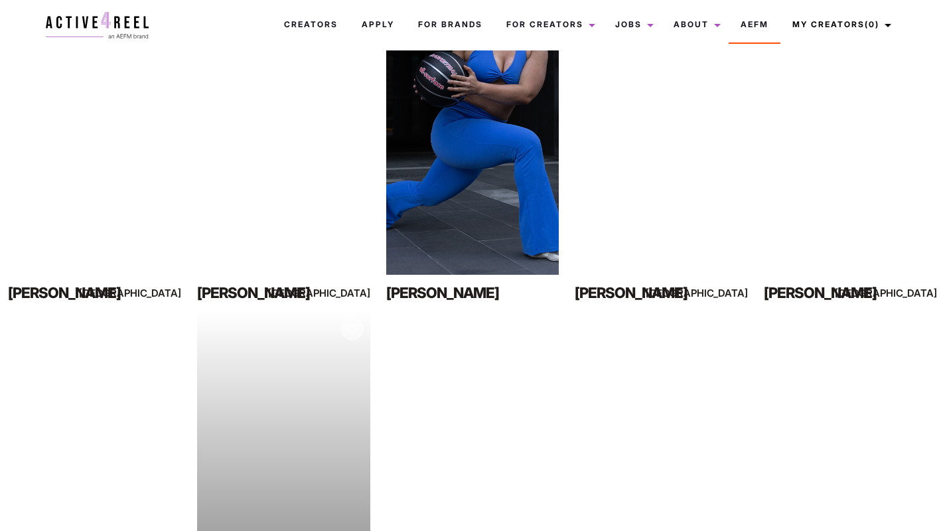
scroll to position [547, 0]
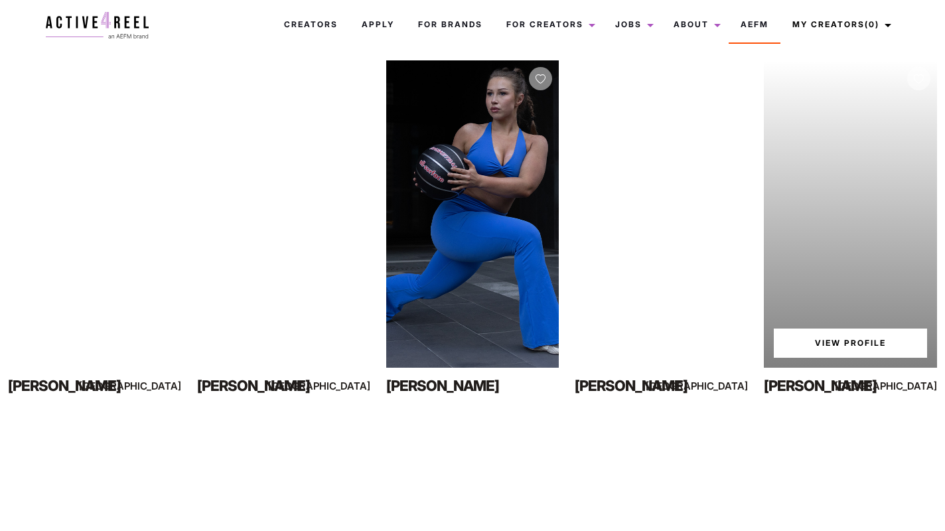
click at [834, 349] on link "View Profile" at bounding box center [850, 343] width 153 height 29
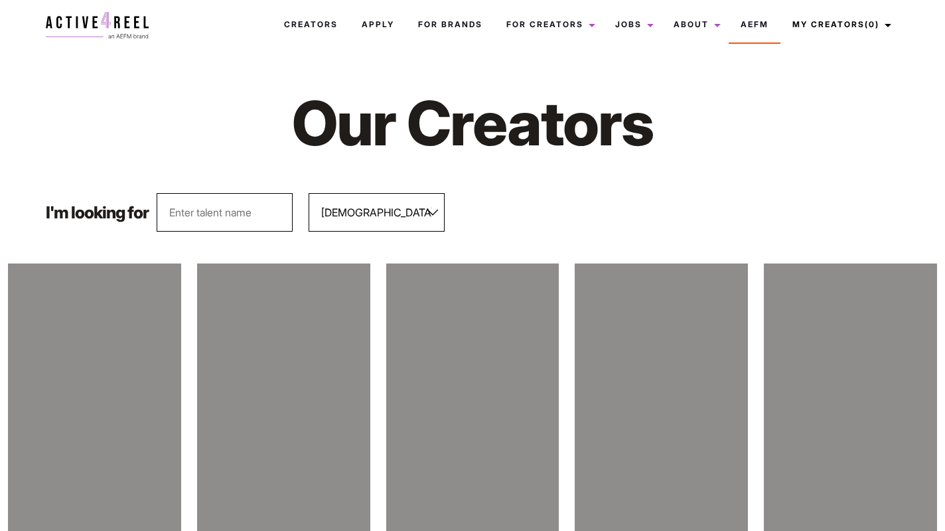
select select "563"
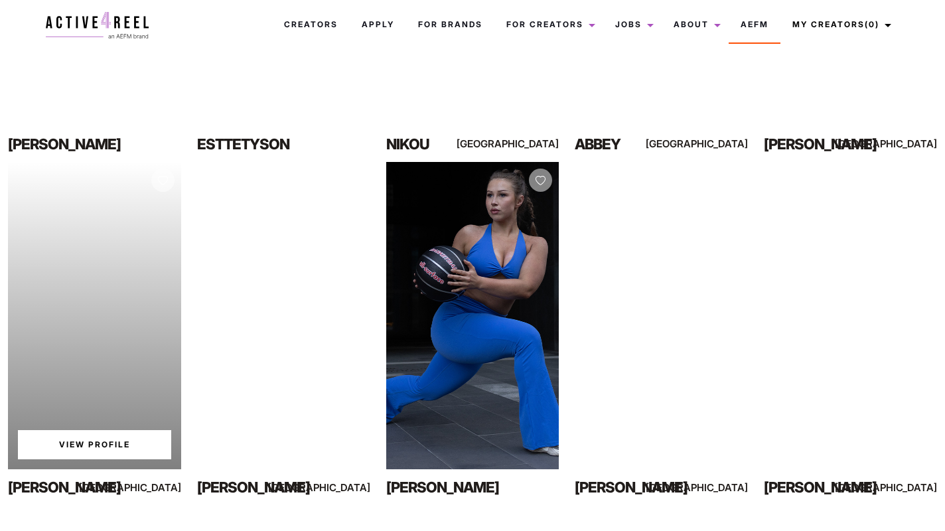
scroll to position [547, 0]
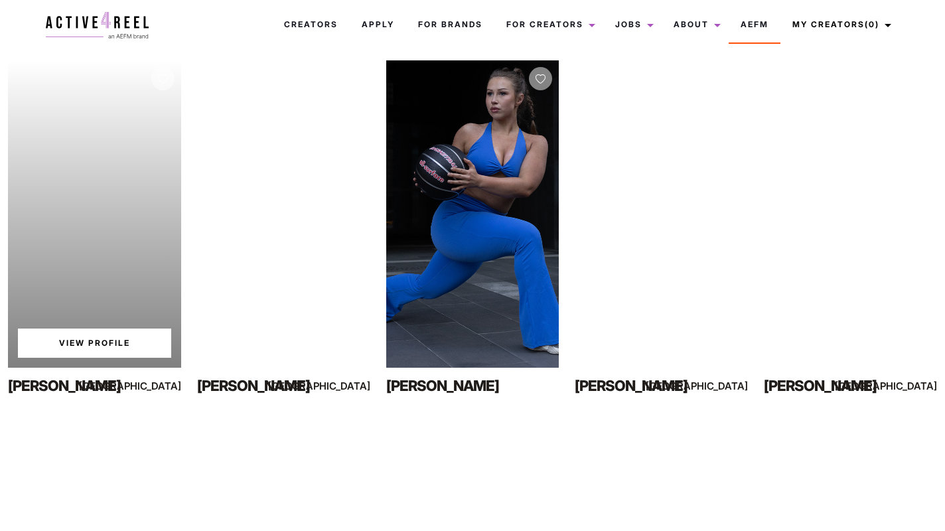
click at [117, 346] on link "View Profile" at bounding box center [94, 343] width 153 height 29
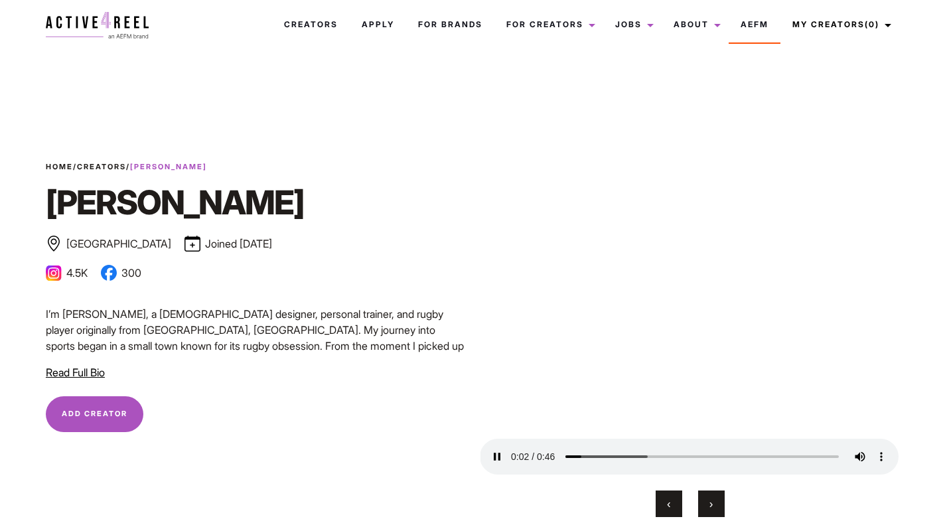
click at [92, 366] on span "Read Full Bio" at bounding box center [75, 372] width 59 height 13
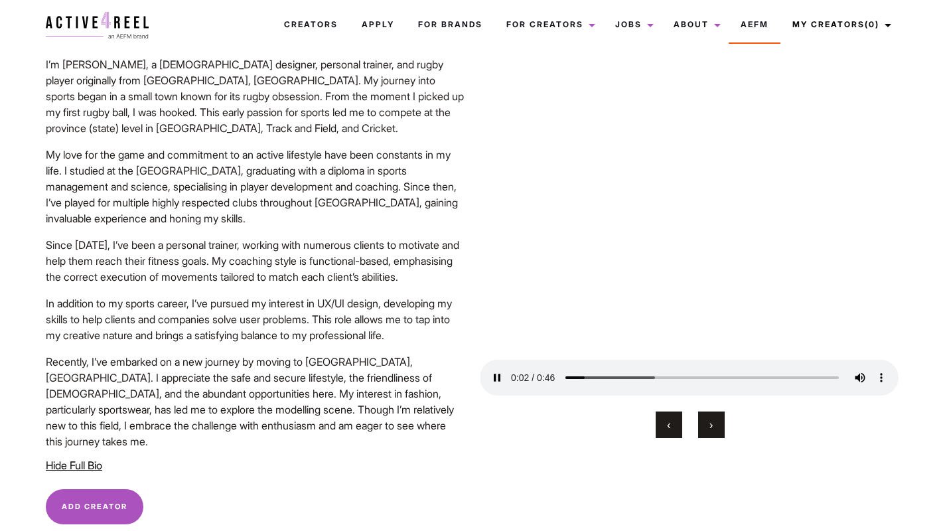
scroll to position [199, 0]
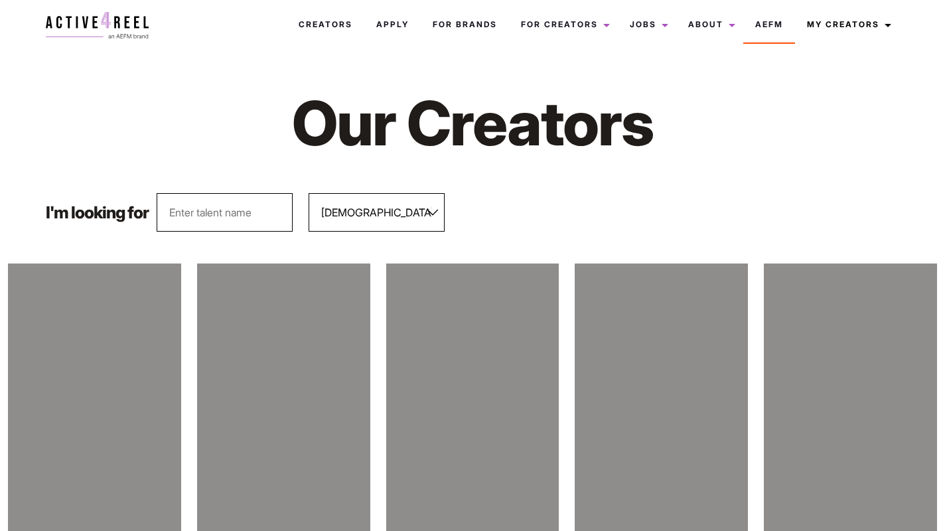
select select "563"
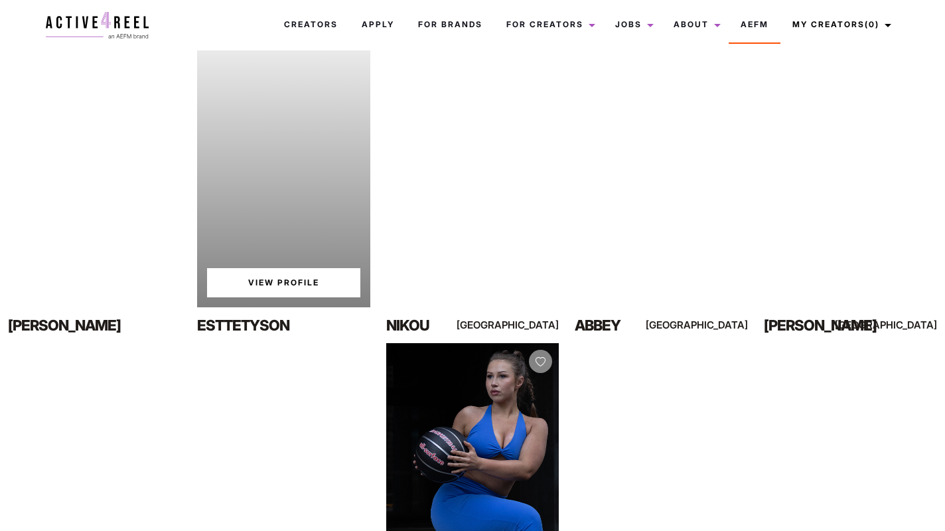
scroll to position [291, 0]
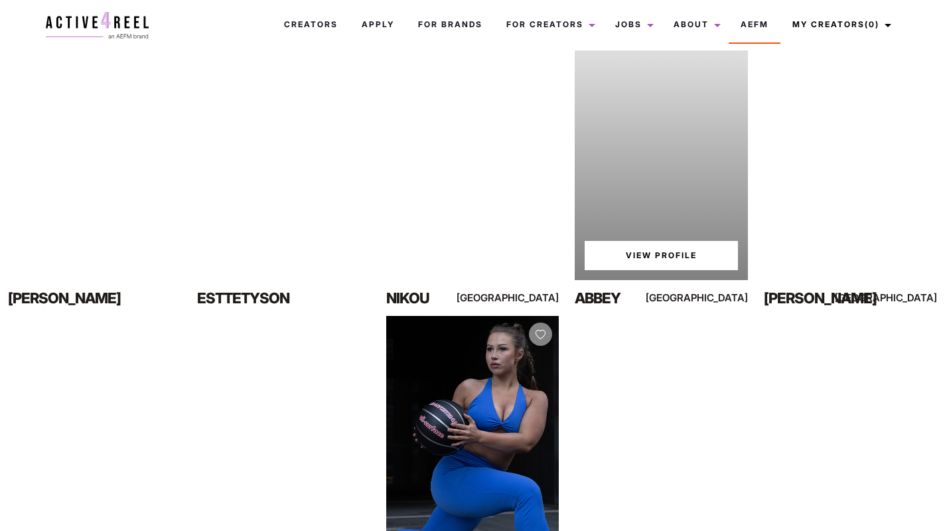
click at [653, 254] on link "View Profile" at bounding box center [661, 255] width 153 height 29
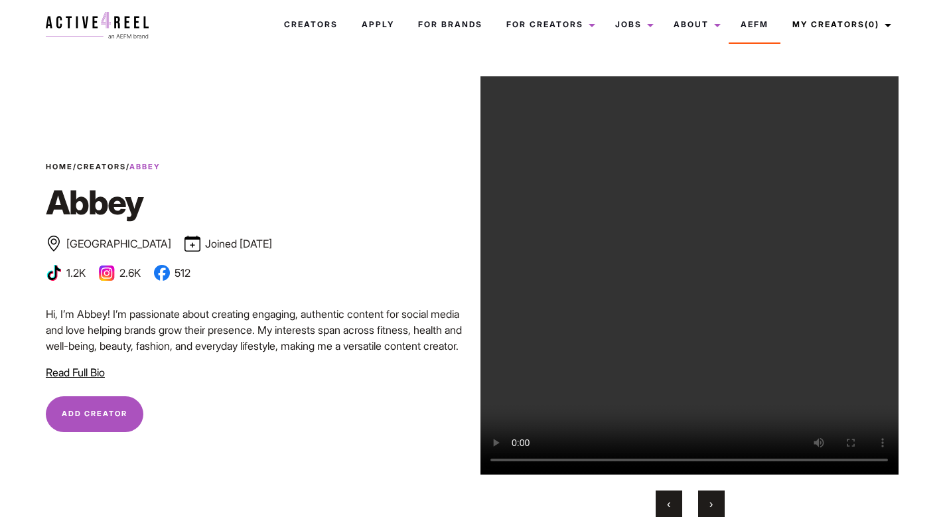
click at [88, 371] on span "Read Full Bio" at bounding box center [75, 372] width 59 height 13
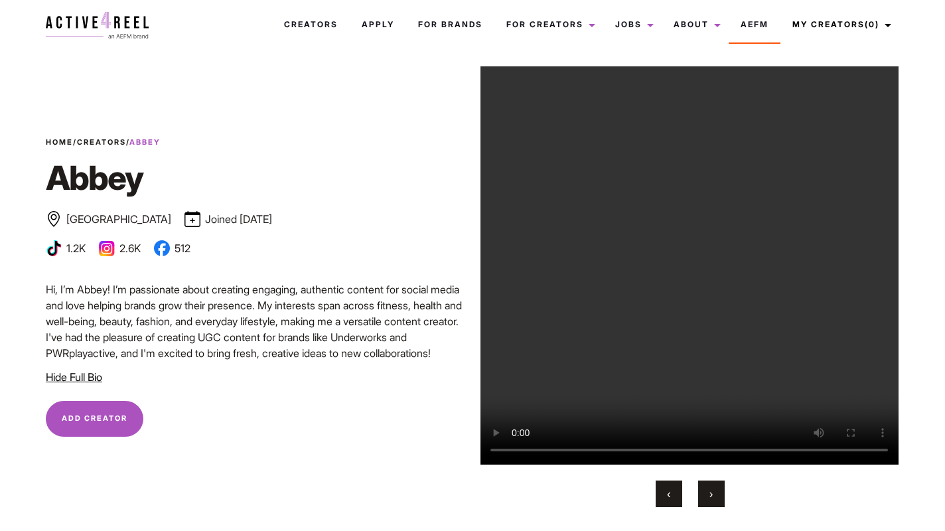
scroll to position [16, 0]
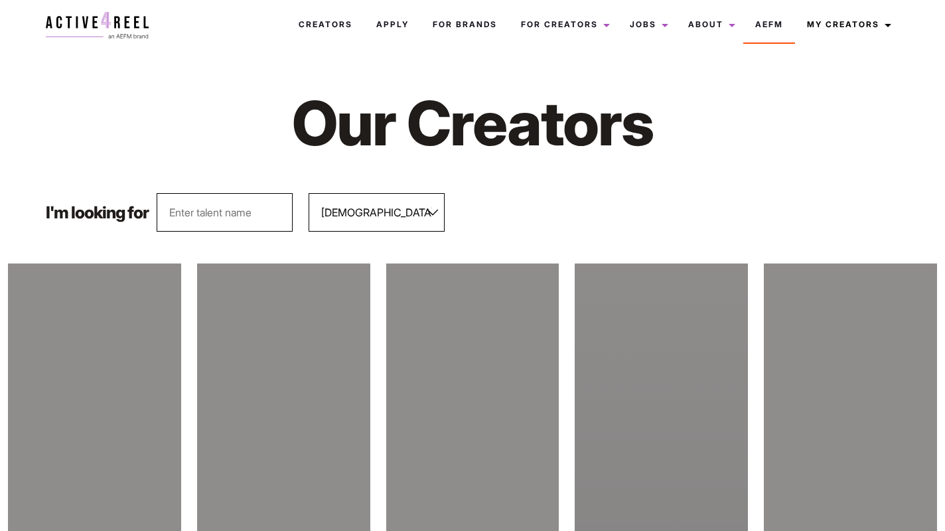
select select "563"
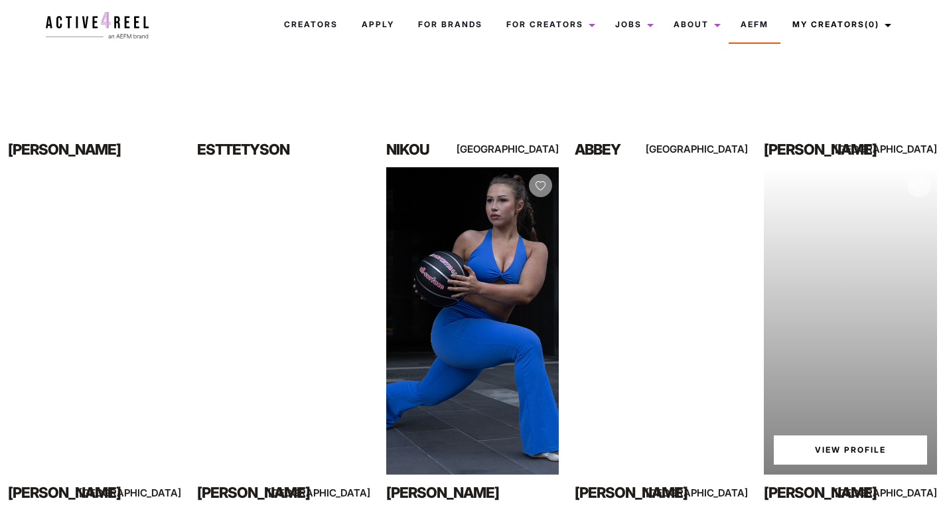
scroll to position [482, 0]
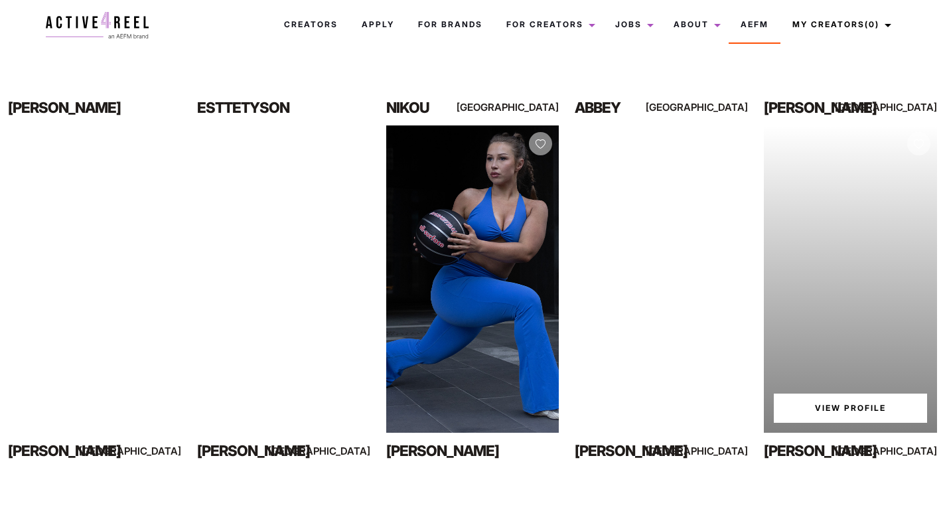
click at [866, 418] on link "View Profile" at bounding box center [850, 408] width 153 height 29
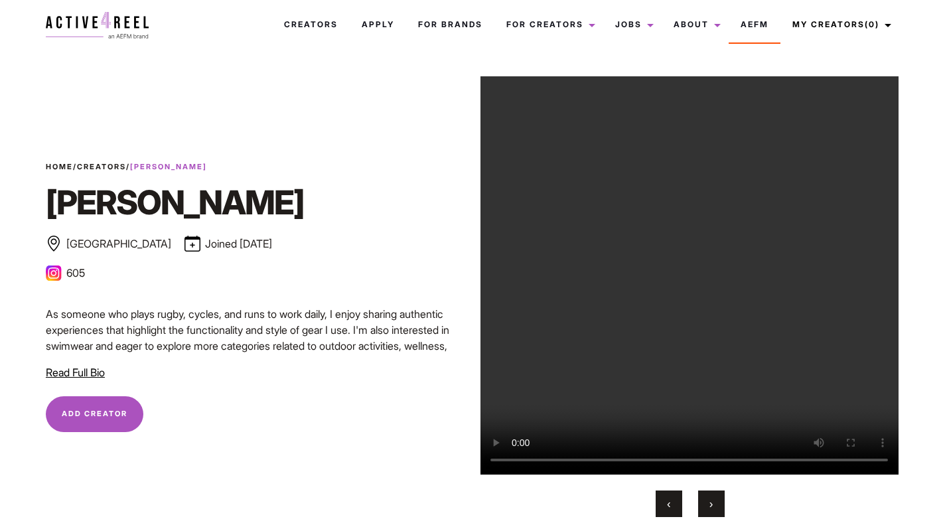
click at [73, 372] on span "Read Full Bio" at bounding box center [75, 372] width 59 height 13
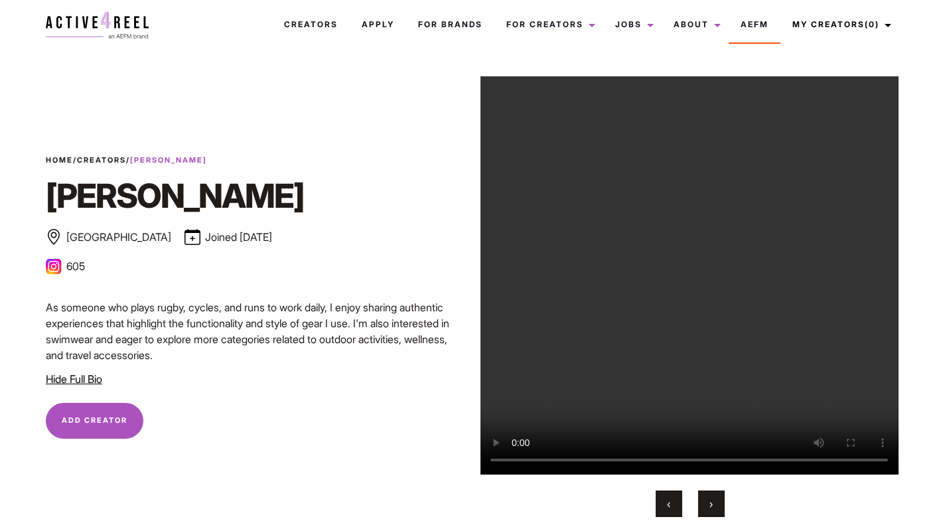
click at [321, 341] on p "As someone who plays rugby, cycles, and runs to work daily, I enjoy sharing aut…" at bounding box center [255, 331] width 419 height 64
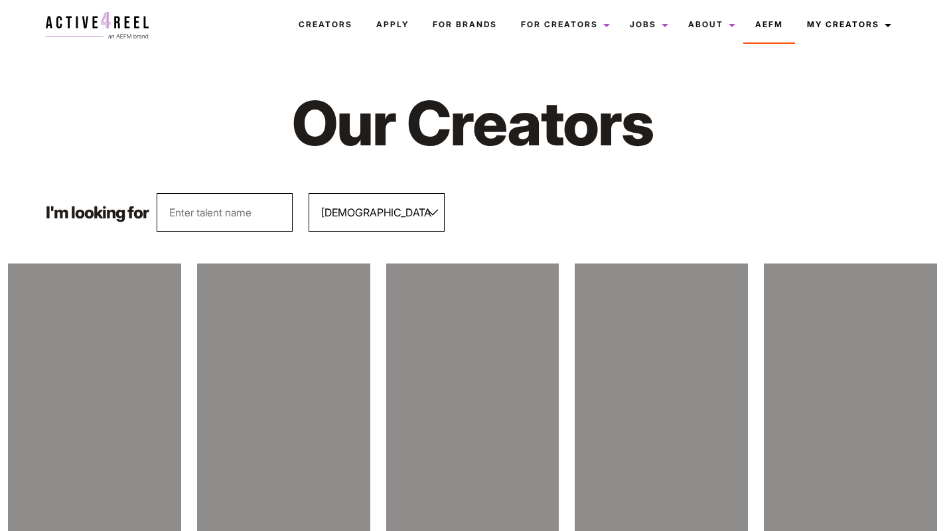
select select "563"
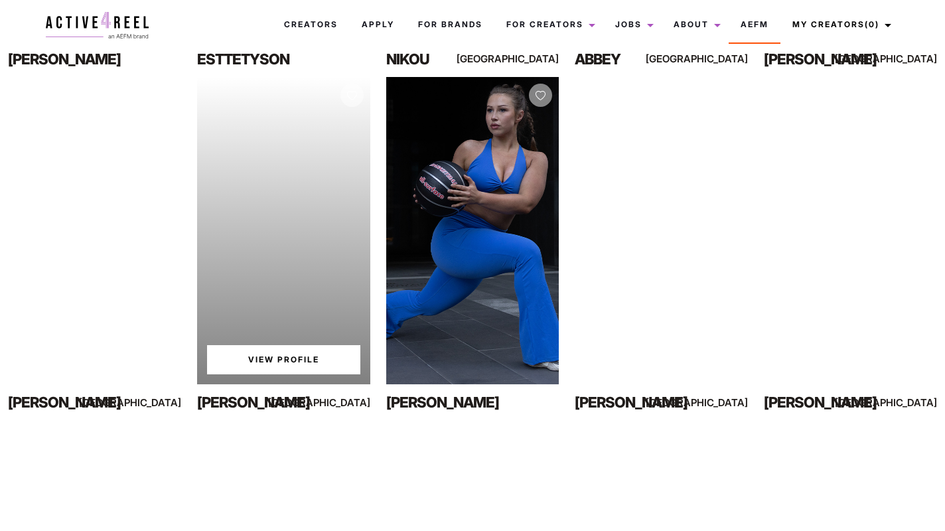
scroll to position [548, 0]
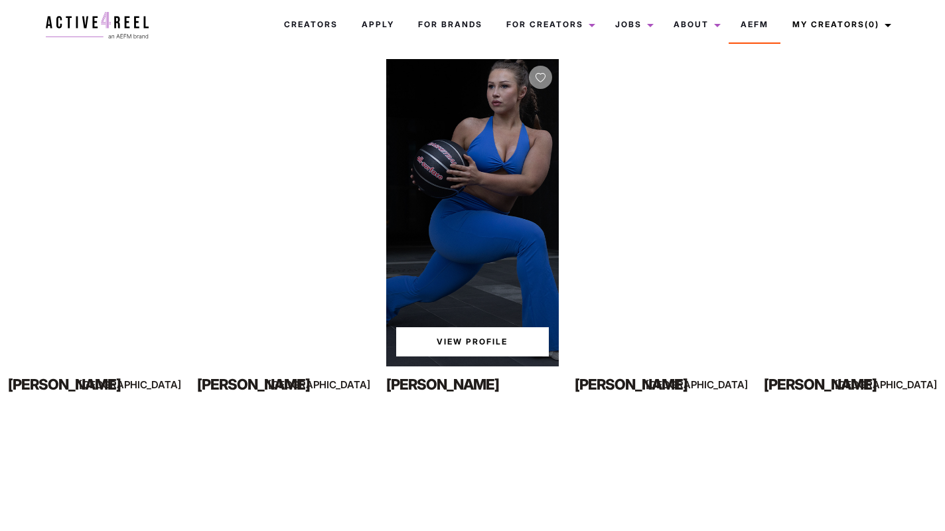
click at [464, 338] on link "View Profile" at bounding box center [472, 341] width 153 height 29
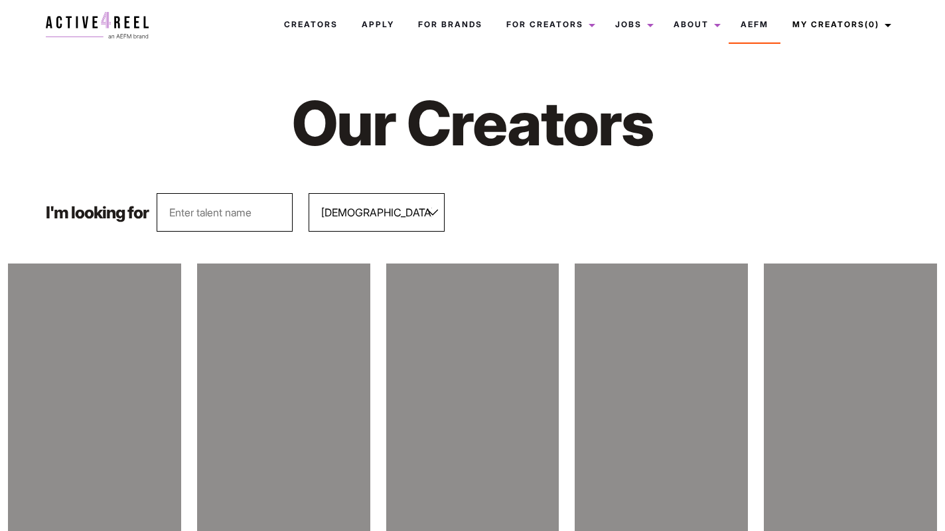
select select "563"
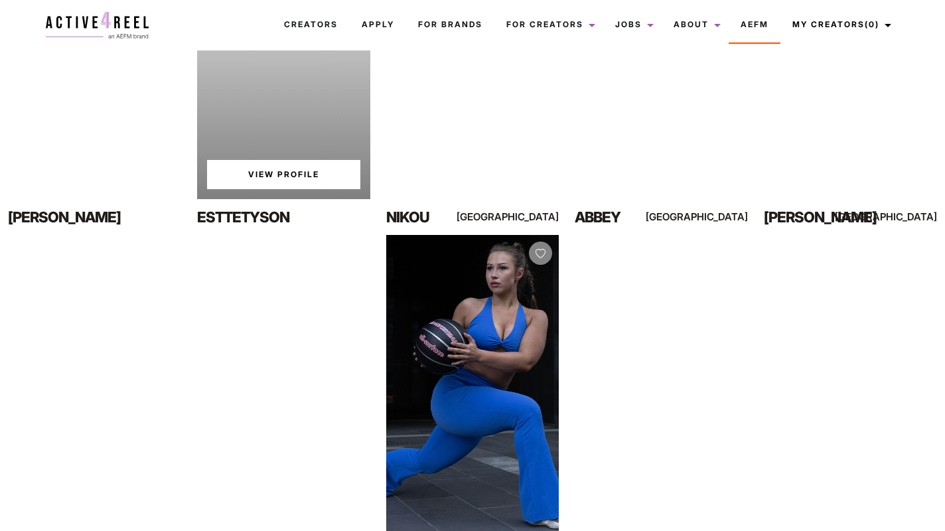
scroll to position [172, 0]
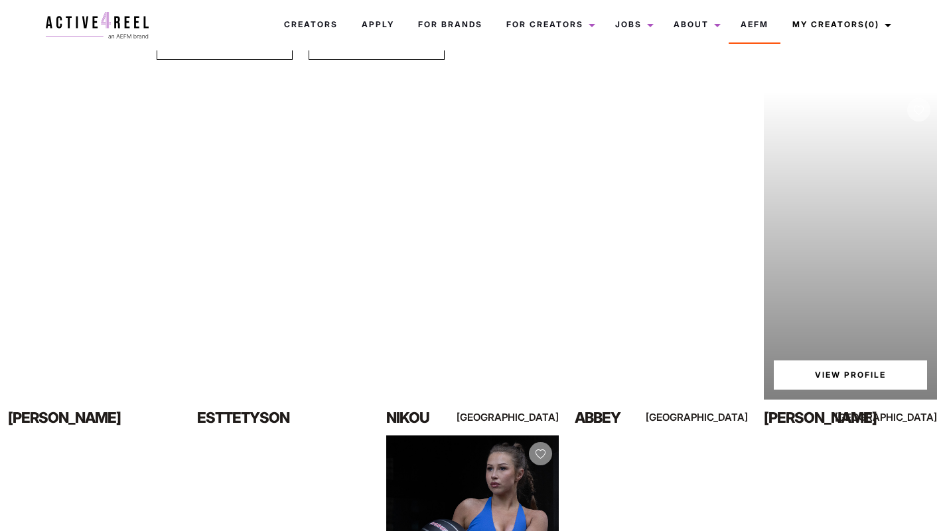
click at [830, 374] on link "View Profile" at bounding box center [850, 374] width 153 height 29
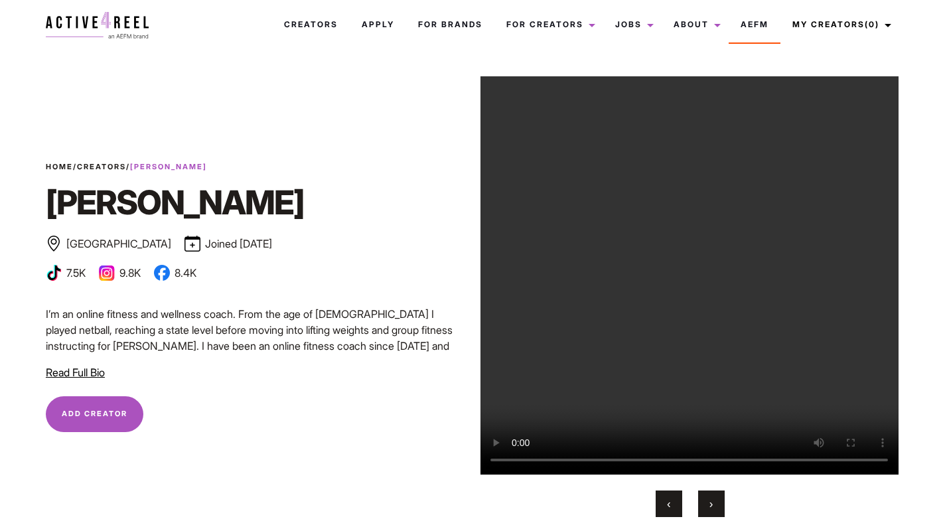
click at [101, 376] on span "Read Full Bio" at bounding box center [75, 372] width 59 height 13
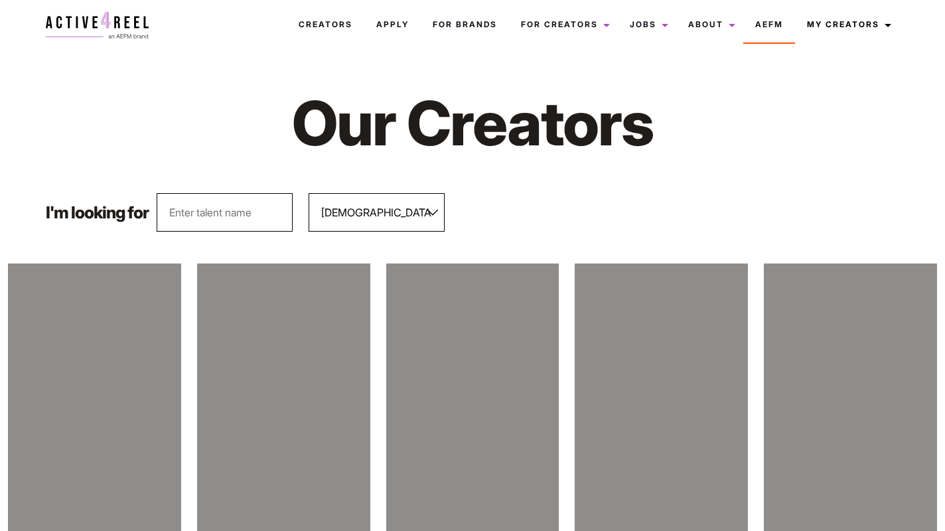
select select "563"
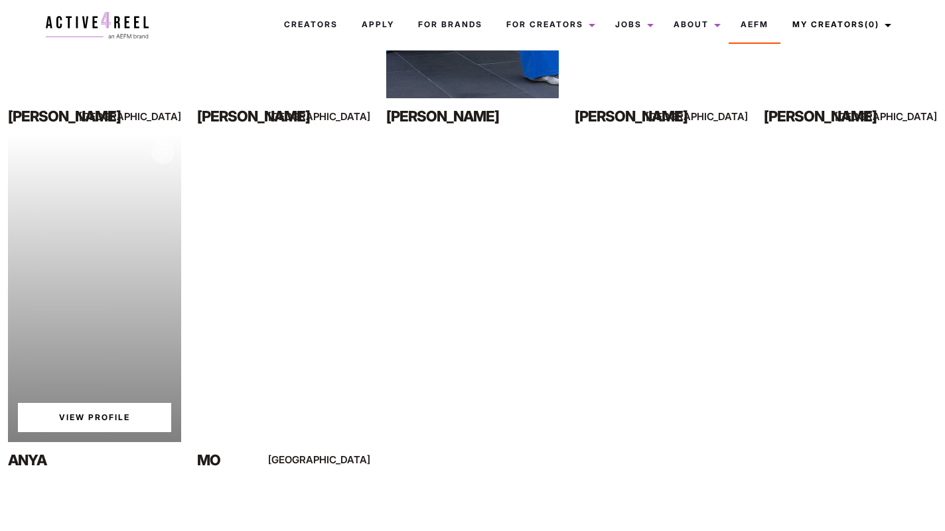
scroll to position [826, 0]
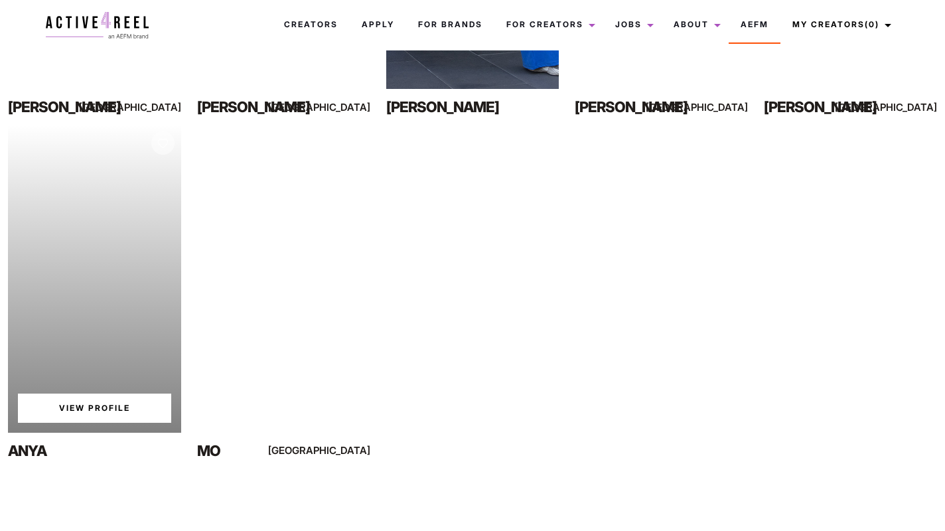
click at [112, 412] on link "View Profile" at bounding box center [94, 408] width 153 height 29
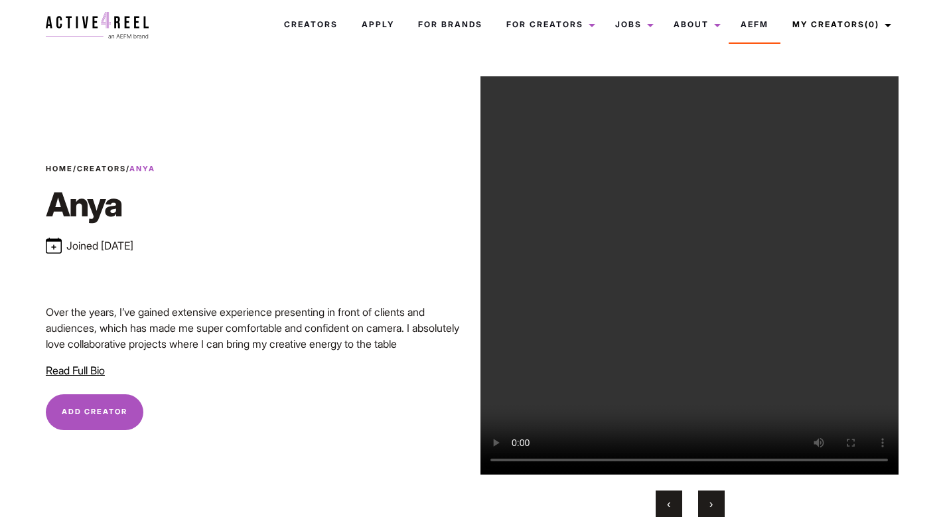
scroll to position [25, 0]
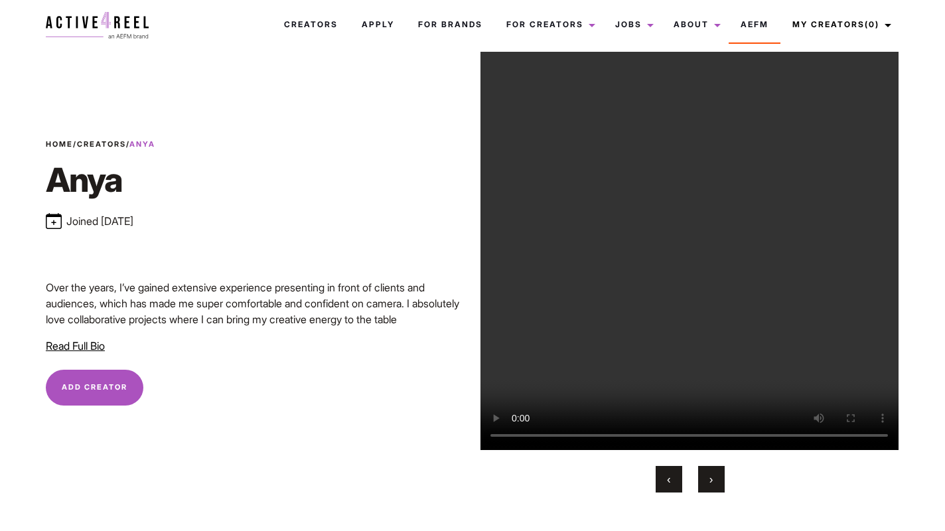
click at [94, 347] on span "Read Full Bio" at bounding box center [75, 345] width 59 height 13
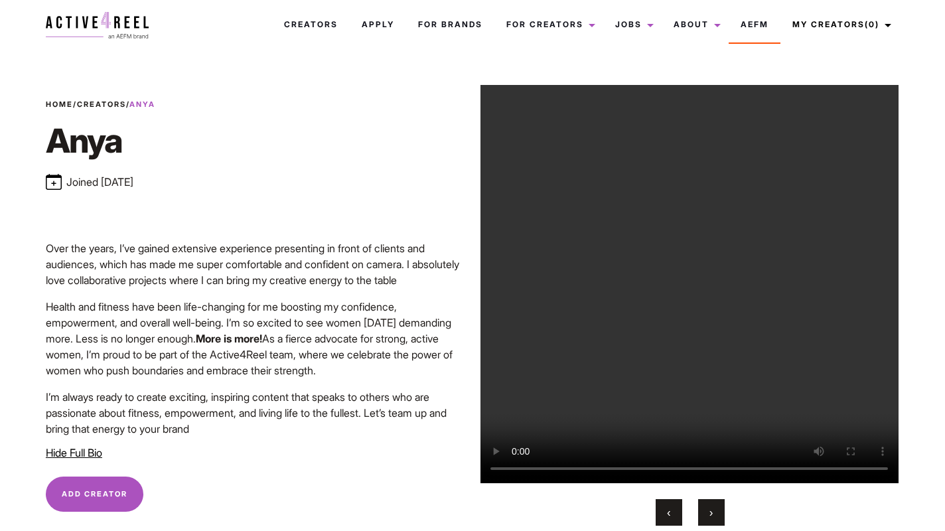
scroll to position [10, 0]
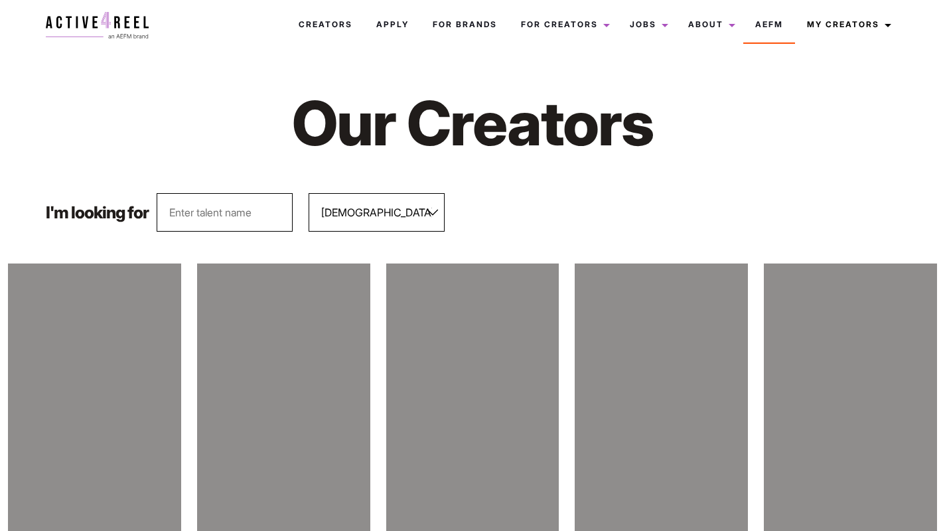
select select "563"
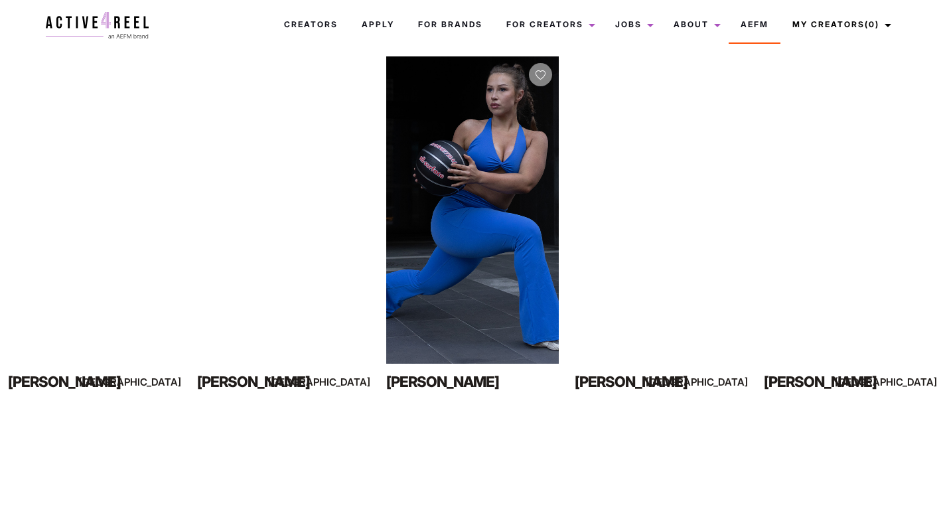
scroll to position [449, 0]
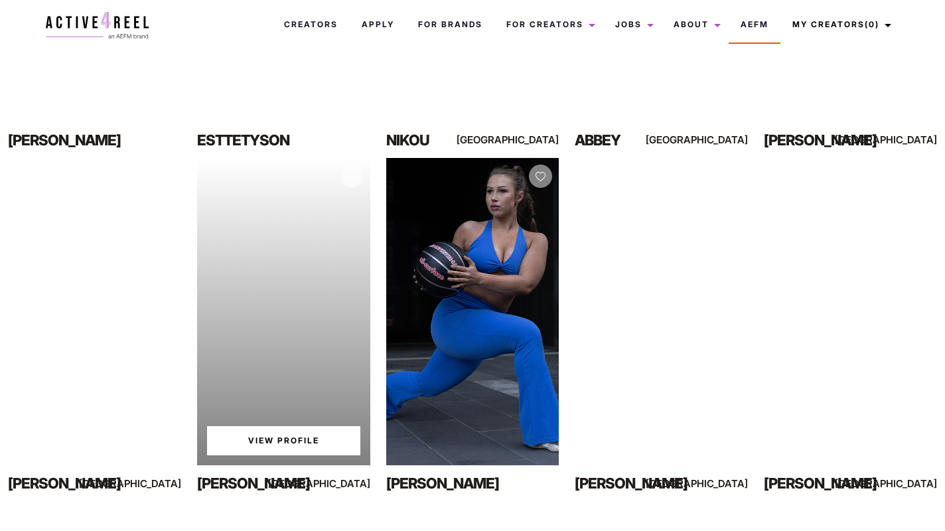
click at [274, 439] on link "View Profile" at bounding box center [283, 440] width 153 height 29
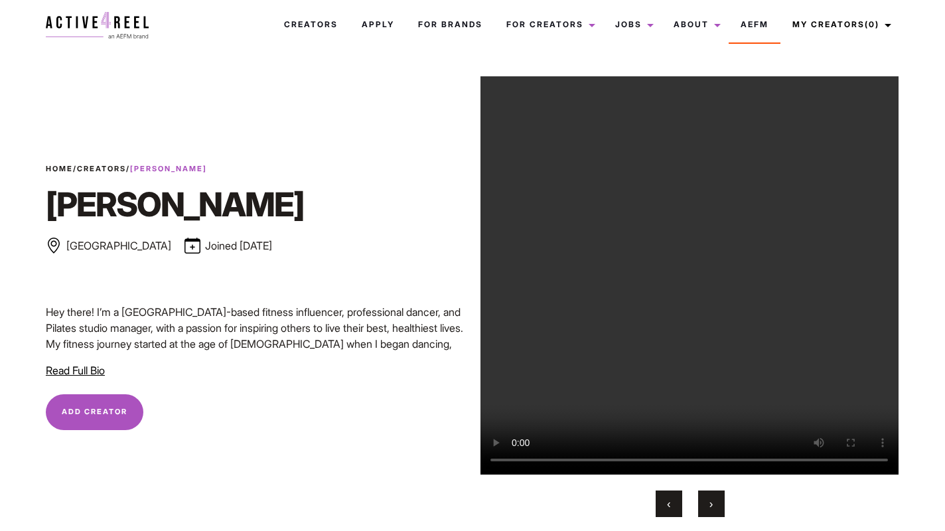
click at [90, 369] on span "Read Full Bio" at bounding box center [75, 370] width 59 height 13
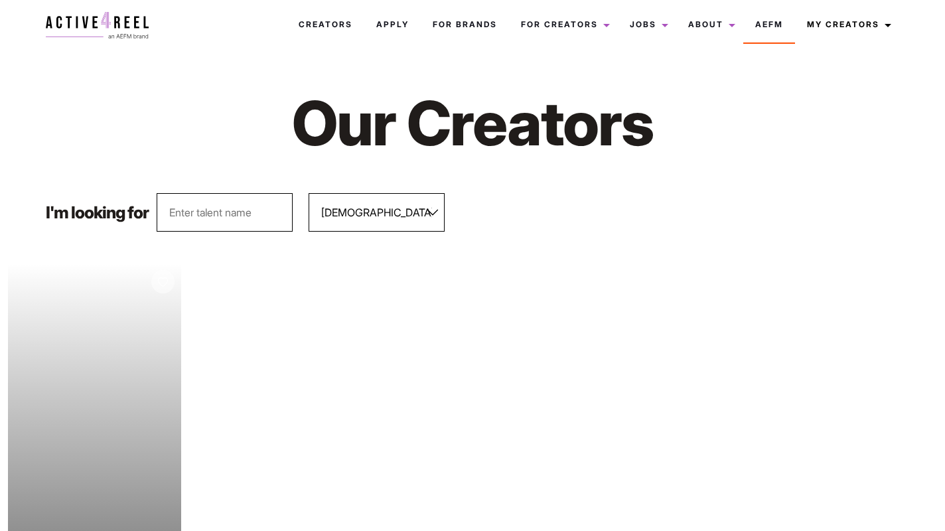
select select "563"
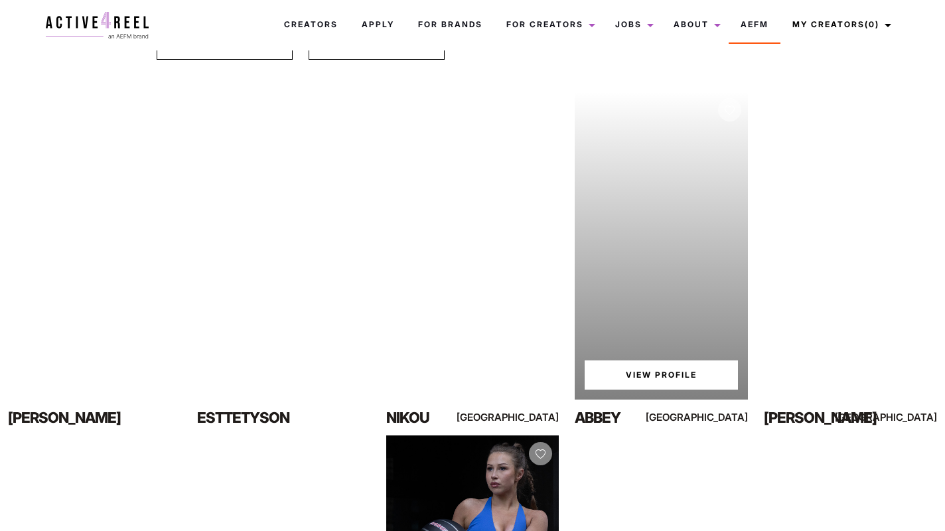
scroll to position [199, 0]
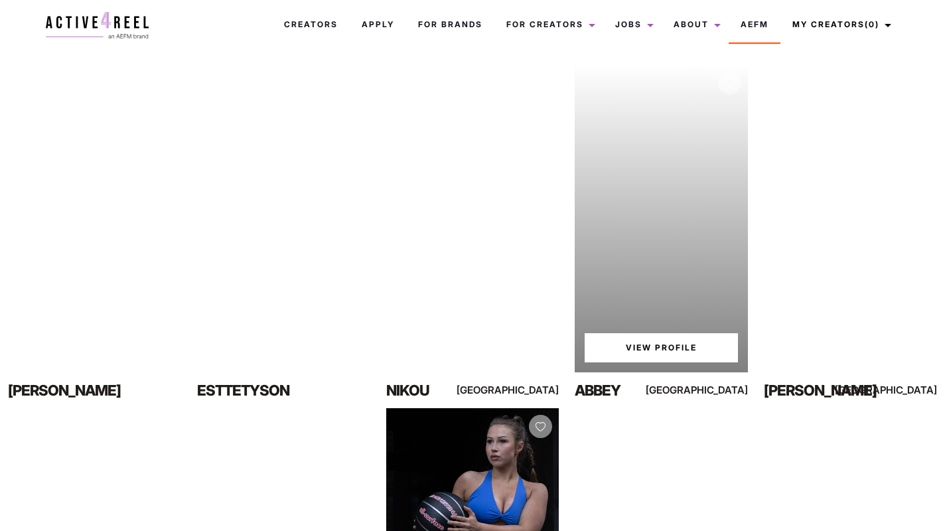
click at [670, 347] on link "View Profile" at bounding box center [661, 347] width 153 height 29
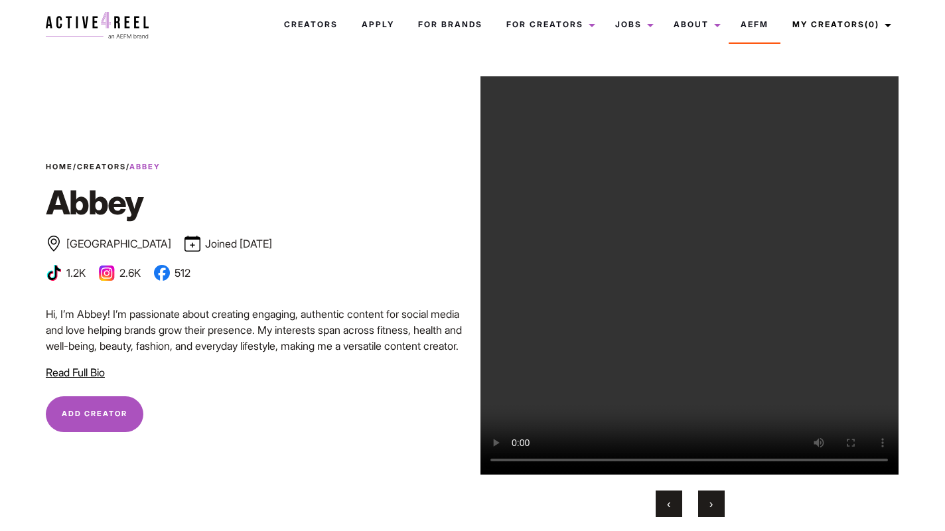
click at [79, 373] on span "Read Full Bio" at bounding box center [75, 372] width 59 height 13
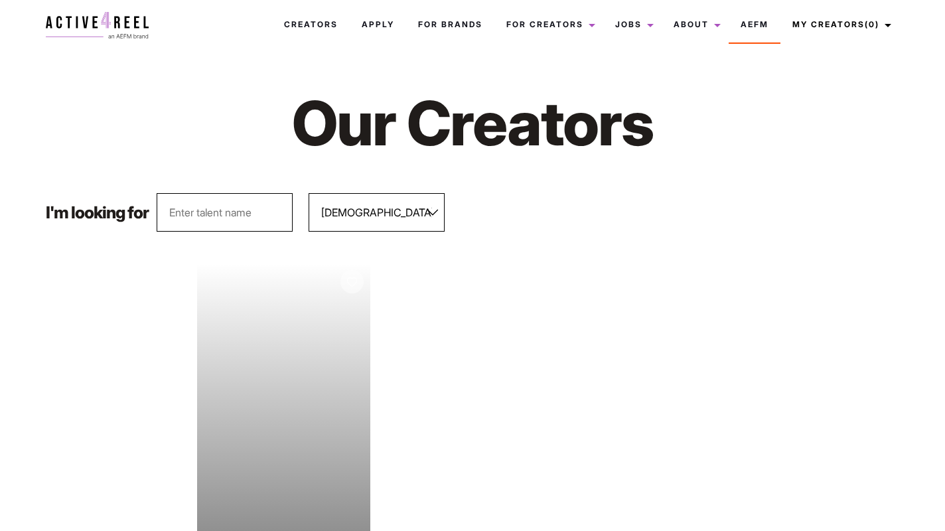
select select "563"
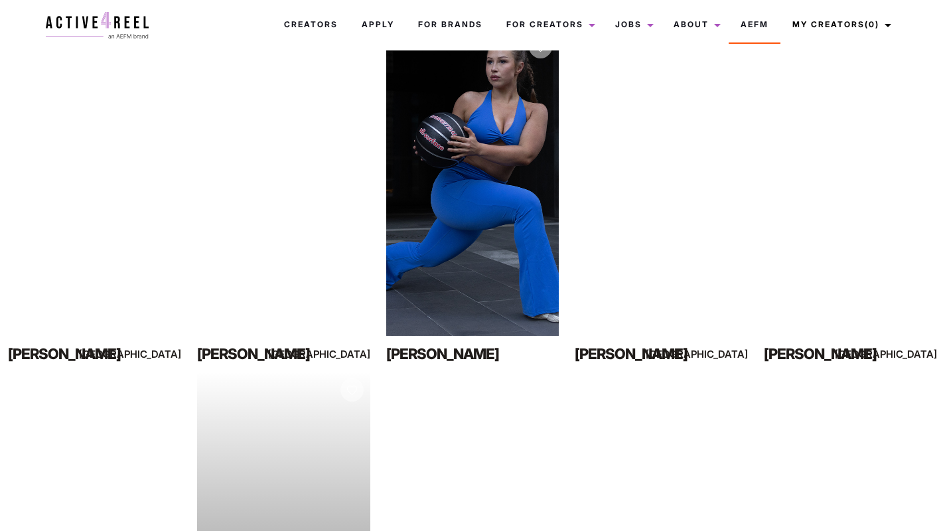
scroll to position [456, 0]
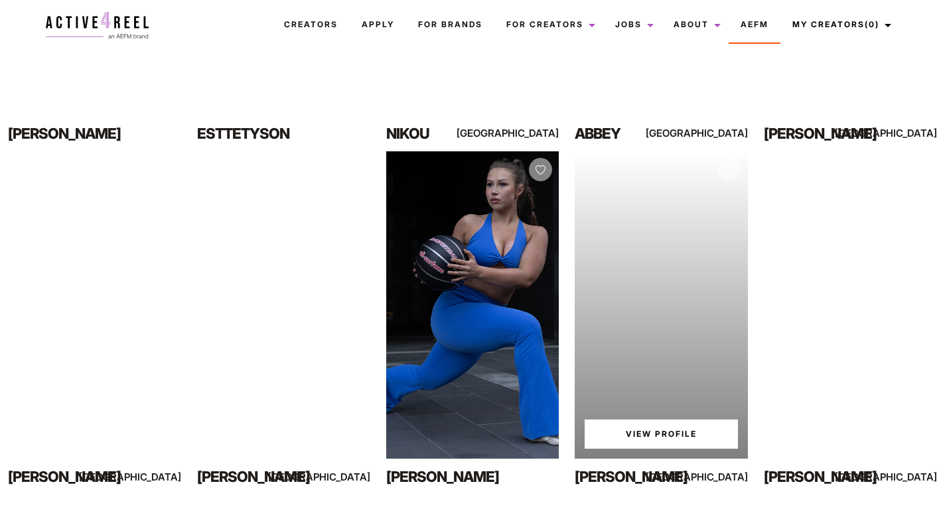
click at [638, 431] on link "View Profile" at bounding box center [661, 434] width 153 height 29
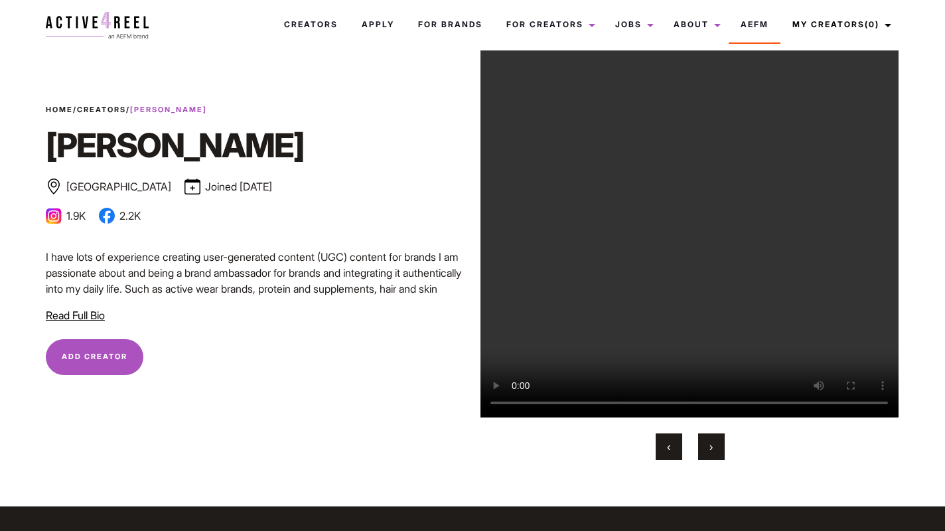
scroll to position [56, 0]
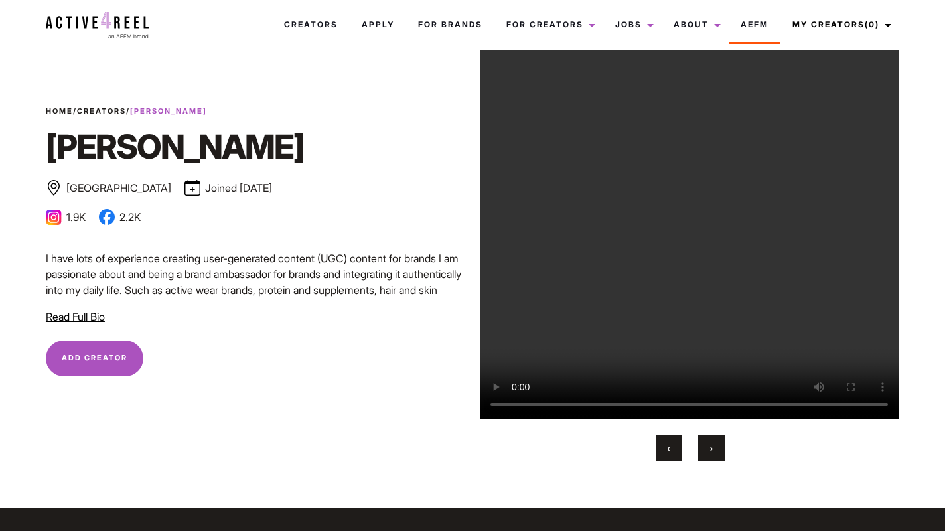
click at [92, 319] on span "Read Full Bio" at bounding box center [75, 316] width 59 height 13
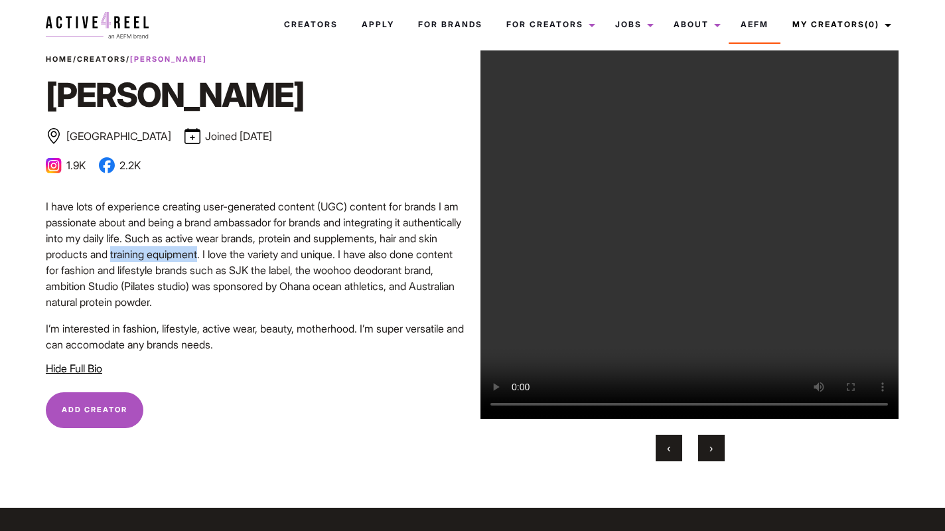
drag, startPoint x: 153, startPoint y: 254, endPoint x: 242, endPoint y: 257, distance: 89.7
click at [242, 257] on p "I have lots of experience creating user-generated content (UGC) content for bra…" at bounding box center [255, 254] width 419 height 112
copy p "training equipment."
click at [431, 208] on p "I have lots of experience creating user-generated content (UGC) content for bra…" at bounding box center [255, 254] width 419 height 112
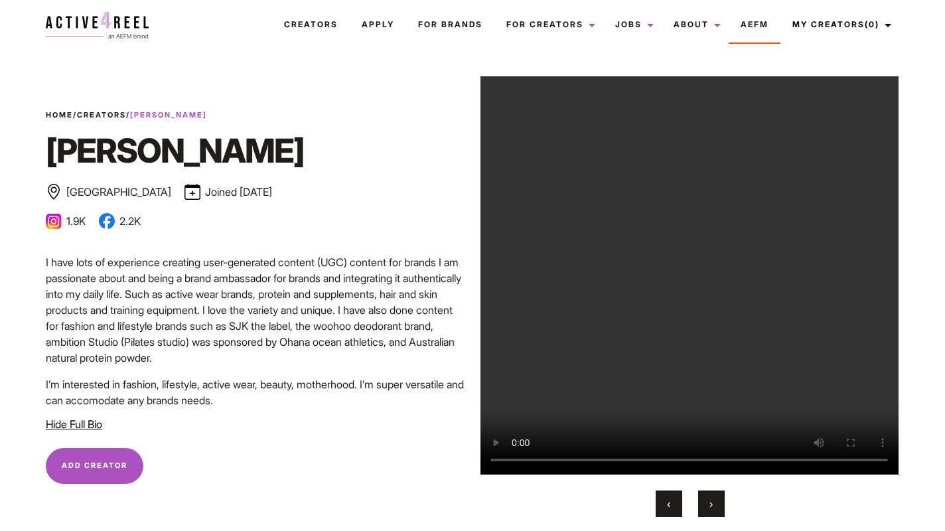
click at [134, 27] on img at bounding box center [97, 25] width 103 height 27
